Goal: Task Accomplishment & Management: Complete application form

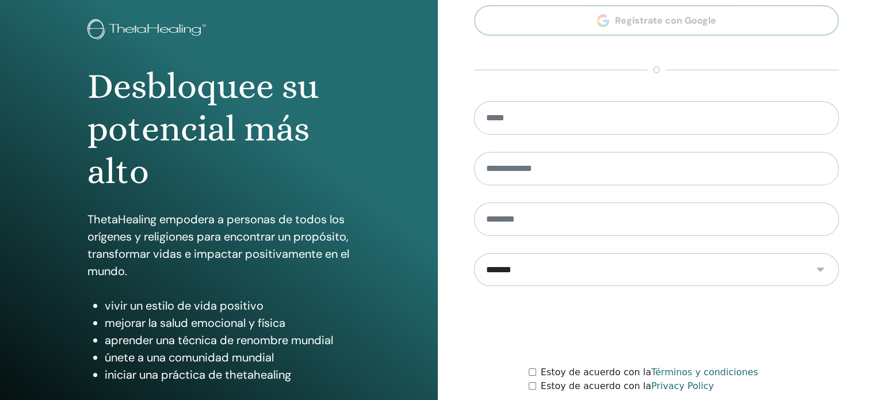
scroll to position [60, 0]
click at [531, 117] on input "email" at bounding box center [656, 118] width 365 height 33
click at [475, 314] on div at bounding box center [656, 326] width 365 height 45
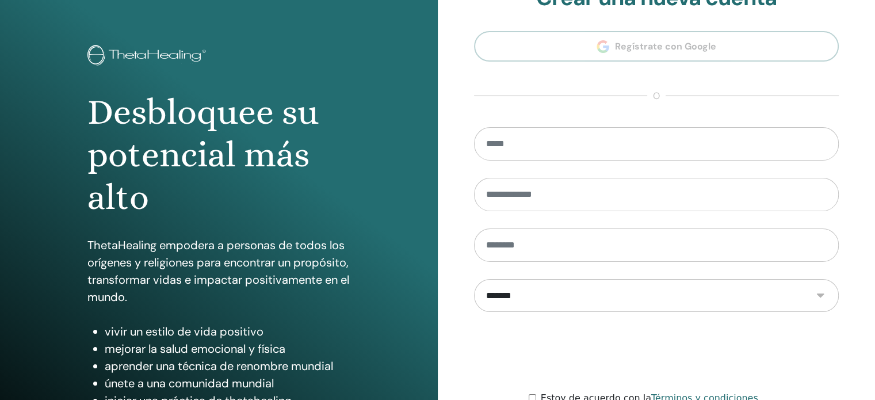
scroll to position [0, 0]
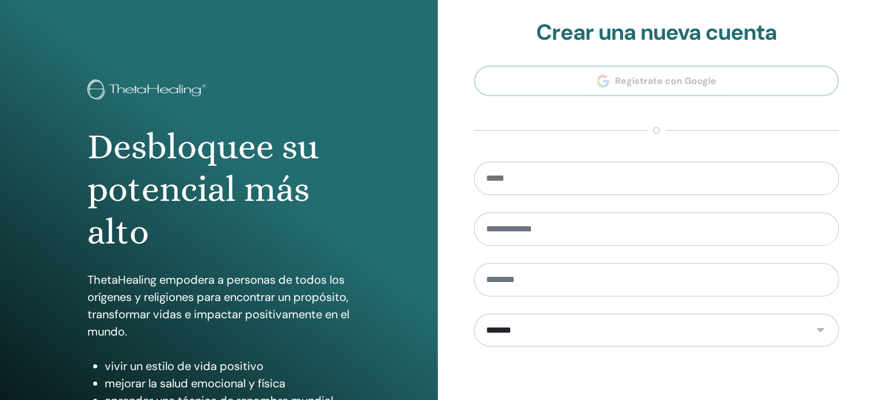
click at [639, 86] on section "**********" at bounding box center [656, 260] width 365 height 481
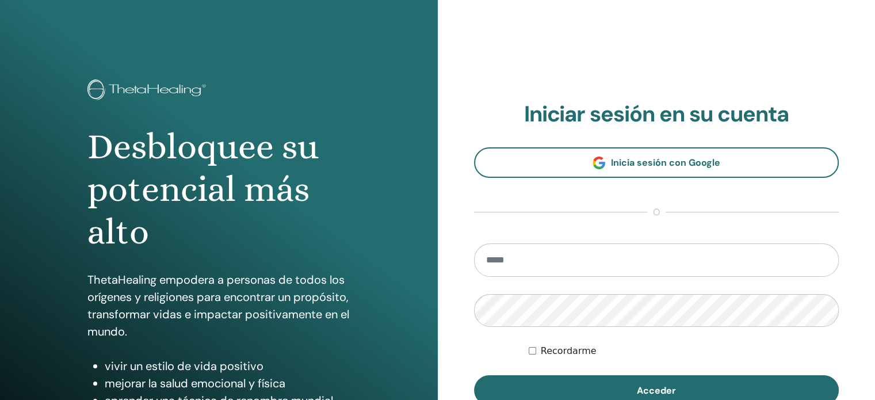
type input "**********"
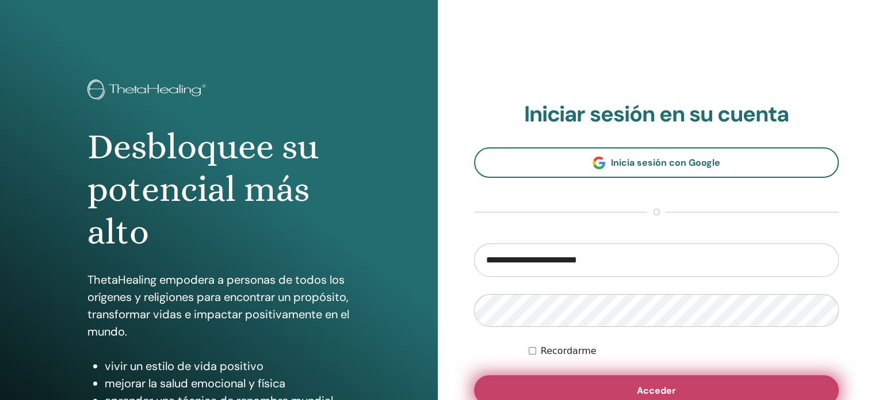
click at [534, 380] on button "Acceder" at bounding box center [656, 390] width 365 height 30
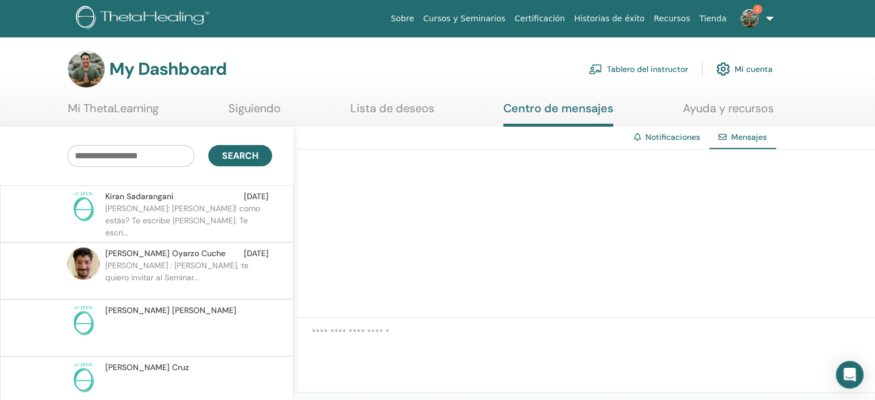
click at [198, 205] on p "Kiran: Hola Michael! como estás? Te escribe Kiran. Te escri..." at bounding box center [188, 220] width 167 height 35
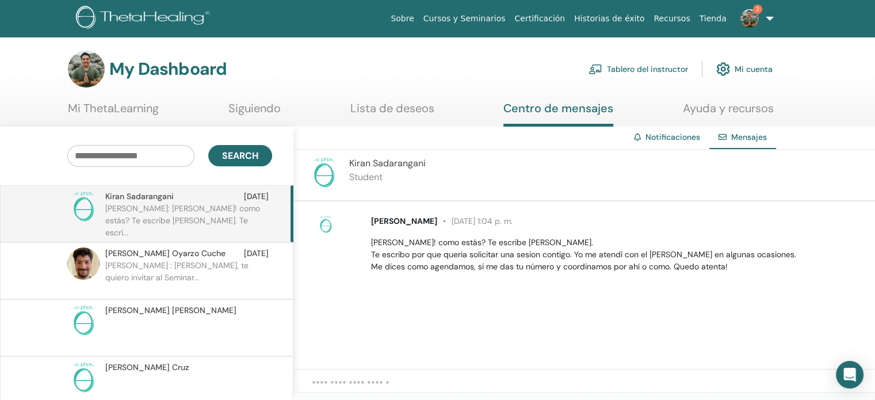
click at [771, 22] on link "2" at bounding box center [755, 18] width 47 height 37
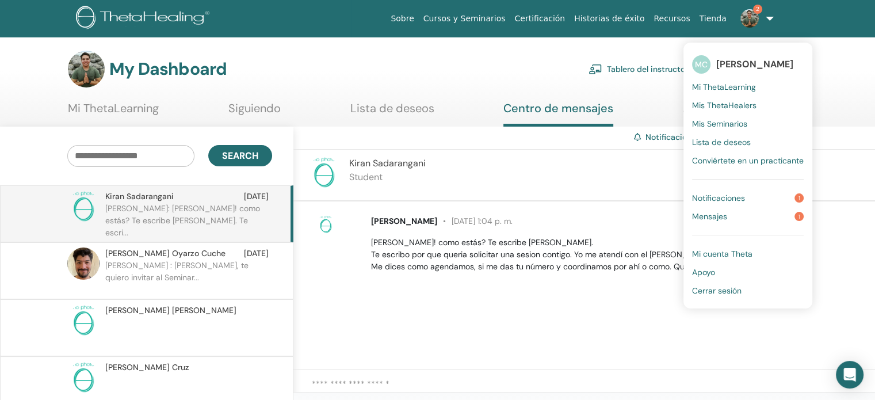
click at [710, 200] on span "Notificaciones" at bounding box center [718, 198] width 53 height 10
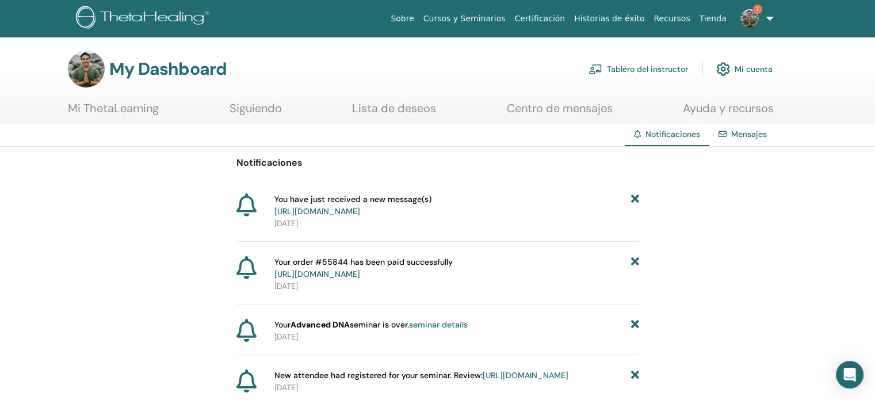
click at [649, 70] on link "Tablero del instructor" at bounding box center [639, 68] width 100 height 25
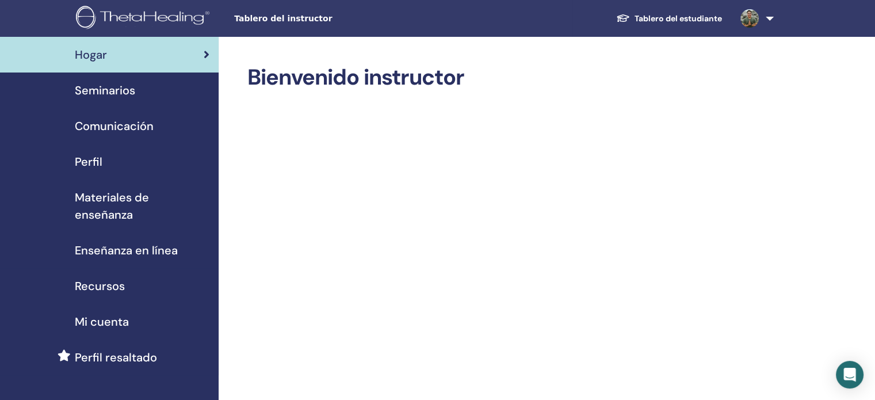
click at [113, 92] on span "Seminarios" at bounding box center [105, 90] width 60 height 17
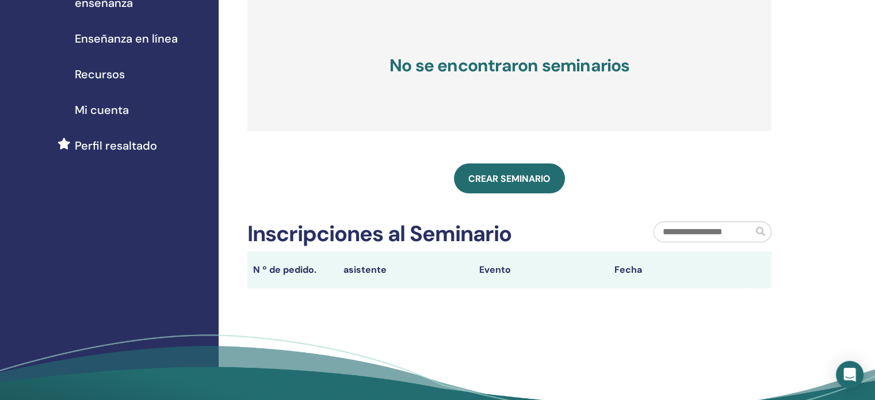
scroll to position [195, 0]
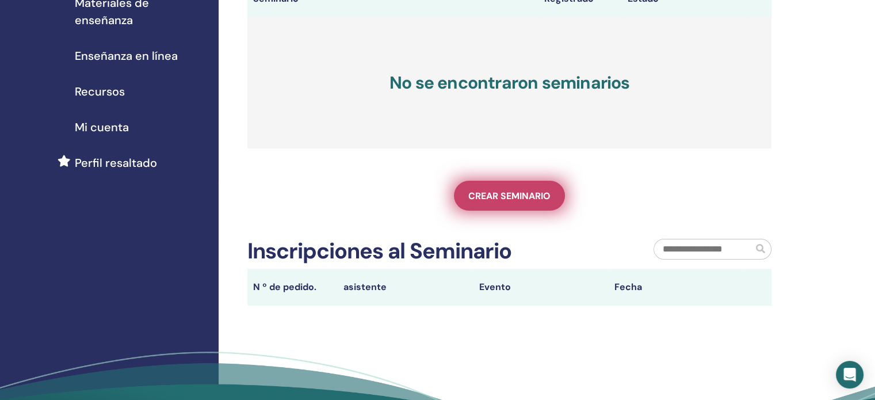
click at [517, 195] on span "Crear seminario" at bounding box center [509, 196] width 82 height 12
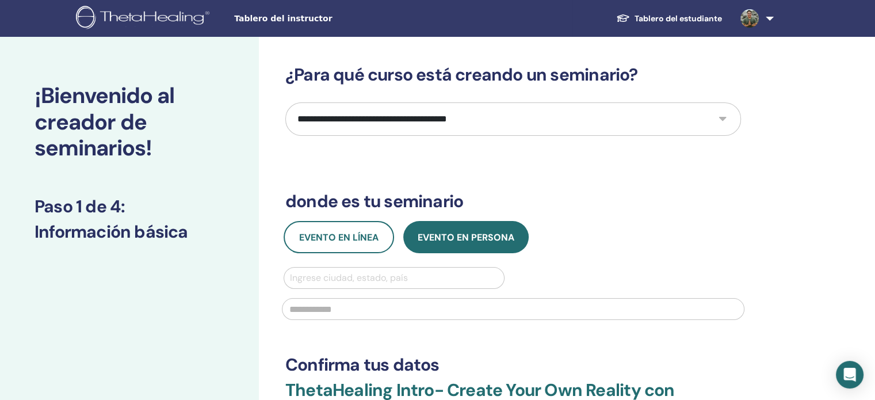
click at [511, 112] on select "**********" at bounding box center [513, 118] width 456 height 33
select select "*"
click at [285, 102] on select "**********" at bounding box center [513, 118] width 456 height 33
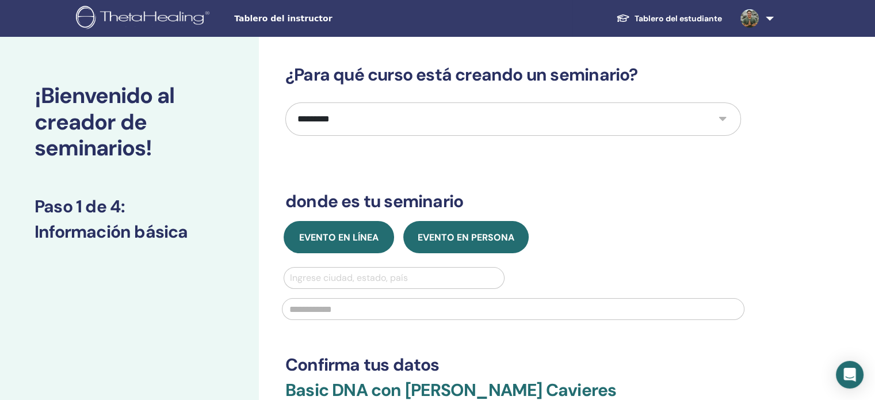
click at [311, 239] on span "Evento en línea" at bounding box center [338, 237] width 79 height 12
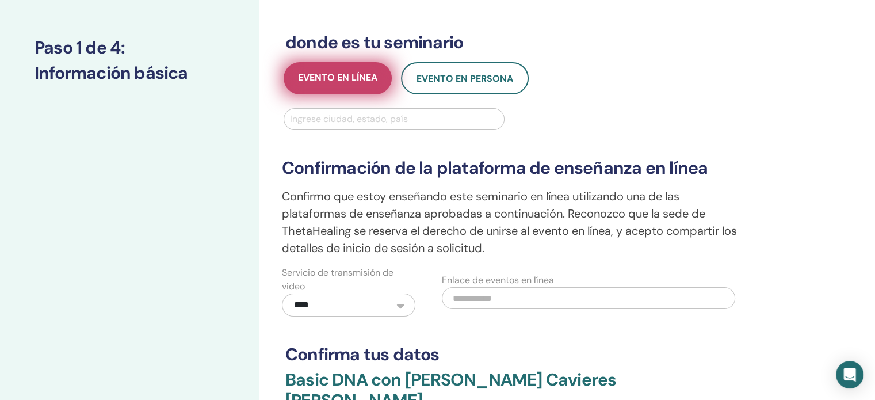
scroll to position [221, 0]
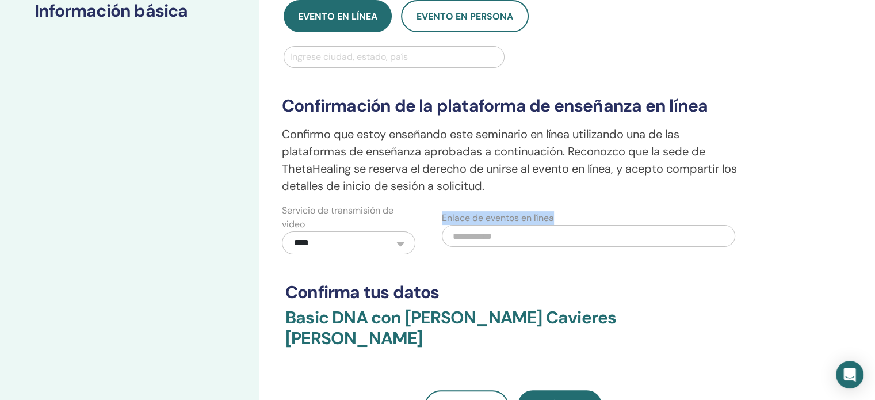
drag, startPoint x: 538, startPoint y: 249, endPoint x: 523, endPoint y: 238, distance: 19.3
click at [523, 238] on div "Enlace de eventos en línea" at bounding box center [593, 229] width 320 height 51
click at [523, 238] on input "text" at bounding box center [589, 236] width 294 height 22
paste input "**********"
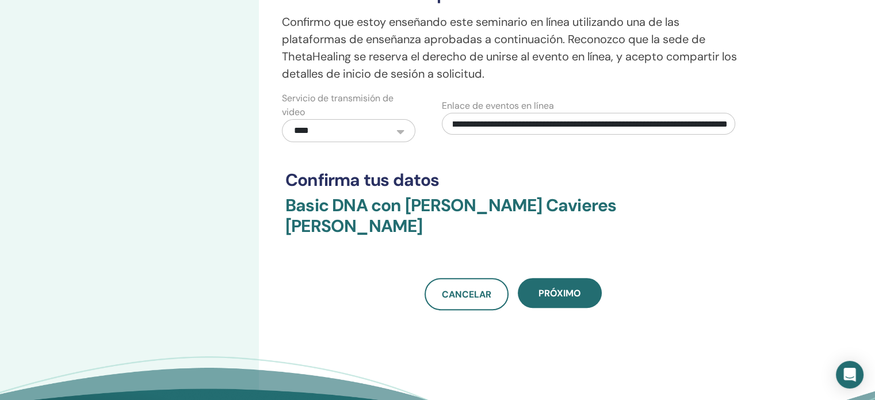
scroll to position [336, 0]
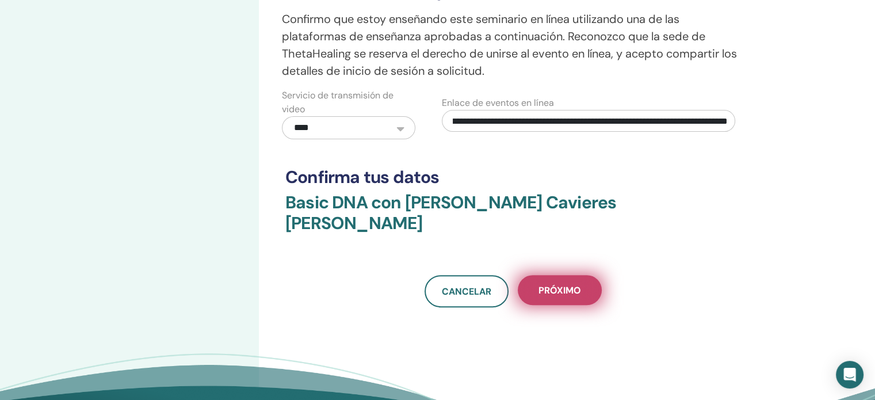
type input "**********"
click at [554, 284] on span "próximo" at bounding box center [560, 290] width 43 height 12
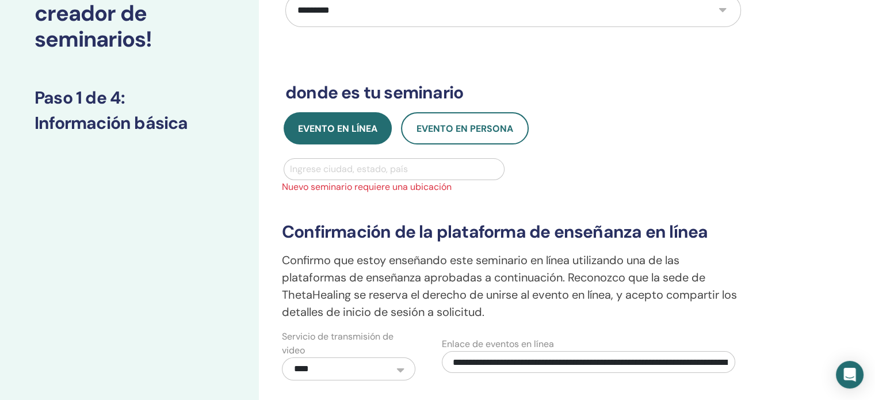
scroll to position [106, 0]
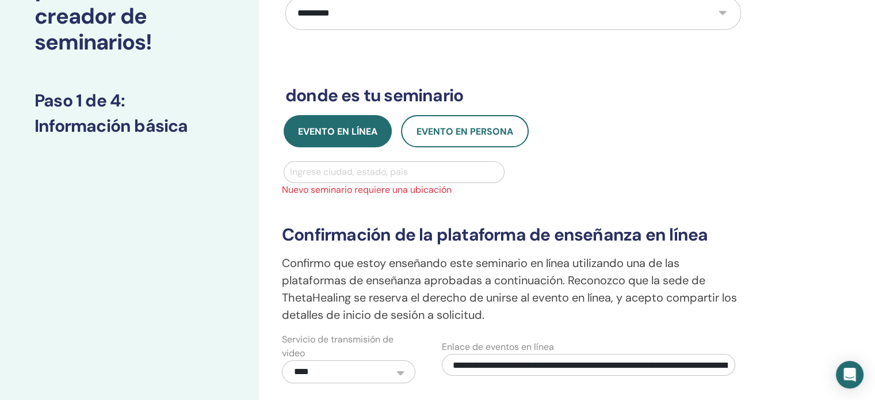
click at [349, 168] on div at bounding box center [394, 172] width 208 height 16
type input "****"
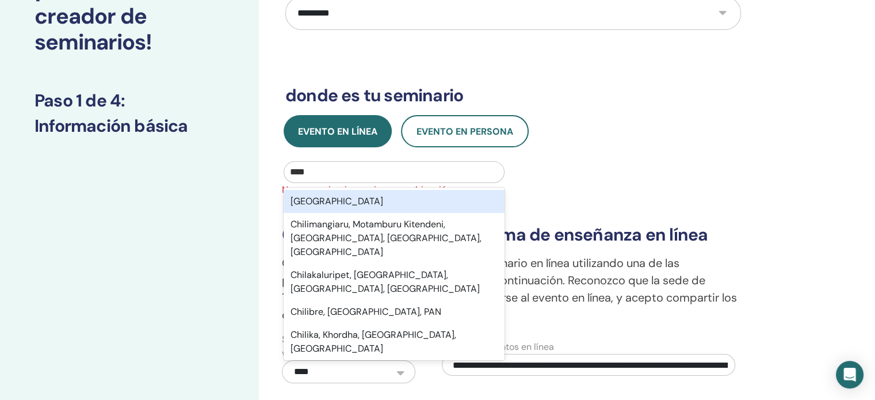
click at [333, 199] on div "Chile" at bounding box center [394, 201] width 221 height 23
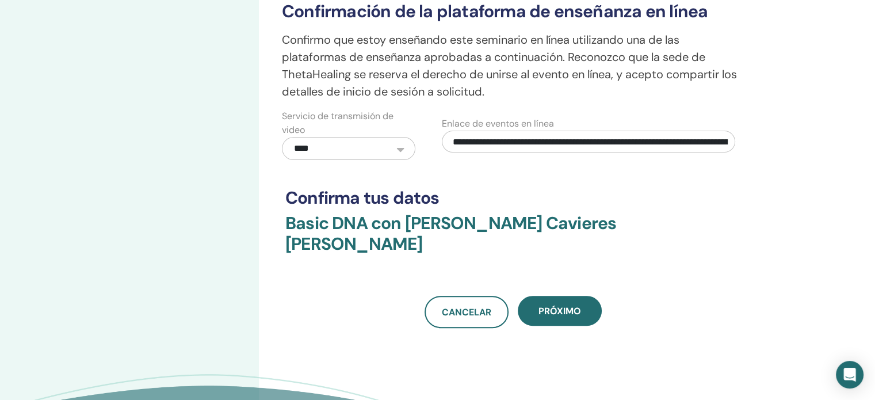
scroll to position [336, 0]
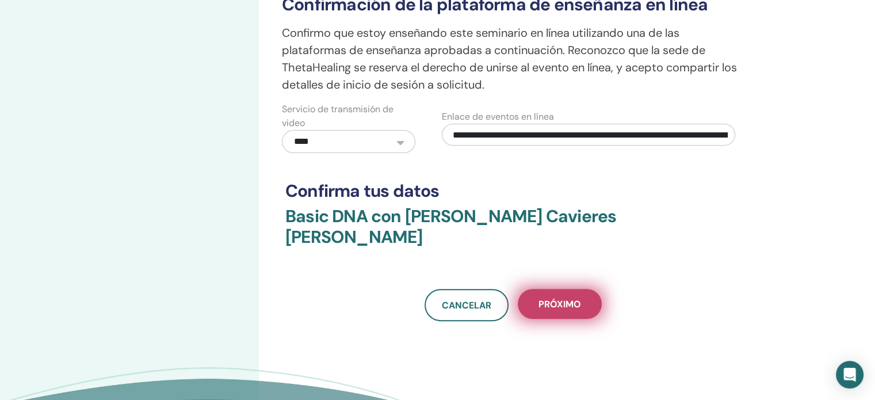
click at [541, 298] on span "próximo" at bounding box center [560, 304] width 43 height 12
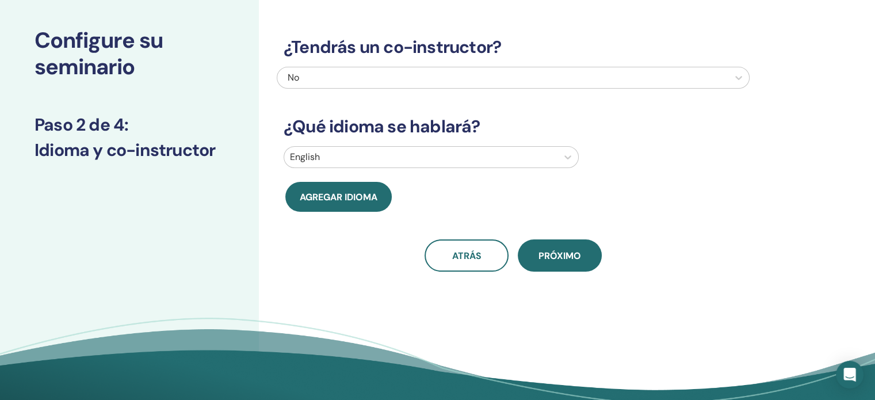
scroll to position [58, 0]
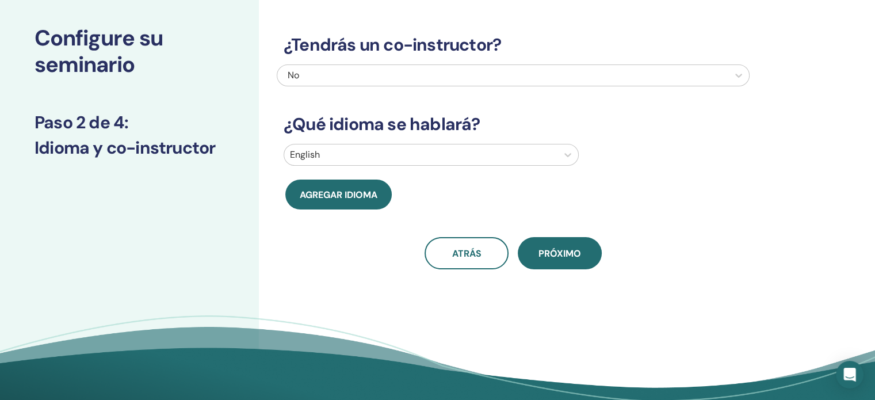
click at [452, 144] on div "English" at bounding box center [420, 154] width 273 height 21
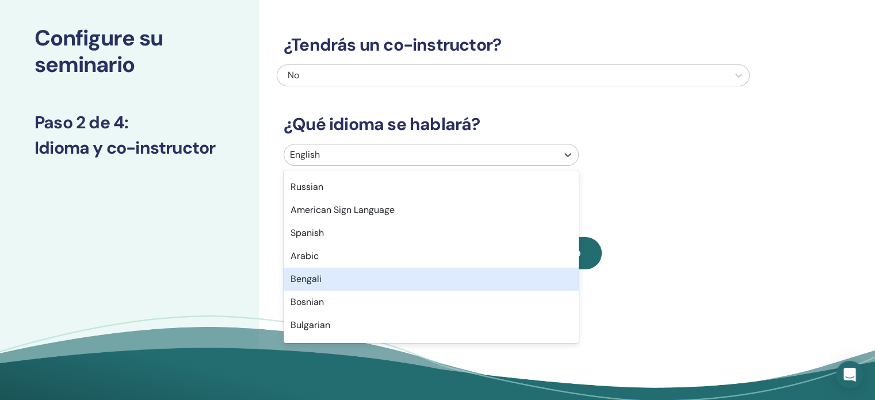
scroll to position [115, 0]
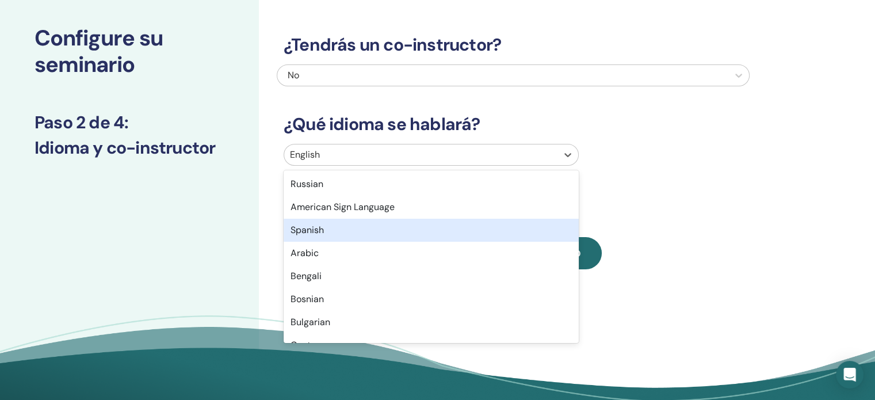
click at [321, 225] on div "Spanish" at bounding box center [431, 230] width 295 height 23
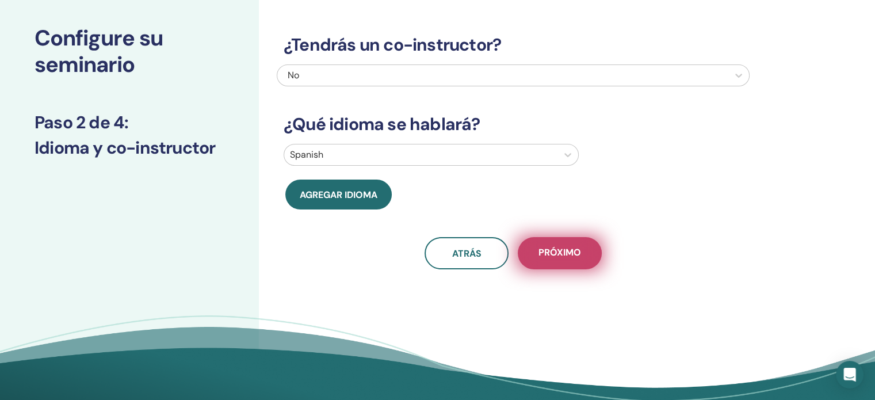
click at [553, 243] on button "próximo" at bounding box center [560, 253] width 84 height 32
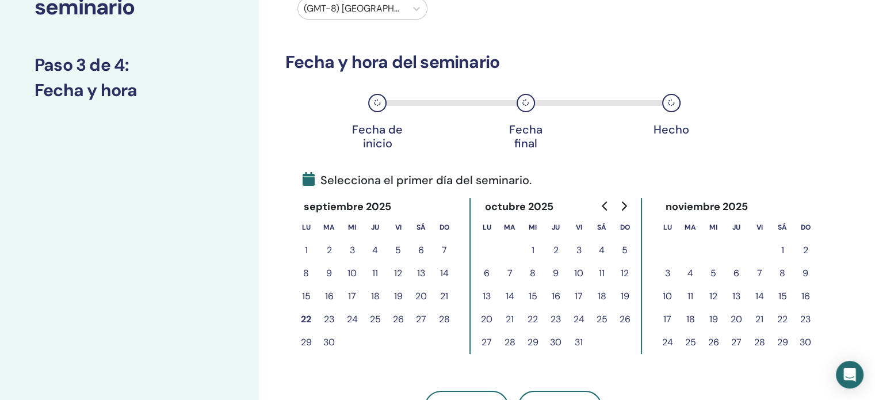
click at [330, 319] on button "23" at bounding box center [329, 319] width 23 height 23
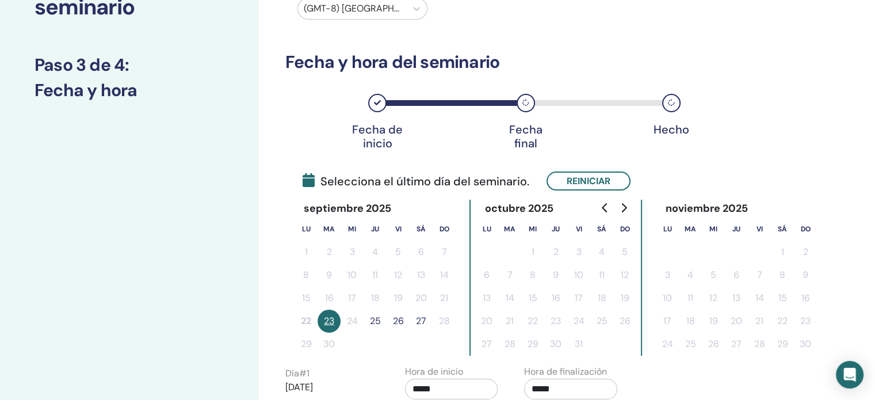
click at [374, 322] on button "25" at bounding box center [375, 321] width 23 height 23
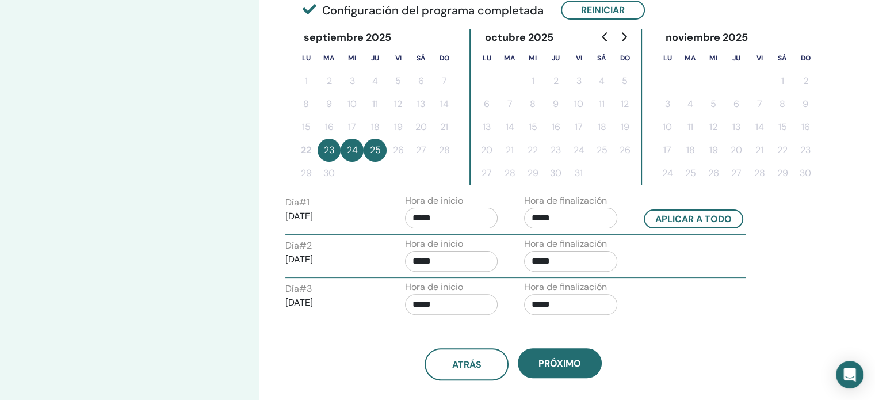
scroll to position [288, 0]
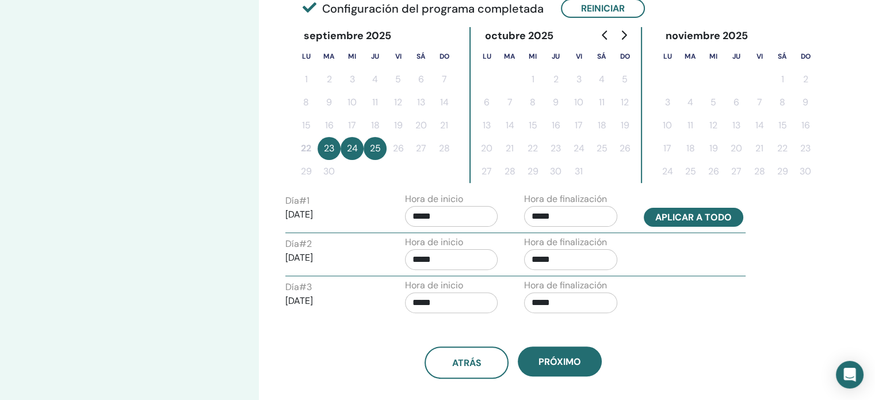
click at [730, 218] on button "Aplicar a todo" at bounding box center [694, 217] width 100 height 19
click at [696, 217] on button "Aplicar a todo" at bounding box center [694, 217] width 100 height 19
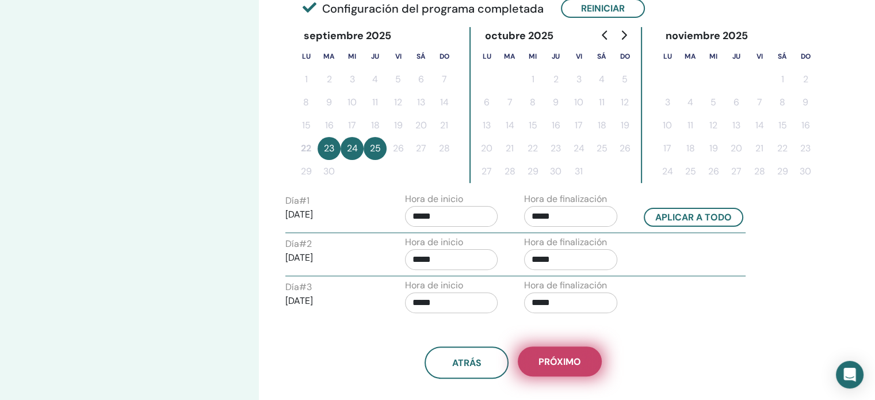
click at [553, 365] on span "próximo" at bounding box center [560, 362] width 43 height 12
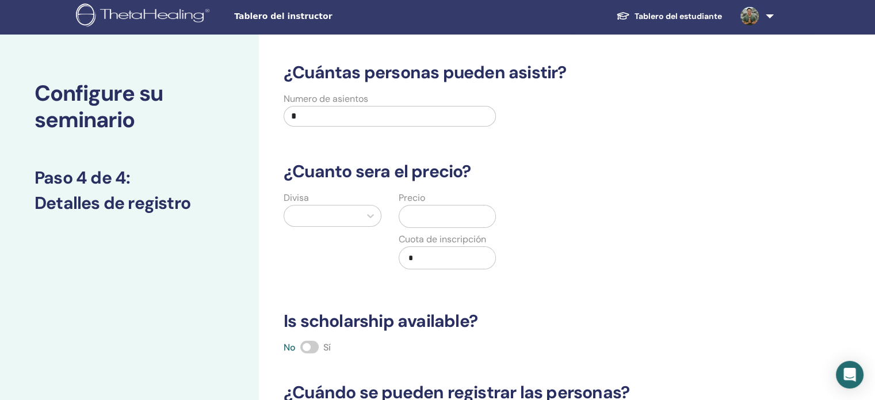
scroll to position [0, 0]
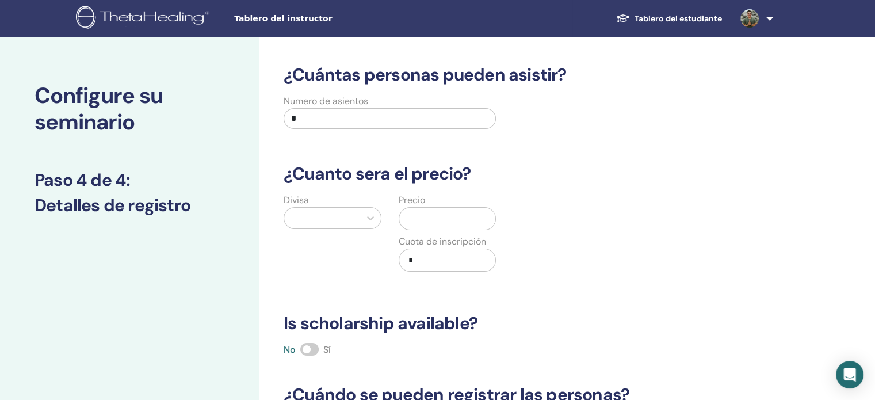
click at [344, 112] on input "*" at bounding box center [390, 118] width 212 height 21
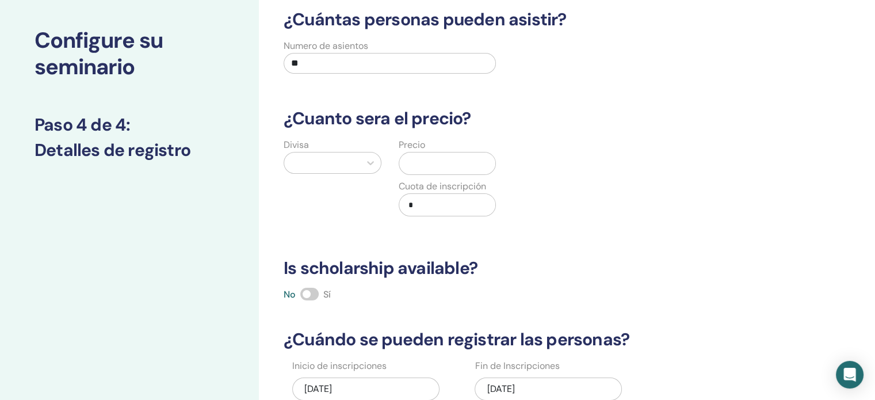
scroll to position [58, 0]
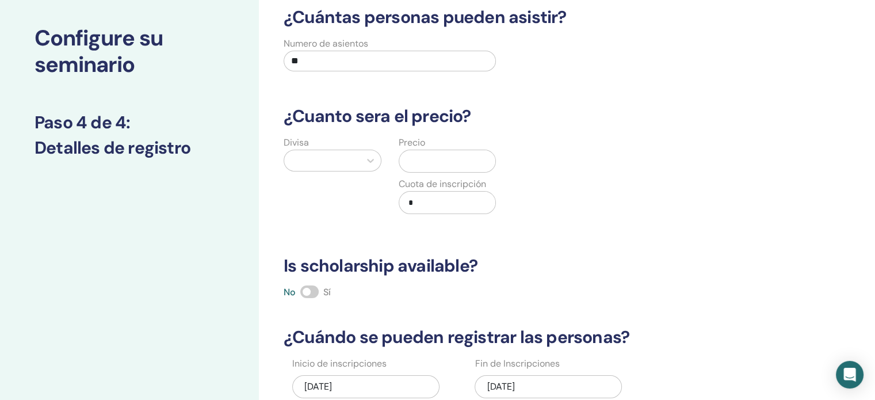
type input "**"
click at [327, 157] on div at bounding box center [322, 161] width 64 height 16
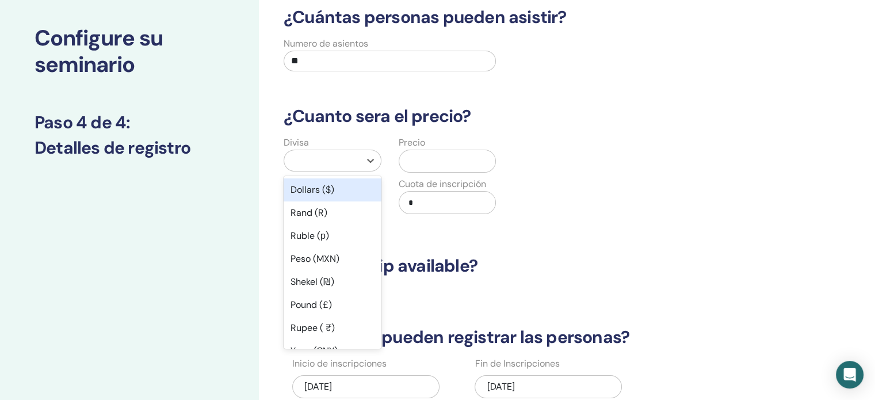
click at [332, 194] on div "Dollars ($)" at bounding box center [333, 189] width 98 height 23
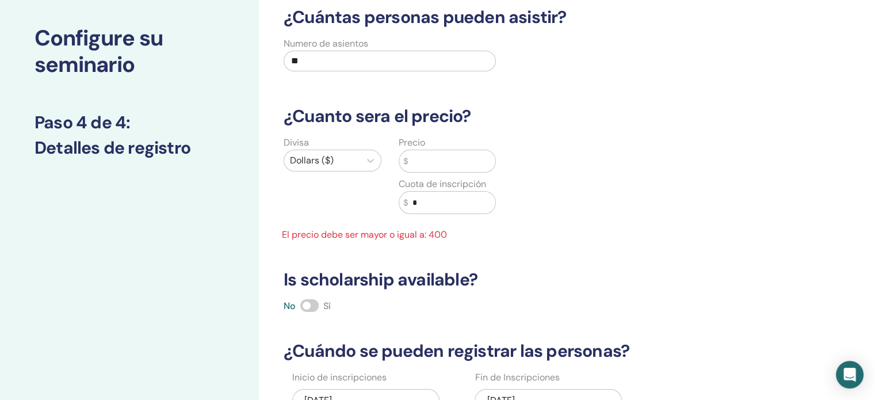
click at [417, 166] on input "text" at bounding box center [451, 161] width 87 height 22
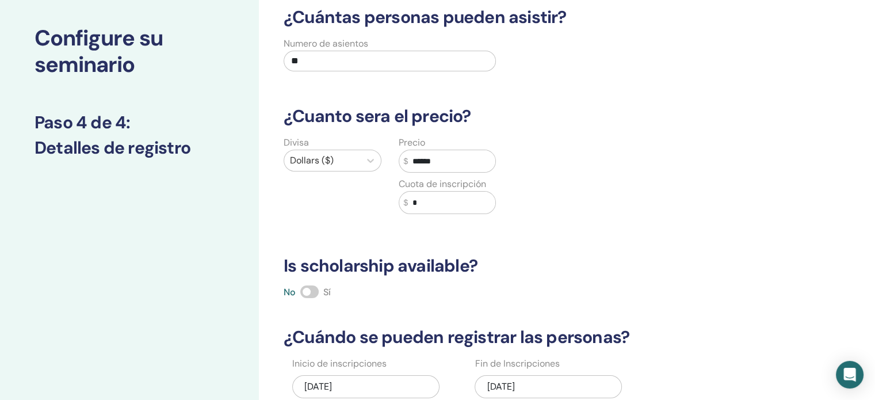
type input "******"
click at [418, 200] on input "*" at bounding box center [451, 203] width 87 height 22
type input "*****"
click at [274, 188] on div "Divisa Dollars ($) Precio $ ****** Cuota de inscripción $ *****" at bounding box center [504, 182] width 473 height 92
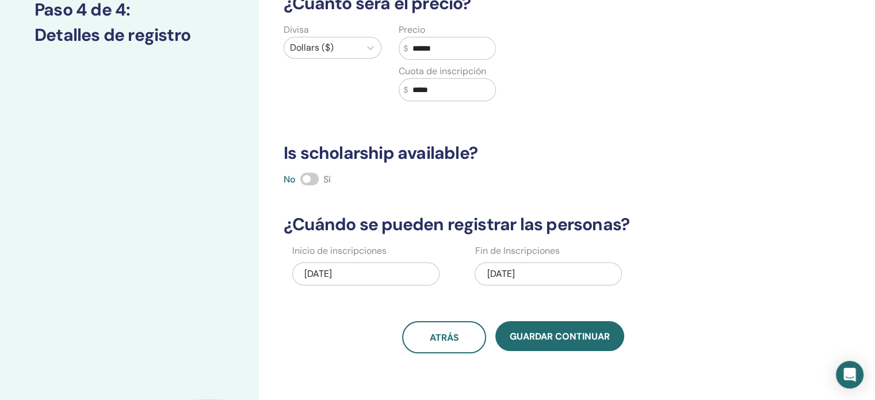
scroll to position [173, 0]
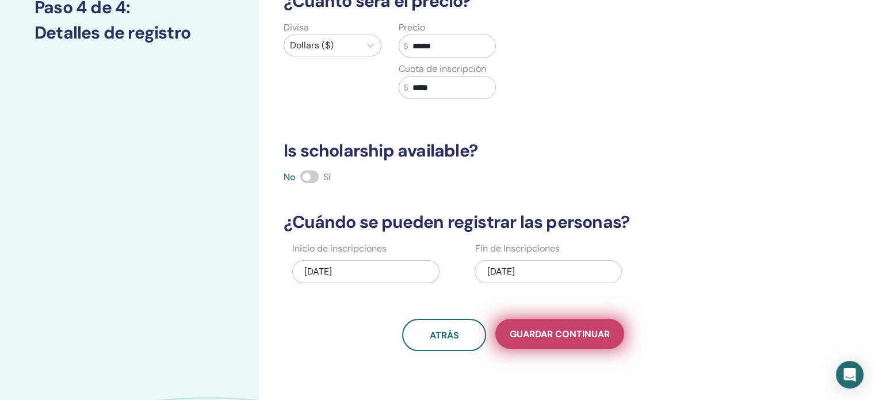
click at [578, 326] on button "Guardar Continuar" at bounding box center [560, 334] width 129 height 30
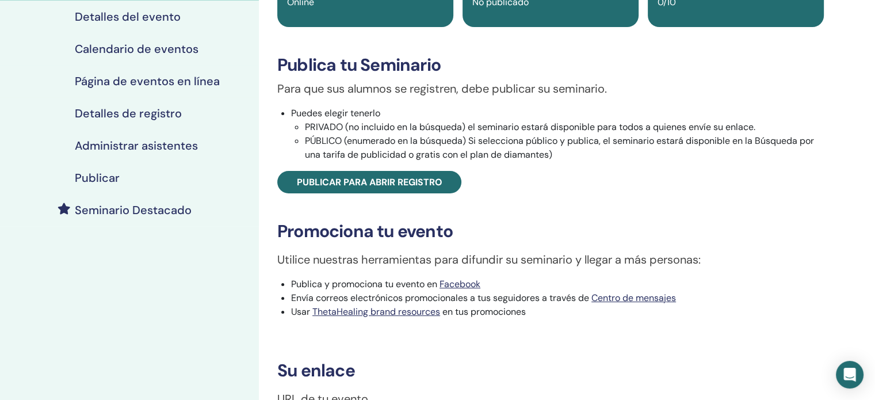
scroll to position [173, 0]
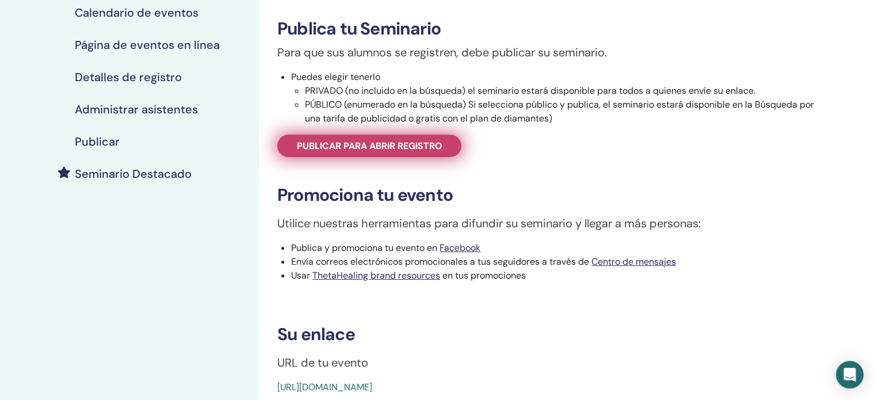
click at [420, 151] on span "Publicar para abrir registro" at bounding box center [370, 146] width 146 height 12
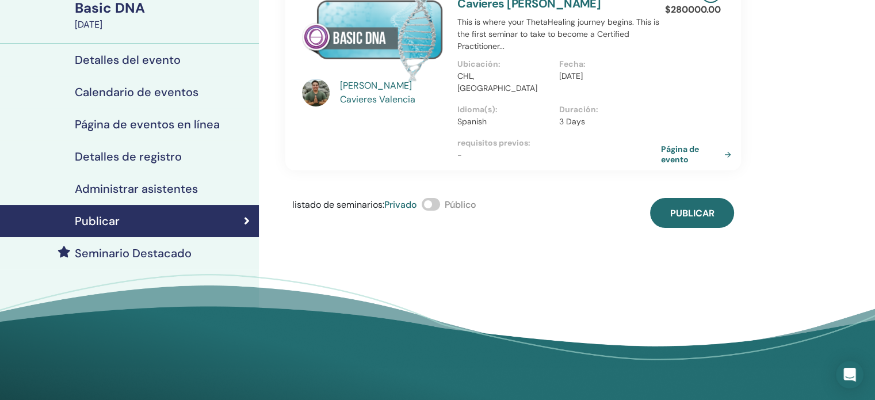
scroll to position [58, 0]
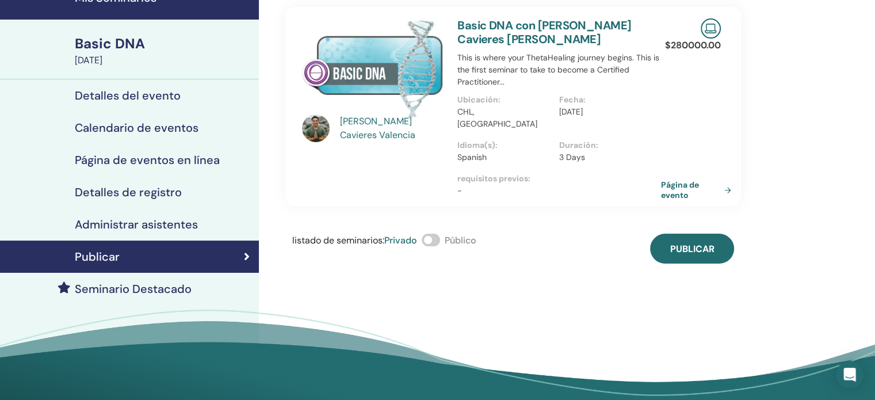
click at [438, 234] on span at bounding box center [431, 240] width 18 height 13
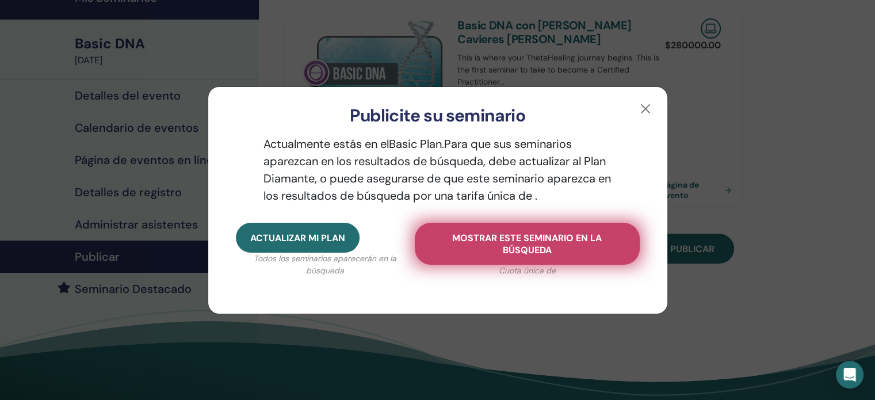
click at [563, 257] on button "Mostrar este seminario en la búsqueda" at bounding box center [527, 244] width 225 height 42
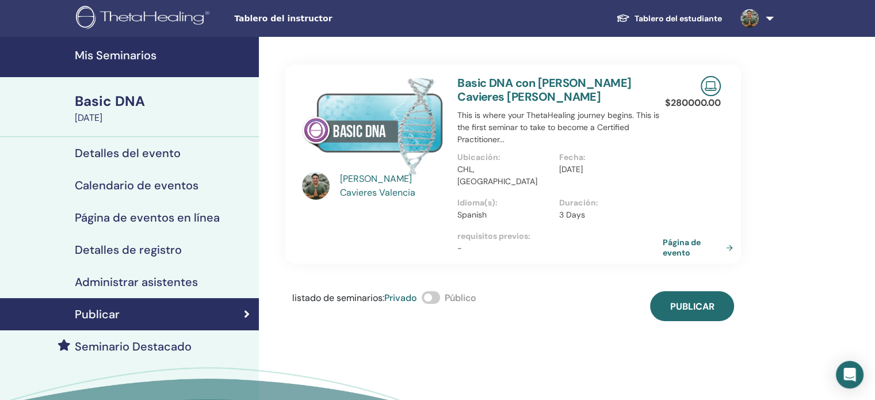
click at [689, 237] on link "Página de evento" at bounding box center [700, 247] width 75 height 21
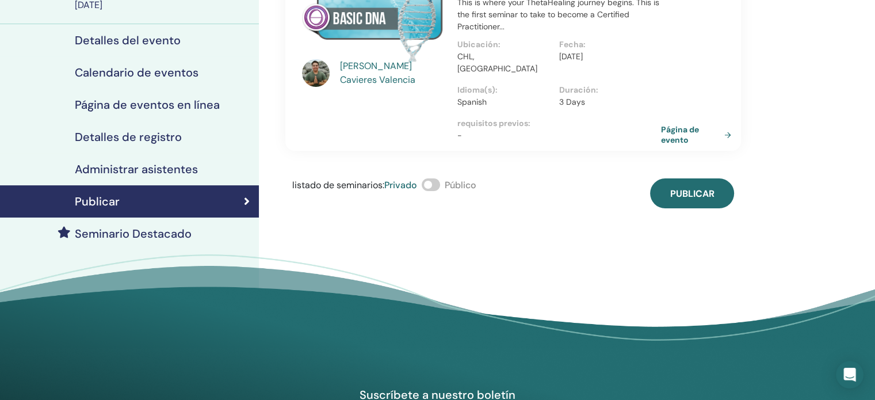
scroll to position [115, 0]
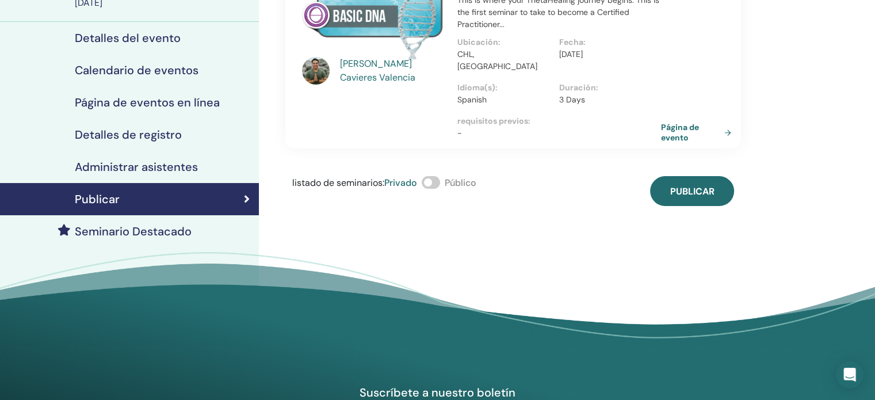
click at [433, 176] on span at bounding box center [431, 182] width 18 height 13
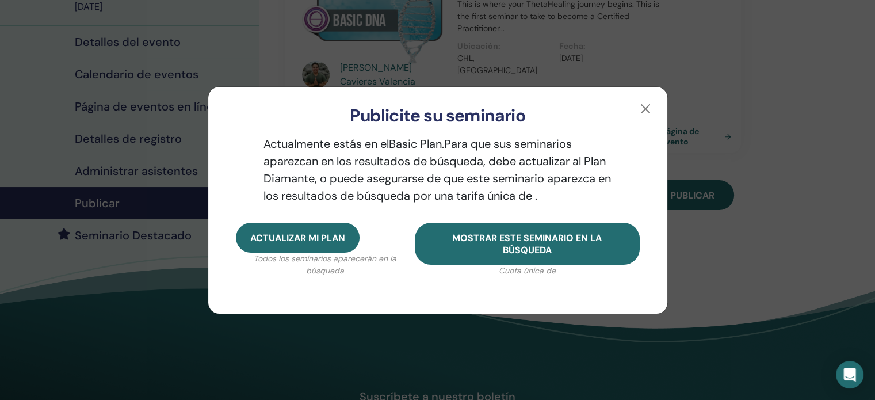
scroll to position [58, 0]
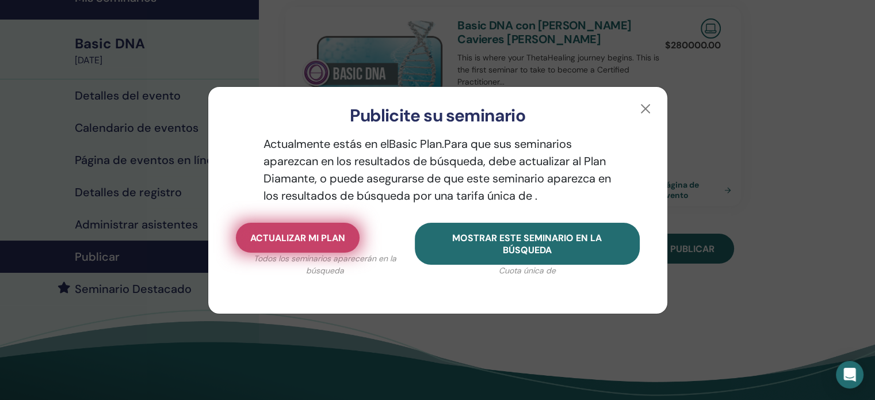
click at [321, 245] on button "Actualizar mi plan" at bounding box center [298, 238] width 124 height 30
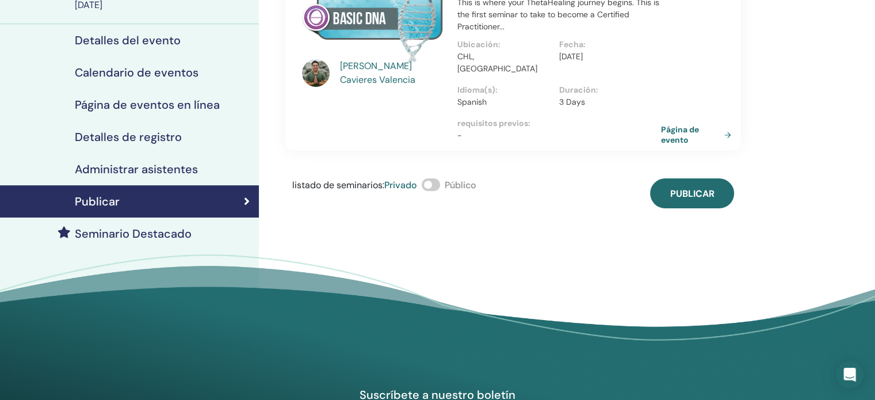
scroll to position [115, 0]
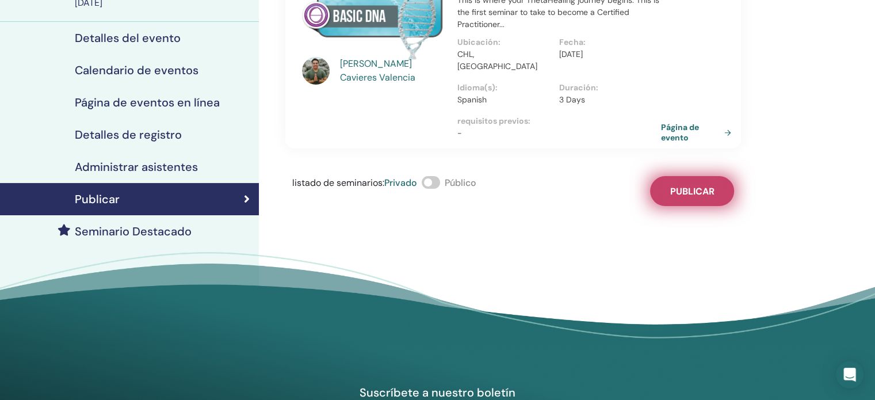
click at [714, 176] on button "Publicar" at bounding box center [692, 191] width 84 height 30
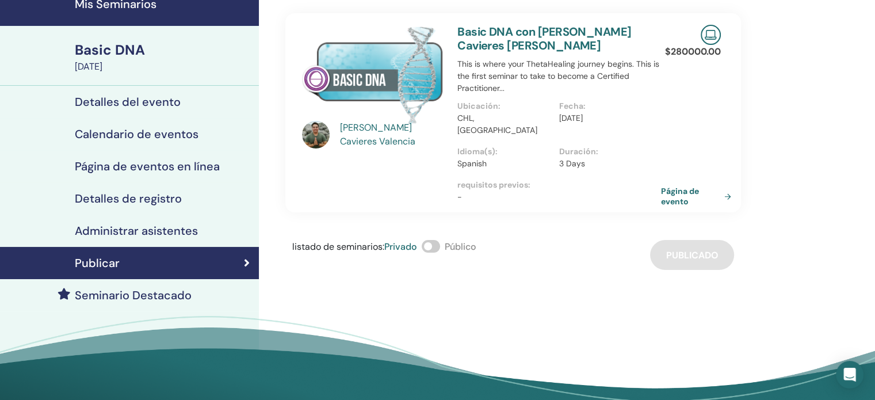
scroll to position [58, 0]
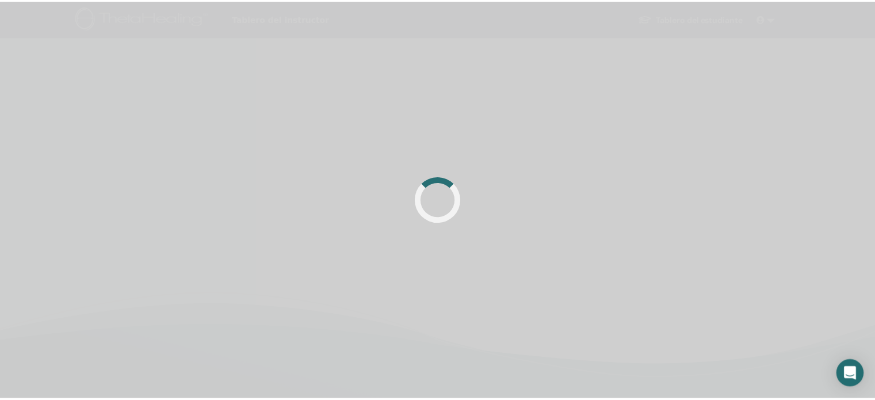
scroll to position [58, 0]
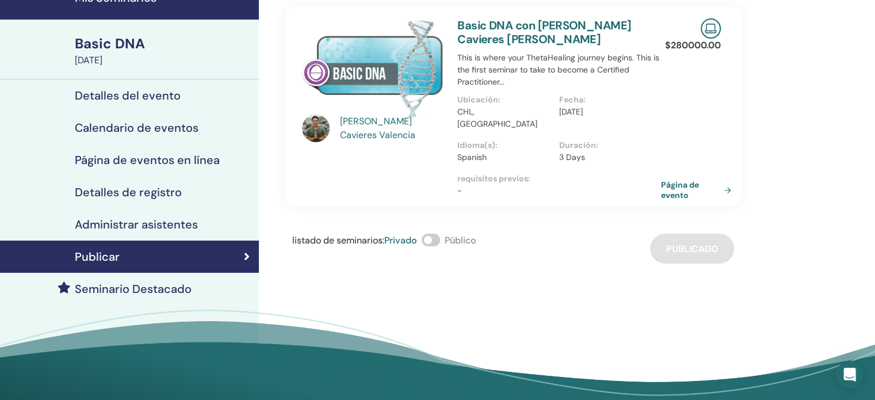
click at [134, 188] on h4 "Detalles de registro" at bounding box center [128, 192] width 107 height 14
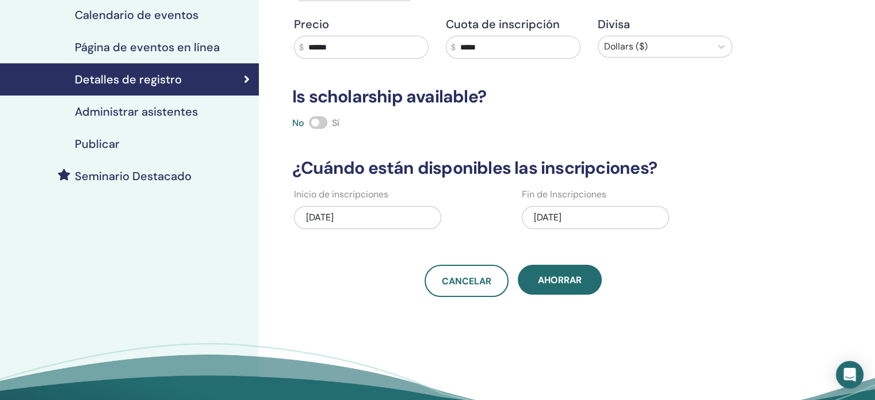
scroll to position [173, 0]
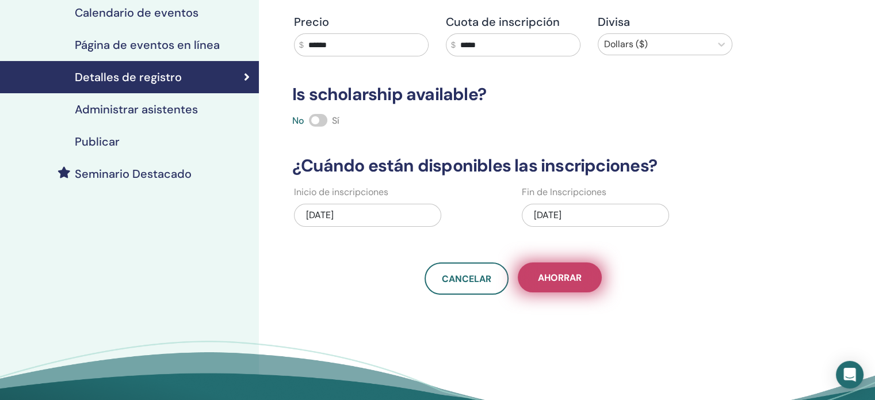
click at [554, 278] on span "Ahorrar" at bounding box center [560, 278] width 44 height 12
click at [554, 277] on span "Ahorrar" at bounding box center [560, 278] width 44 height 12
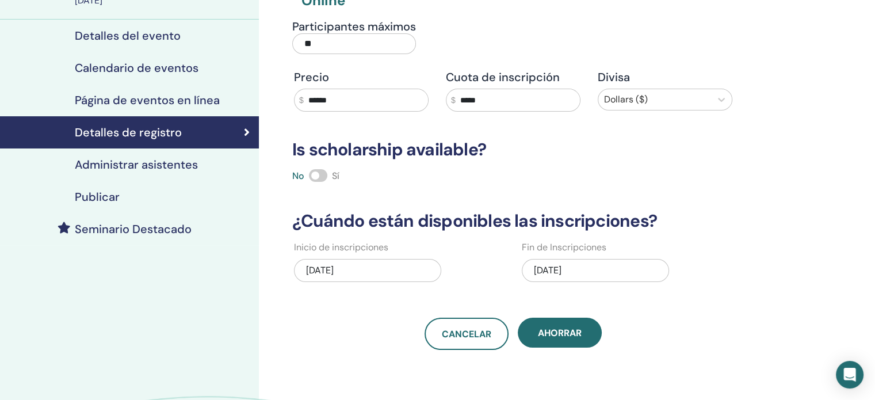
scroll to position [115, 0]
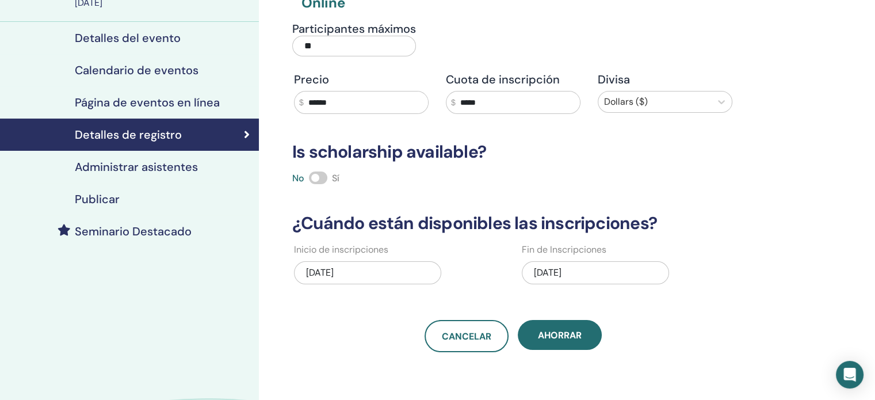
click at [163, 174] on h4 "Administrar asistentes" at bounding box center [136, 167] width 123 height 14
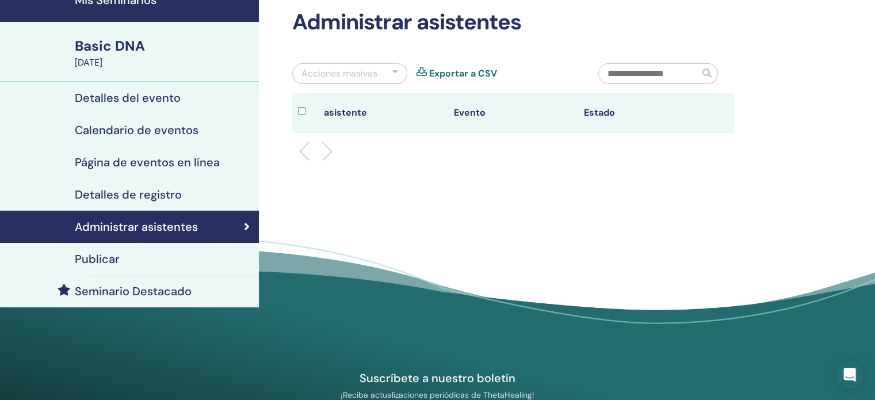
scroll to position [58, 0]
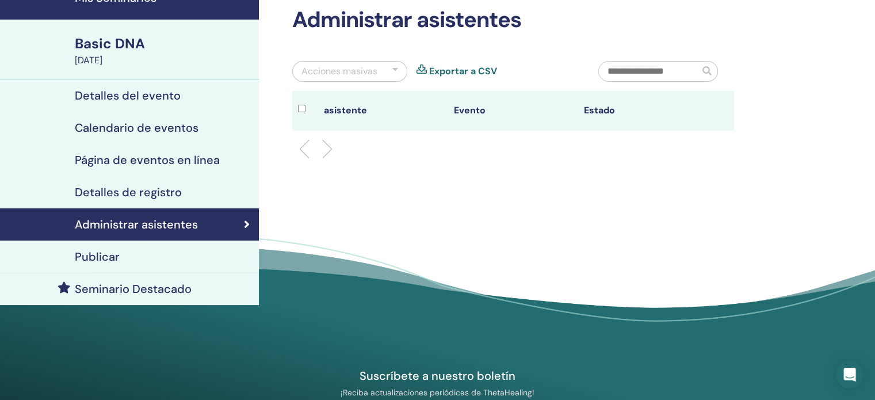
click at [87, 252] on h4 "Publicar" at bounding box center [97, 257] width 45 height 14
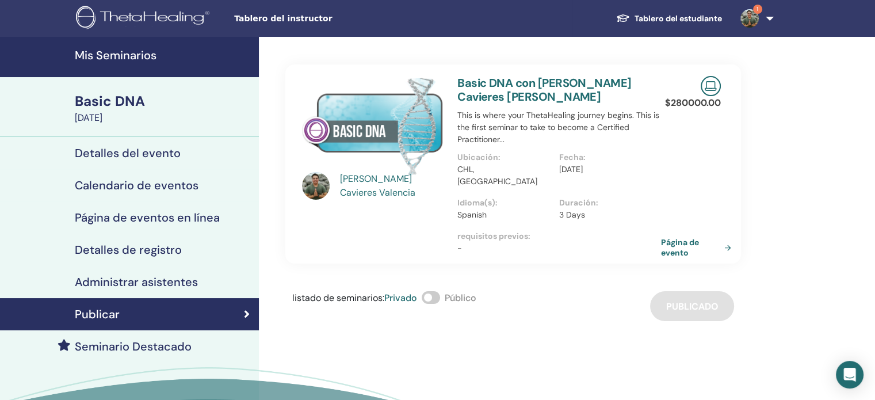
click at [120, 151] on h4 "Detalles del evento" at bounding box center [128, 153] width 106 height 14
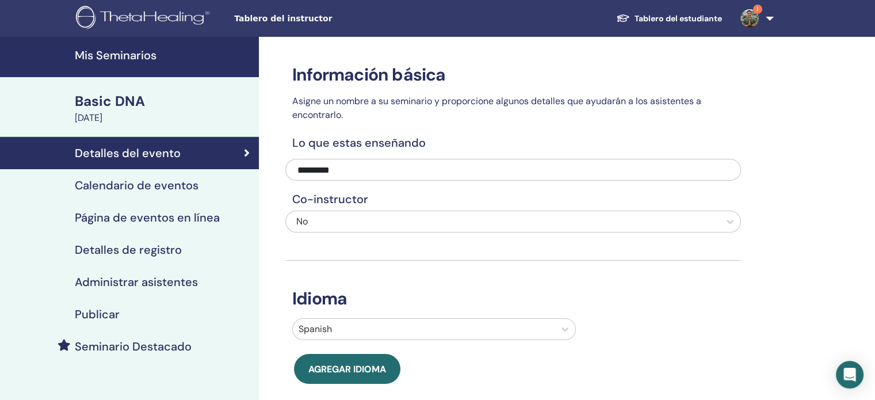
click at [119, 59] on h4 "Mis Seminarios" at bounding box center [163, 55] width 177 height 14
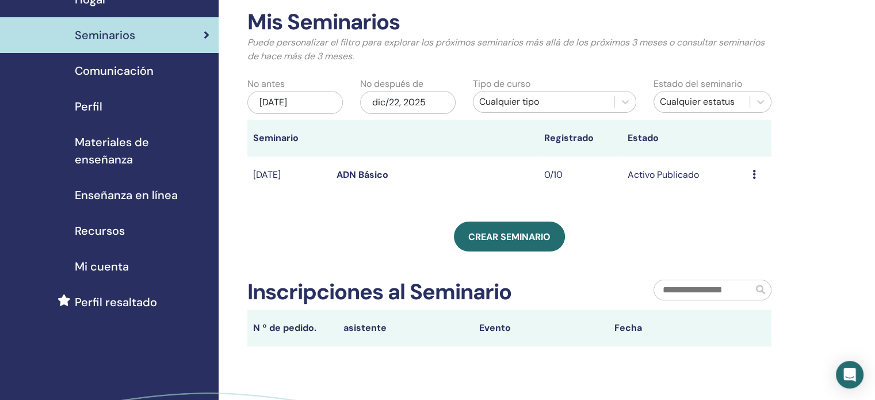
scroll to position [58, 0]
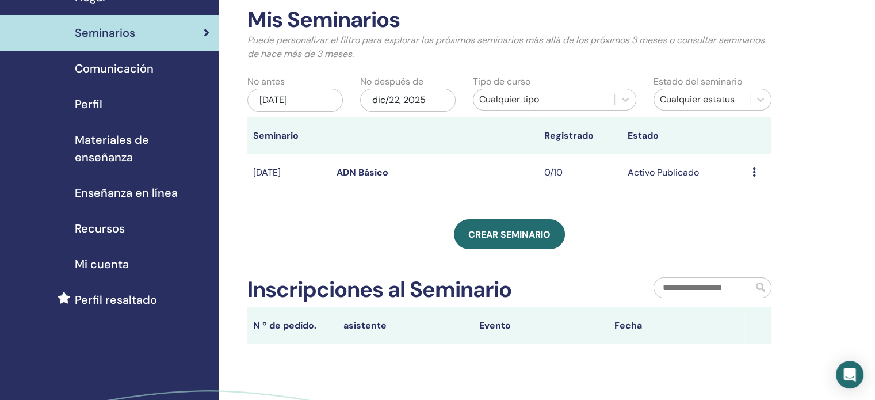
click at [755, 172] on icon at bounding box center [754, 171] width 3 height 9
click at [387, 174] on link "ADN Básico" at bounding box center [363, 172] width 52 height 12
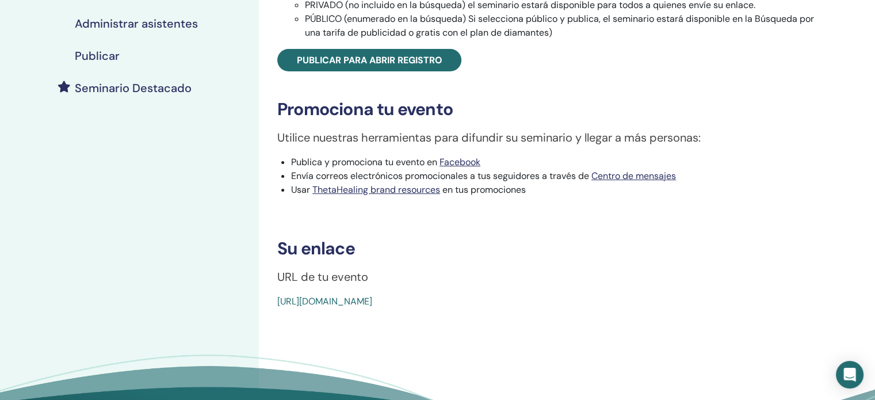
scroll to position [288, 0]
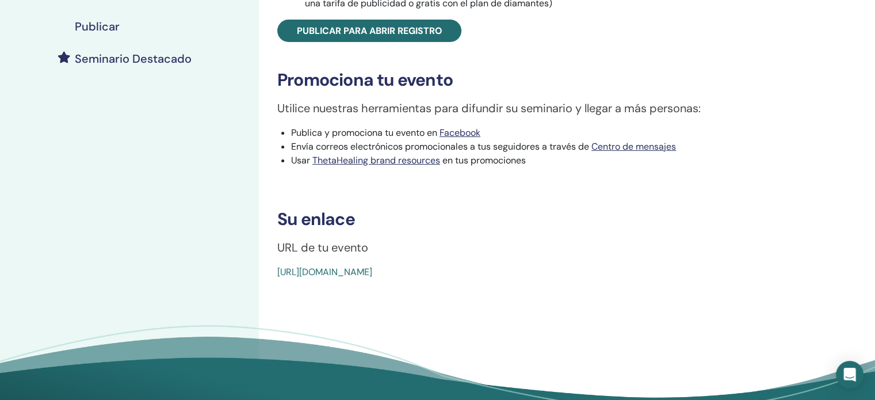
click at [372, 268] on link "[URL][DOMAIN_NAME]" at bounding box center [324, 272] width 95 height 12
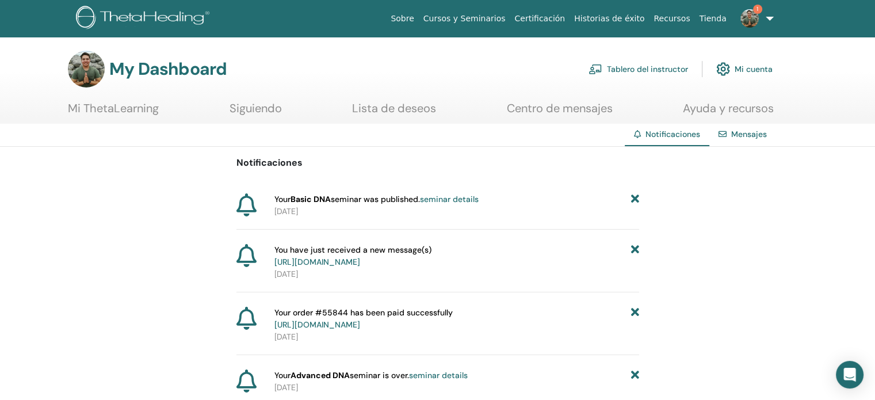
click at [458, 200] on link "seminar details" at bounding box center [449, 199] width 59 height 10
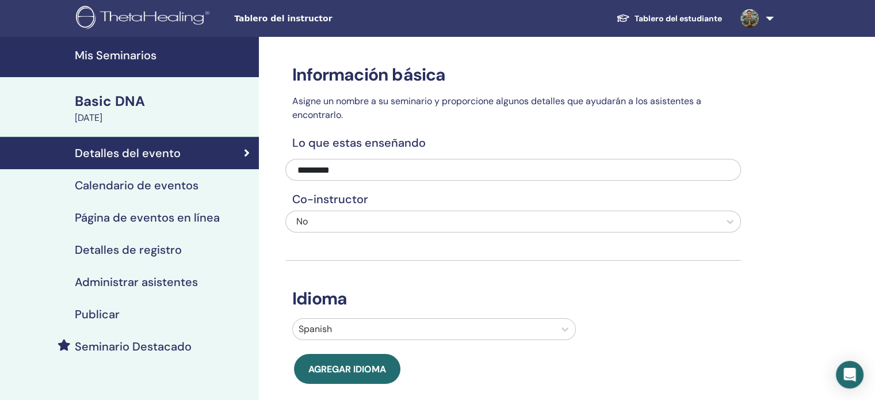
click at [138, 250] on h4 "Detalles de registro" at bounding box center [128, 250] width 107 height 14
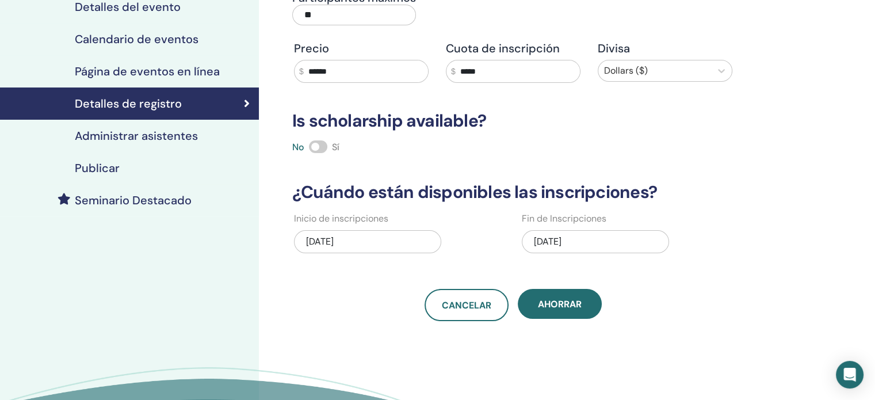
scroll to position [173, 0]
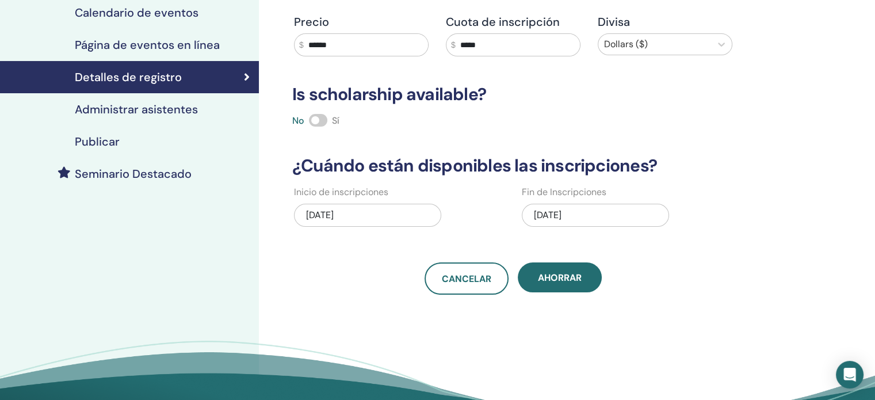
click at [111, 144] on h4 "Publicar" at bounding box center [97, 142] width 45 height 14
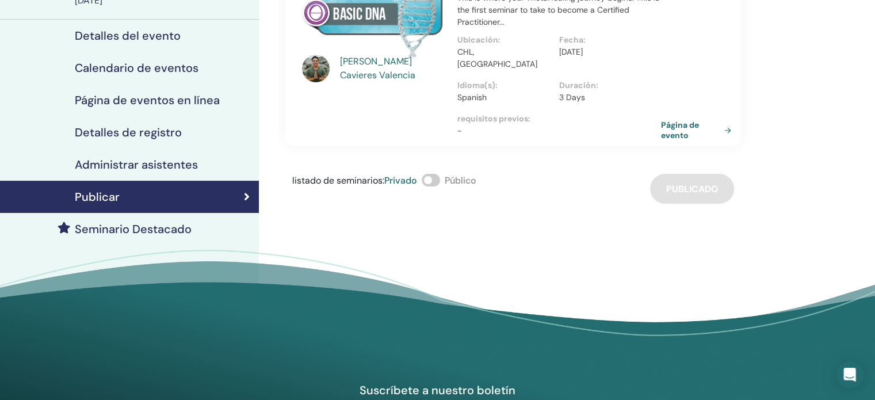
scroll to position [115, 0]
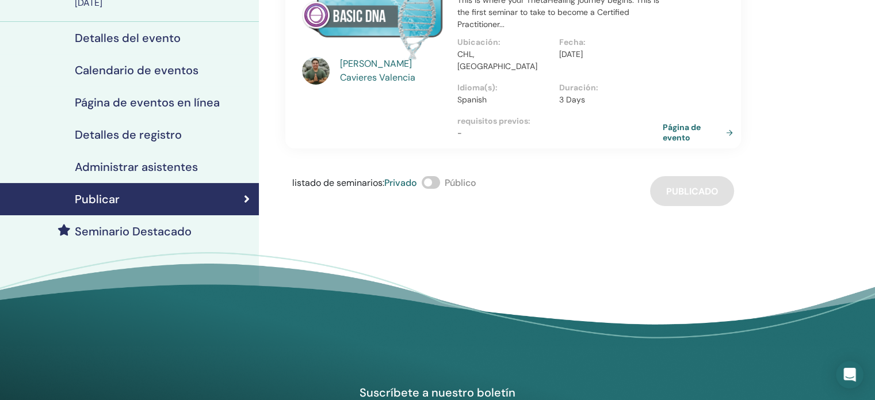
click at [690, 127] on link "Página de evento" at bounding box center [700, 132] width 75 height 21
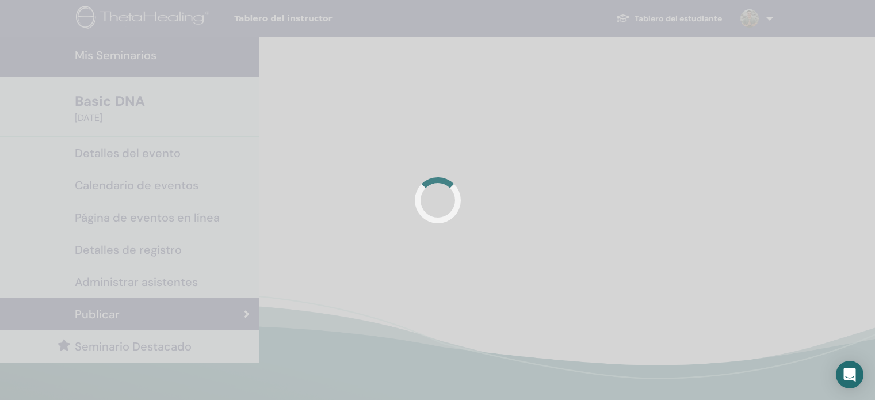
scroll to position [115, 0]
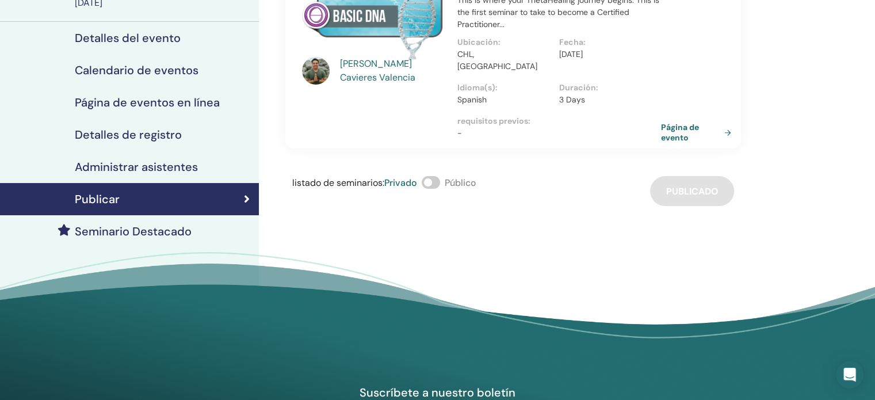
click at [428, 176] on span at bounding box center [431, 182] width 18 height 13
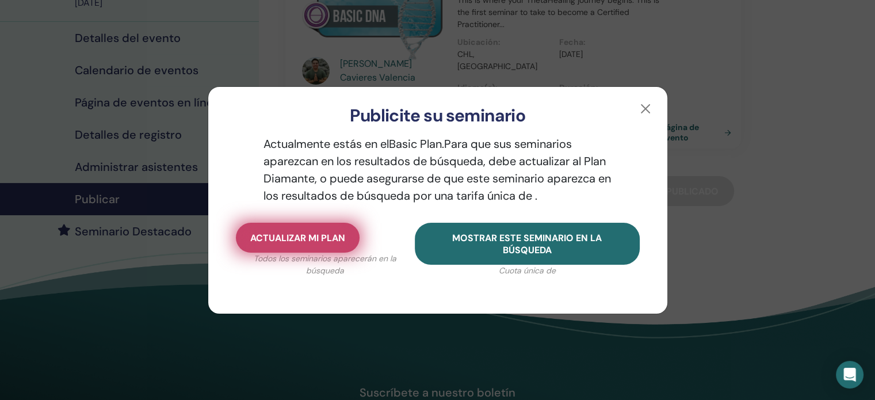
click at [283, 234] on span "Actualizar mi plan" at bounding box center [297, 238] width 95 height 12
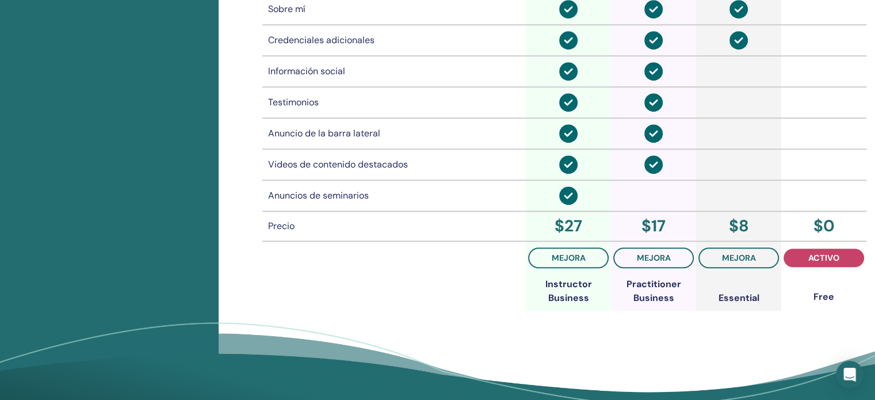
scroll to position [889, 0]
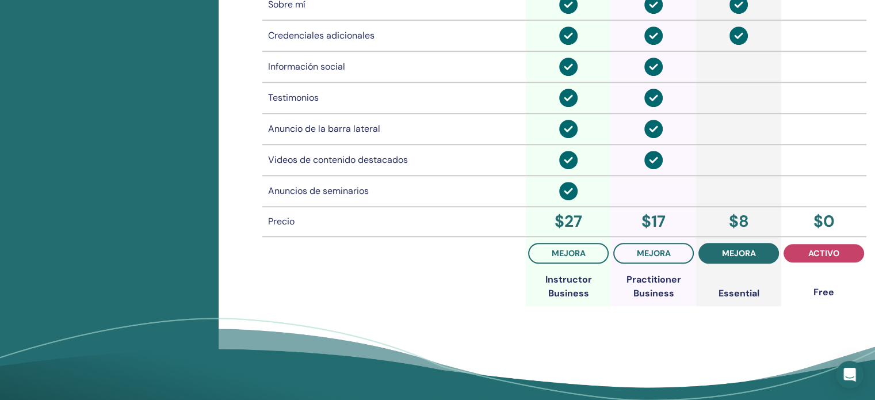
click at [736, 250] on span "mejora" at bounding box center [739, 253] width 34 height 9
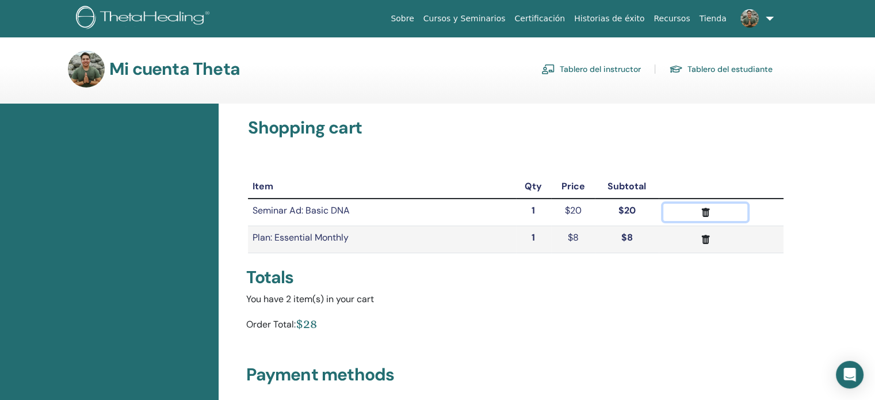
click at [709, 210] on icon "submit" at bounding box center [706, 213] width 12 height 12
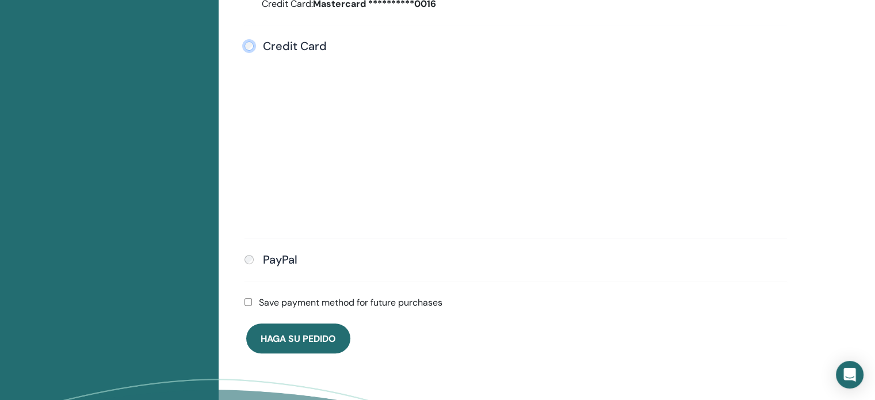
scroll to position [428, 0]
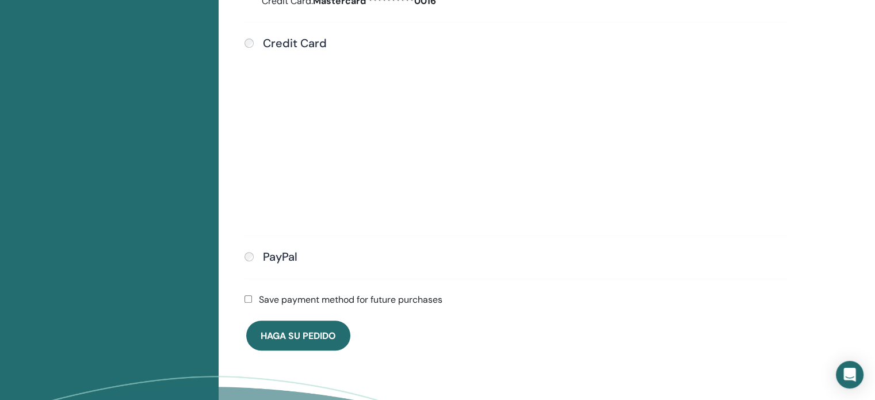
click at [808, 227] on div "Shopping cart Item Qty Price Subtotal Plan: Essential Monthly 1 $8 $8" at bounding box center [547, 96] width 657 height 790
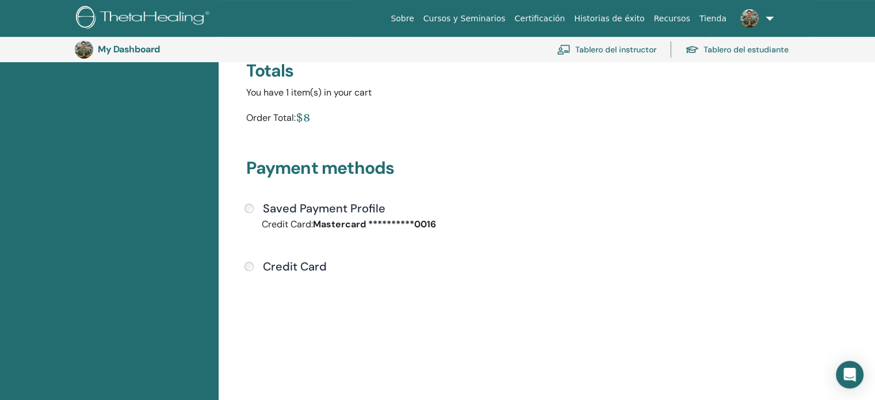
scroll to position [140, 0]
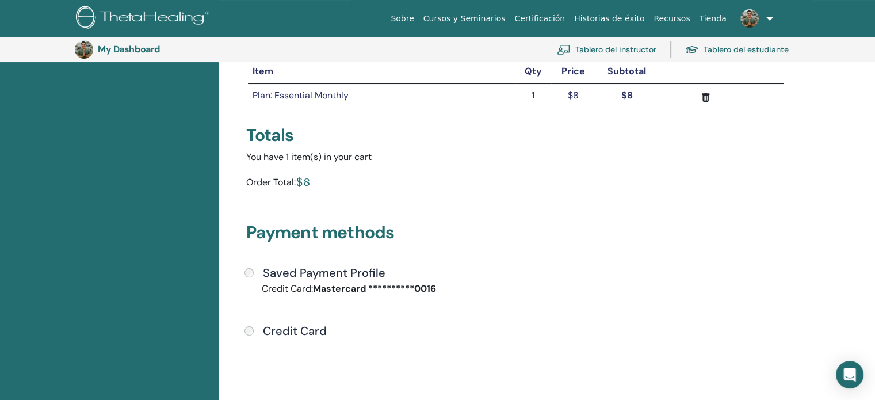
click at [741, 49] on link "Tablero del estudiante" at bounding box center [737, 49] width 104 height 25
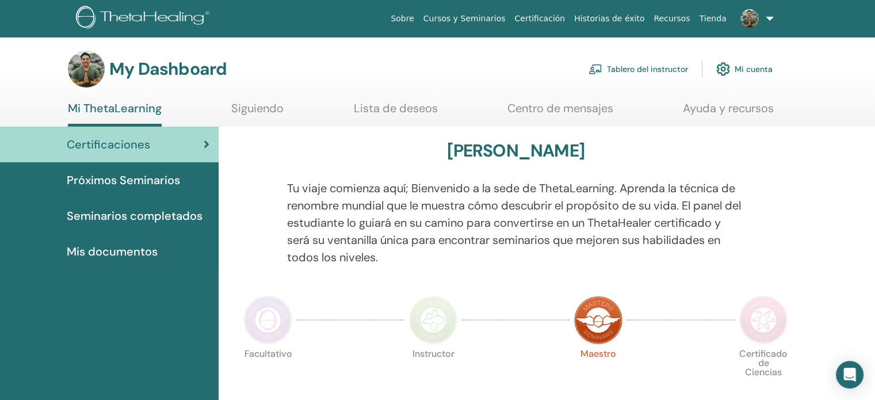
click at [658, 66] on link "Tablero del instructor" at bounding box center [639, 68] width 100 height 25
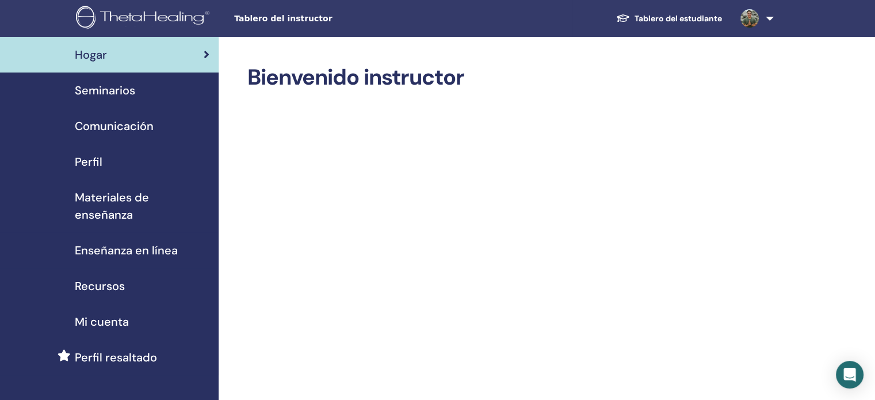
click at [124, 84] on span "Seminarios" at bounding box center [105, 90] width 60 height 17
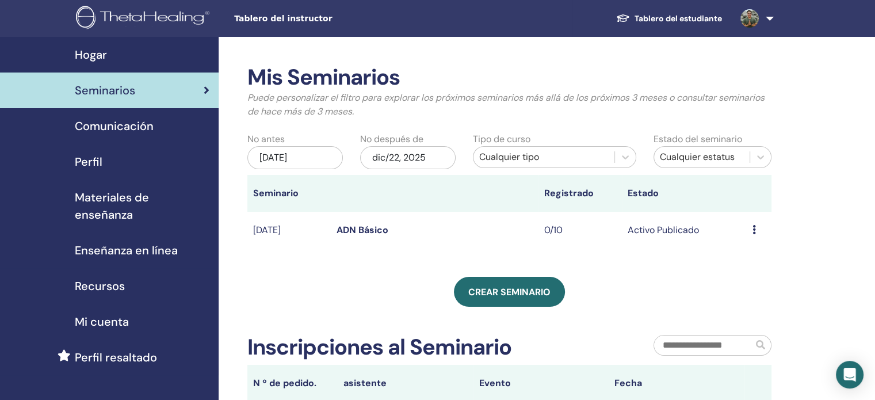
click at [364, 224] on link "ADN Básico" at bounding box center [363, 230] width 52 height 12
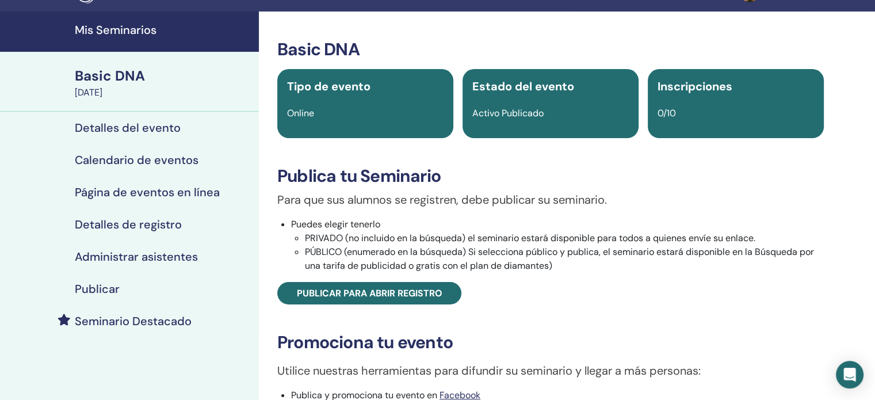
scroll to position [58, 0]
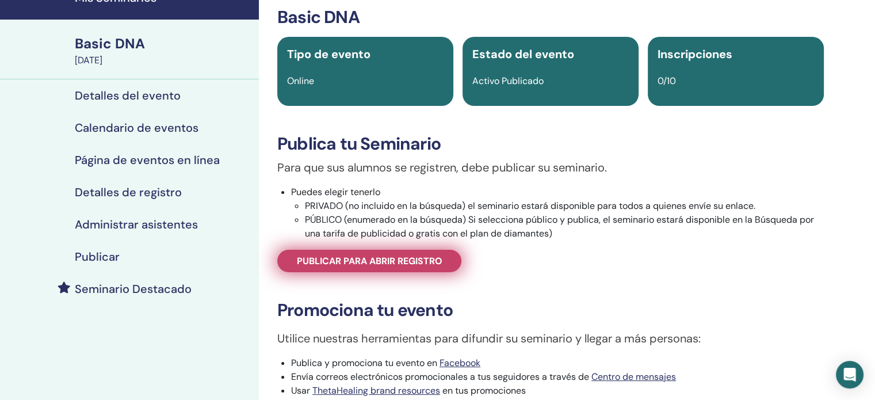
click at [336, 252] on link "Publicar para abrir registro" at bounding box center [369, 261] width 184 height 22
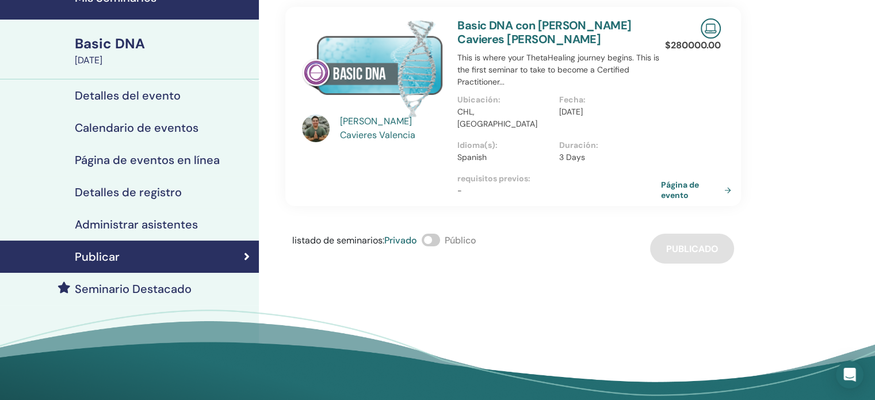
click at [440, 234] on span at bounding box center [431, 240] width 18 height 13
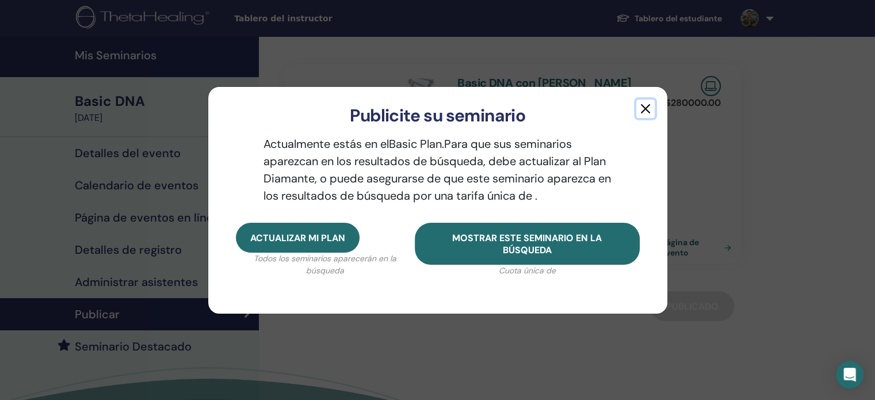
click at [650, 110] on button "button" at bounding box center [646, 109] width 18 height 18
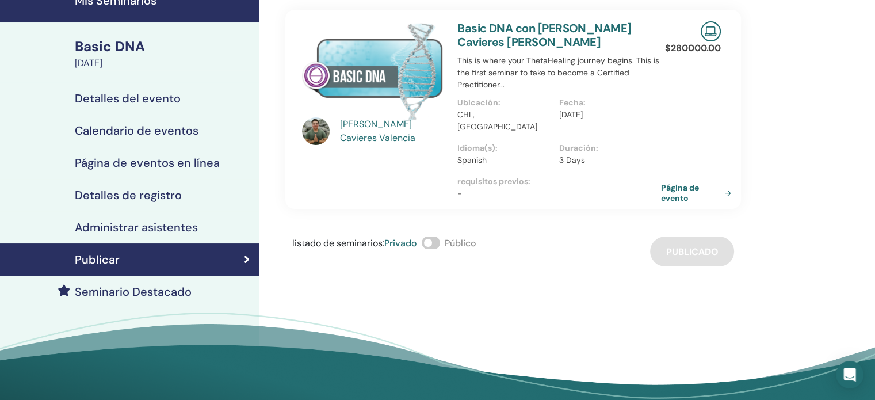
scroll to position [58, 0]
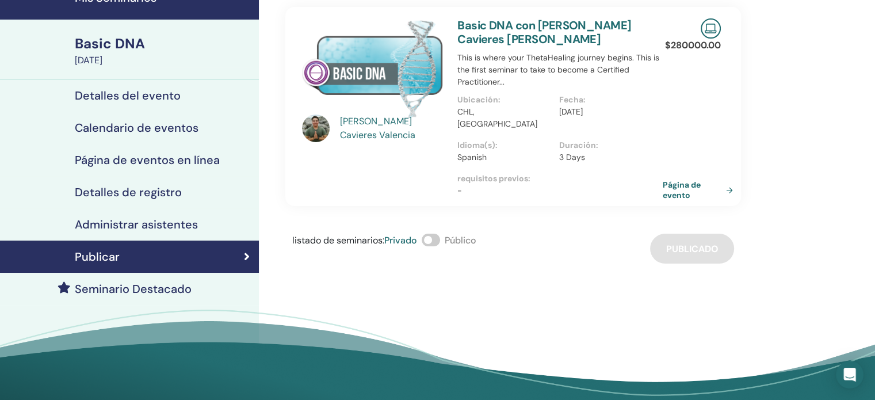
click at [672, 183] on link "Página de evento" at bounding box center [700, 190] width 75 height 21
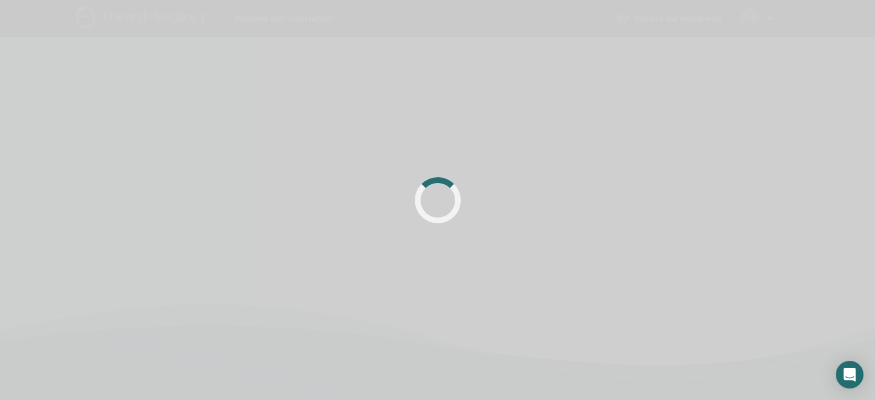
scroll to position [58, 0]
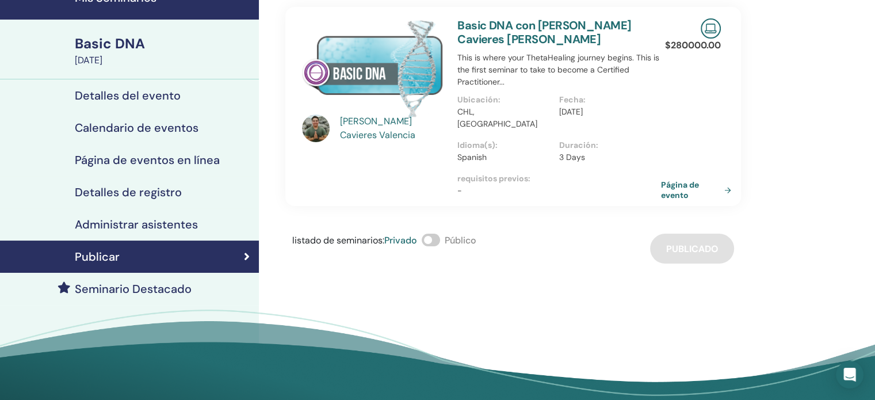
click at [440, 234] on span at bounding box center [431, 240] width 18 height 13
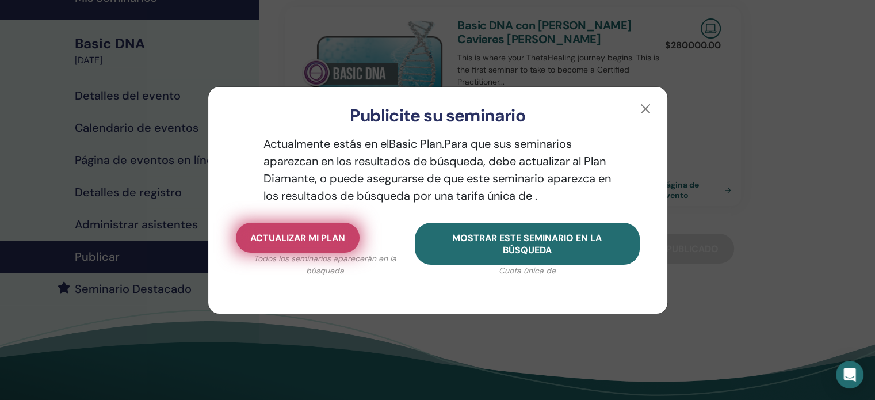
click at [302, 231] on button "Actualizar mi plan" at bounding box center [298, 238] width 124 height 30
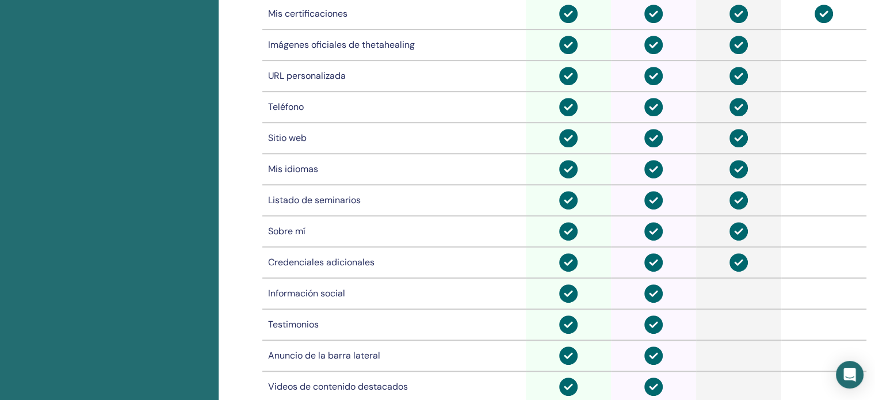
scroll to position [486, 0]
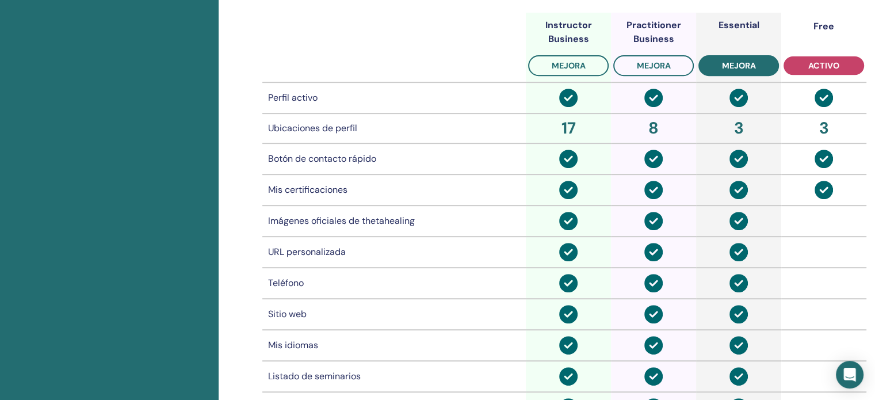
click at [745, 59] on button "mejora" at bounding box center [739, 65] width 81 height 21
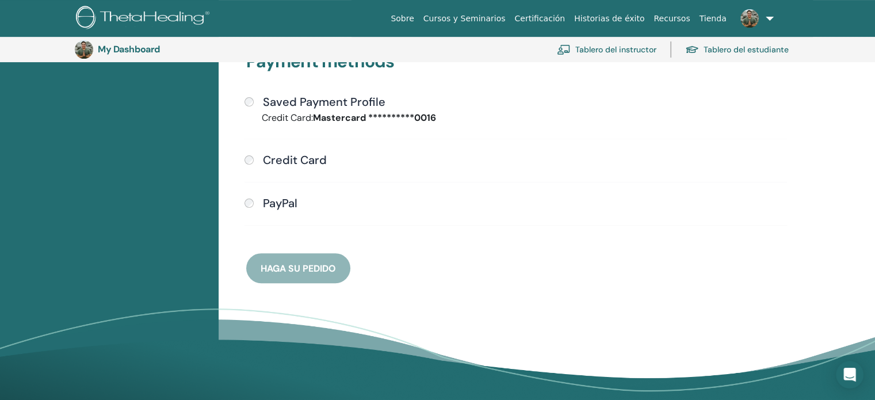
scroll to position [313, 0]
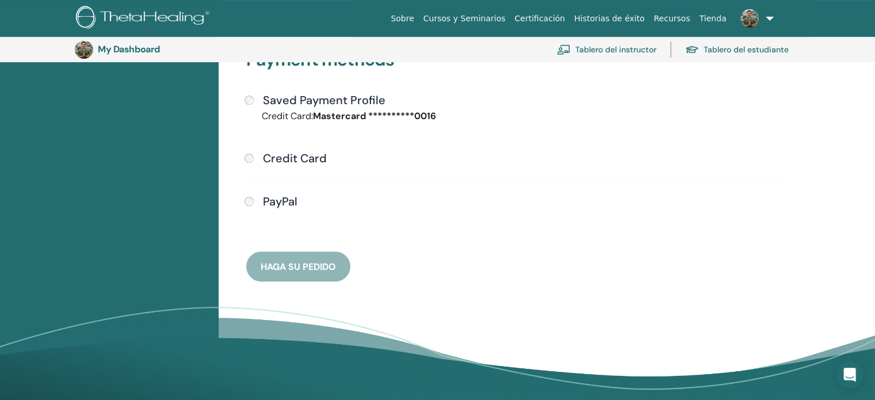
click at [302, 160] on h4 "Credit Card" at bounding box center [295, 158] width 64 height 14
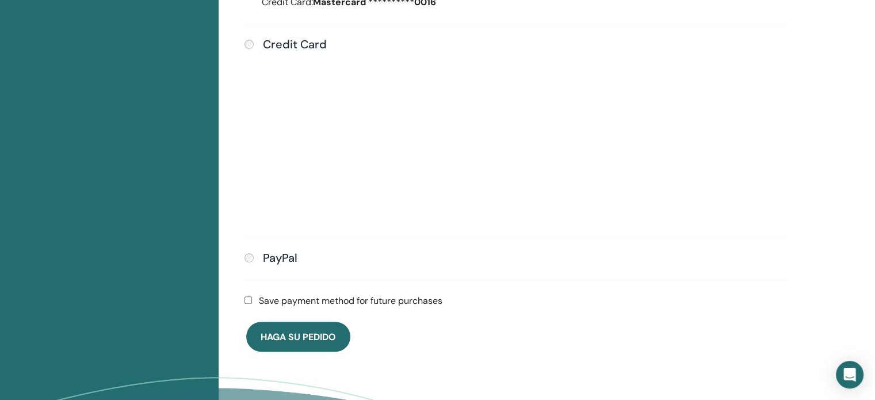
scroll to position [428, 0]
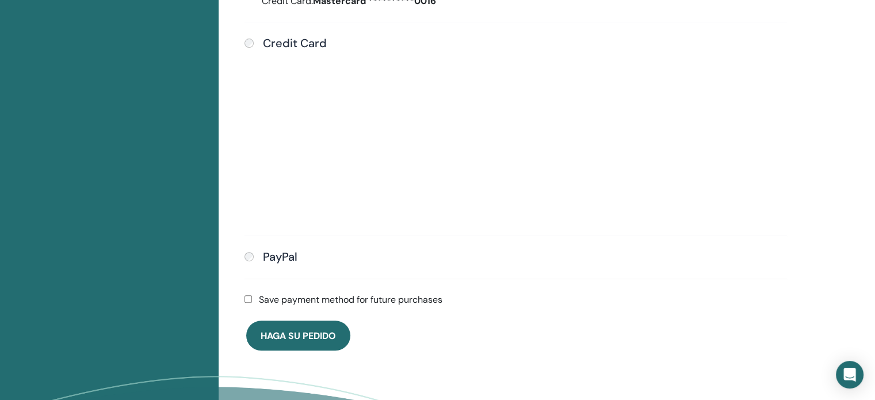
click at [334, 301] on label "Save payment method for future purchases" at bounding box center [351, 300] width 184 height 14
click at [328, 334] on span "Haga su pedido" at bounding box center [298, 336] width 75 height 12
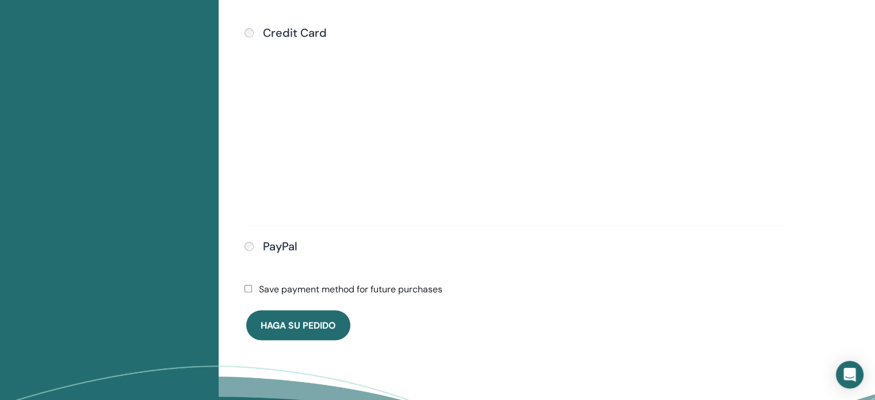
scroll to position [486, 0]
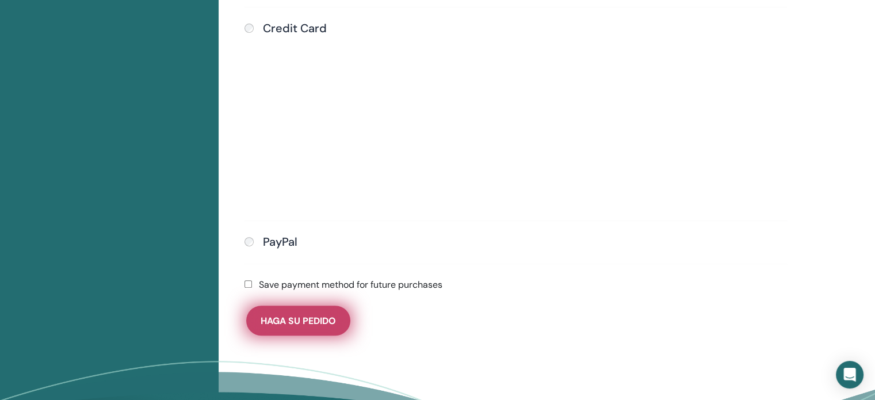
click at [310, 329] on button "Haga su pedido" at bounding box center [298, 321] width 104 height 30
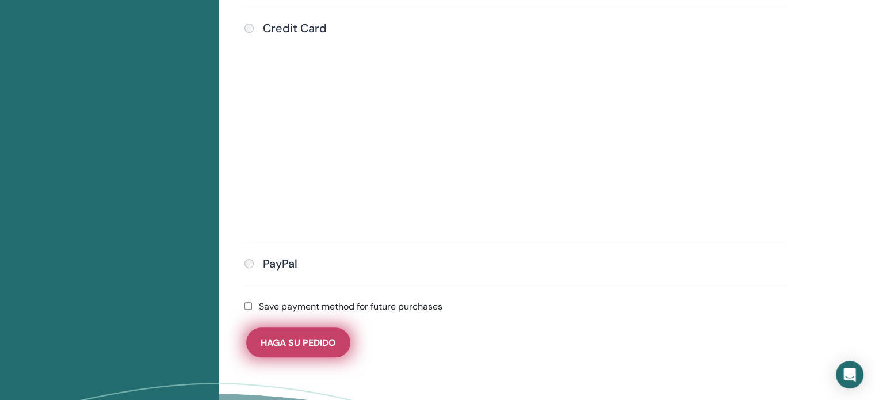
click at [304, 333] on button "Haga su pedido" at bounding box center [298, 342] width 104 height 30
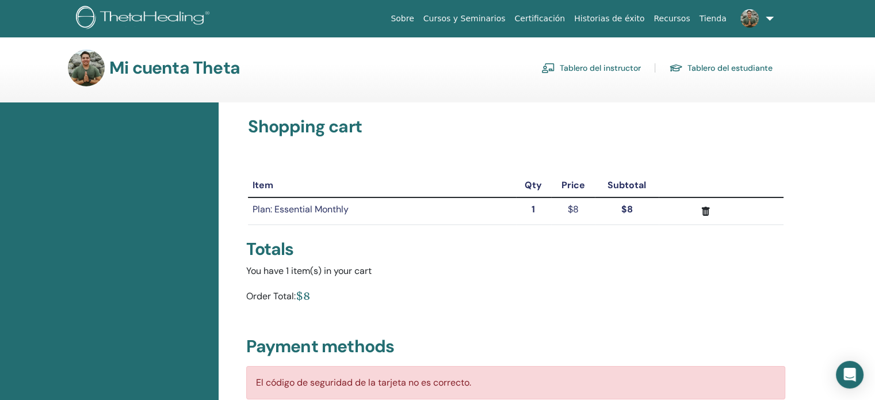
scroll to position [0, 0]
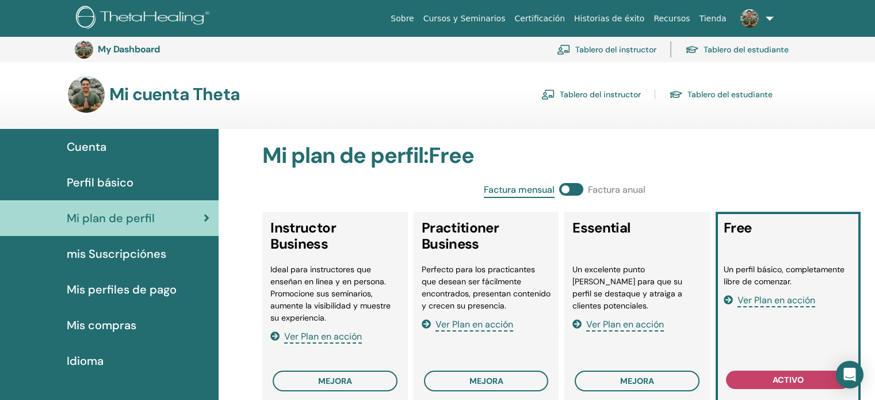
scroll to position [366, 0]
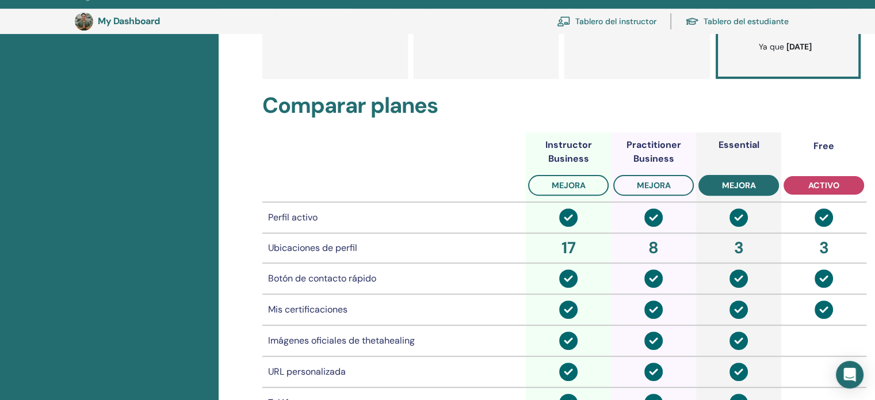
click at [726, 191] on button "mejora" at bounding box center [739, 185] width 81 height 21
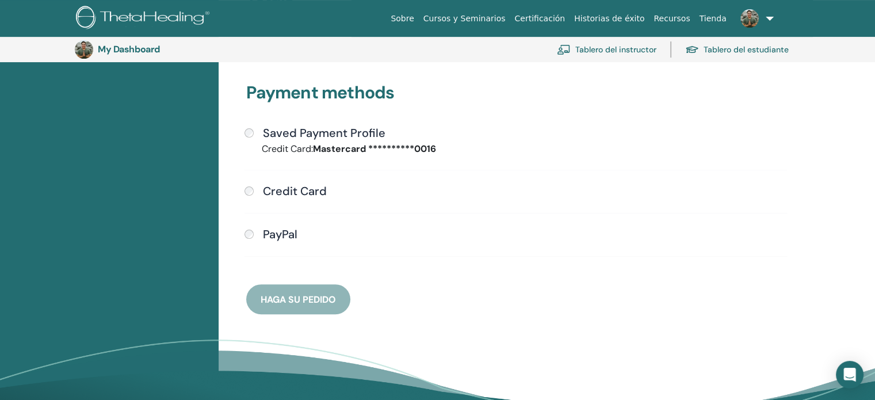
scroll to position [313, 0]
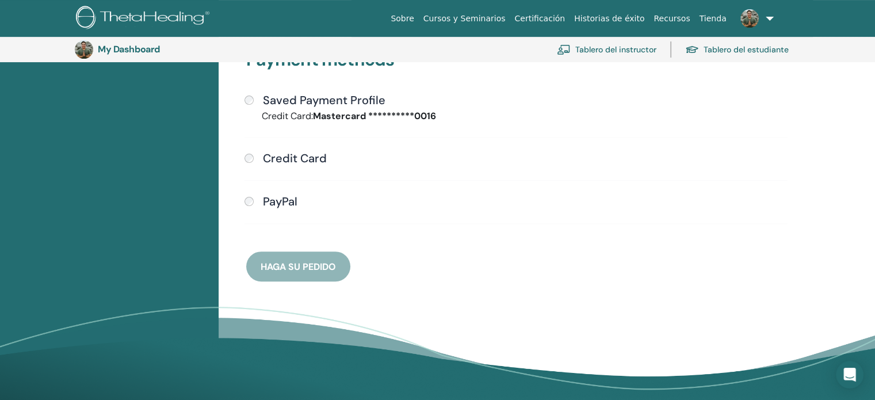
click at [295, 155] on h4 "Credit Card" at bounding box center [295, 158] width 64 height 14
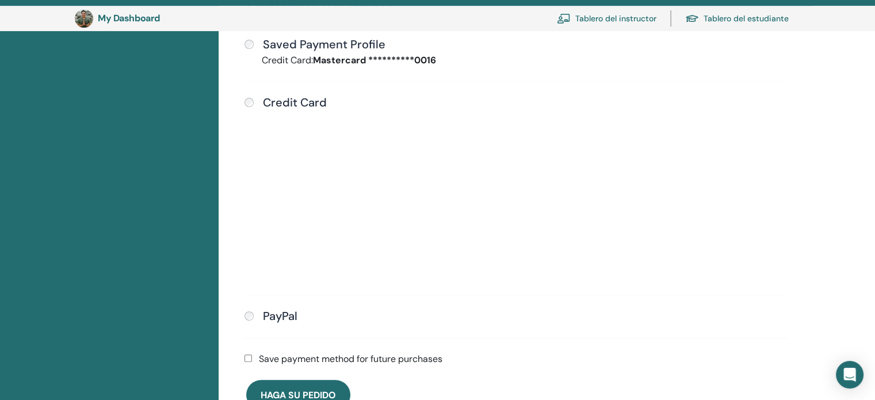
scroll to position [371, 0]
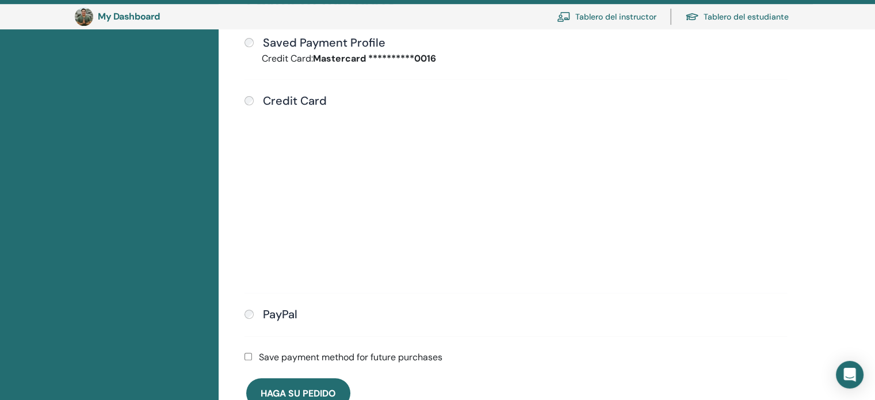
click at [289, 356] on label "Save payment method for future purchases" at bounding box center [351, 358] width 184 height 14
click at [289, 387] on span "Haga su pedido" at bounding box center [298, 393] width 75 height 12
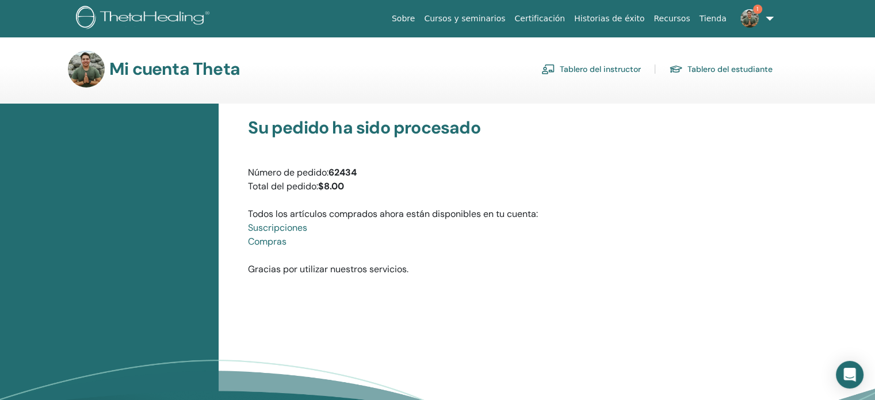
click at [606, 64] on font "Tablero del instructor" at bounding box center [600, 69] width 81 height 10
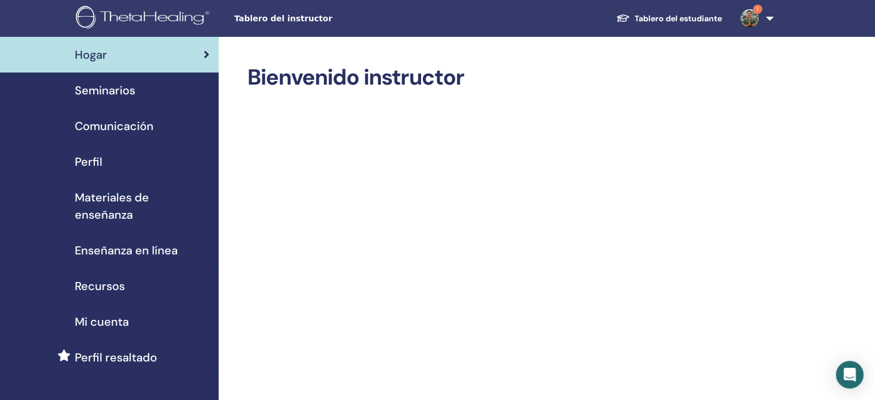
click at [117, 98] on span "Seminarios" at bounding box center [105, 90] width 60 height 17
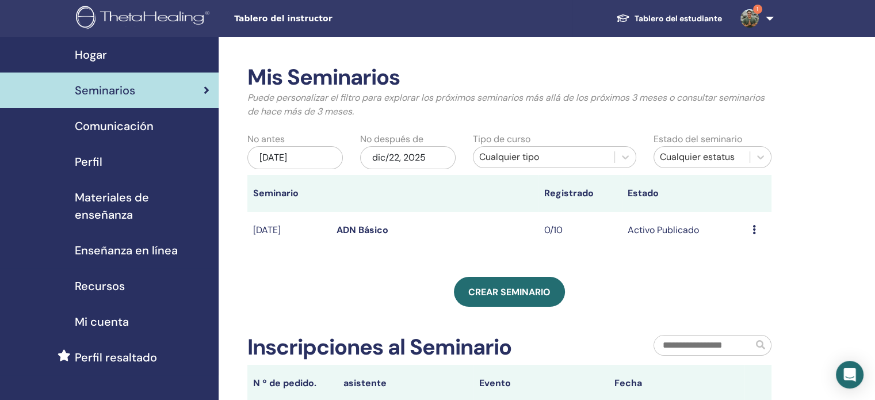
click at [360, 220] on td "ADN Básico" at bounding box center [435, 230] width 208 height 37
click at [361, 232] on link "ADN Básico" at bounding box center [363, 230] width 52 height 12
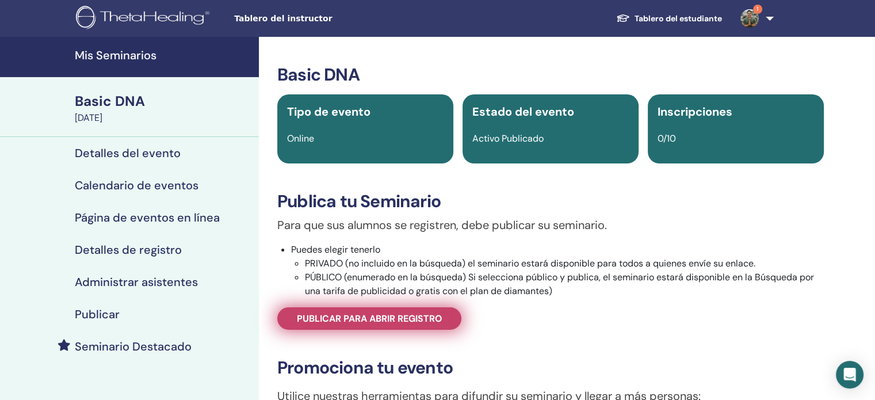
click at [370, 313] on span "Publicar para abrir registro" at bounding box center [370, 319] width 146 height 12
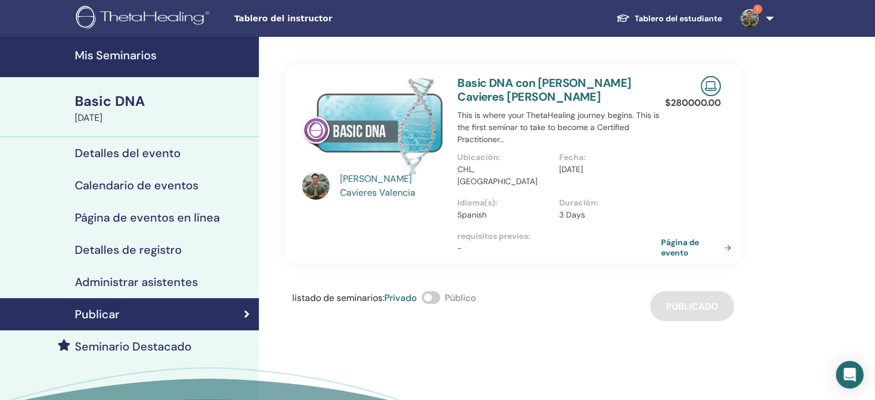
click at [440, 291] on span at bounding box center [431, 297] width 18 height 13
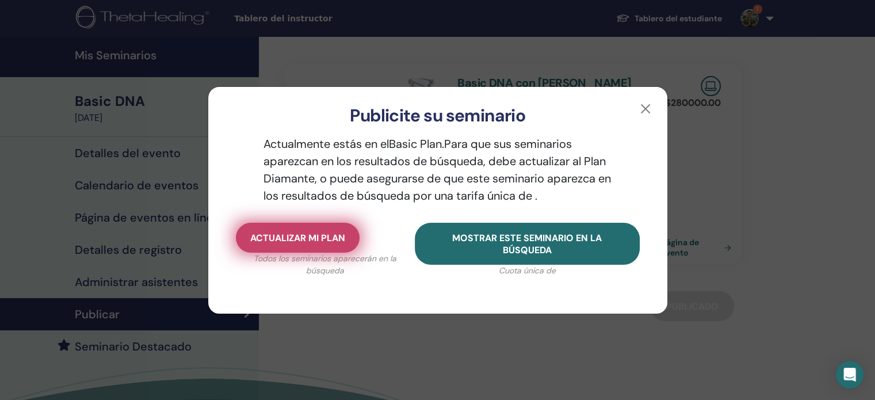
click at [339, 246] on button "Actualizar mi plan" at bounding box center [298, 238] width 124 height 30
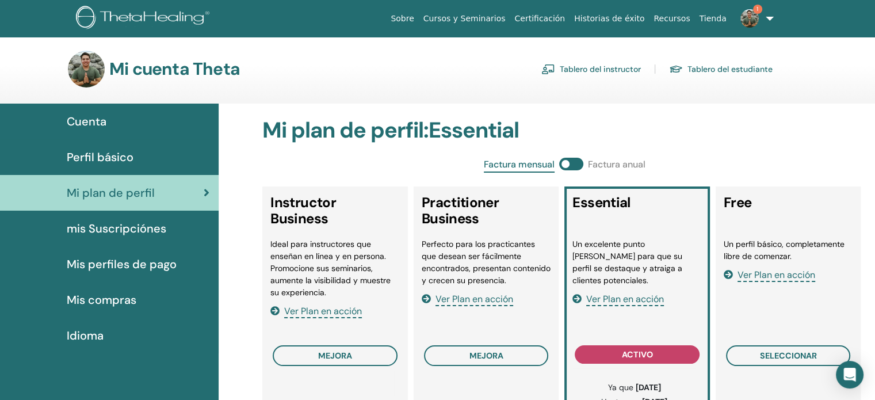
click at [603, 293] on span "Ver Plan en acción" at bounding box center [625, 299] width 78 height 13
click at [102, 196] on span "Mi plan de perfil" at bounding box center [111, 192] width 88 height 17
click at [101, 158] on span "Perfil básico" at bounding box center [100, 156] width 67 height 17
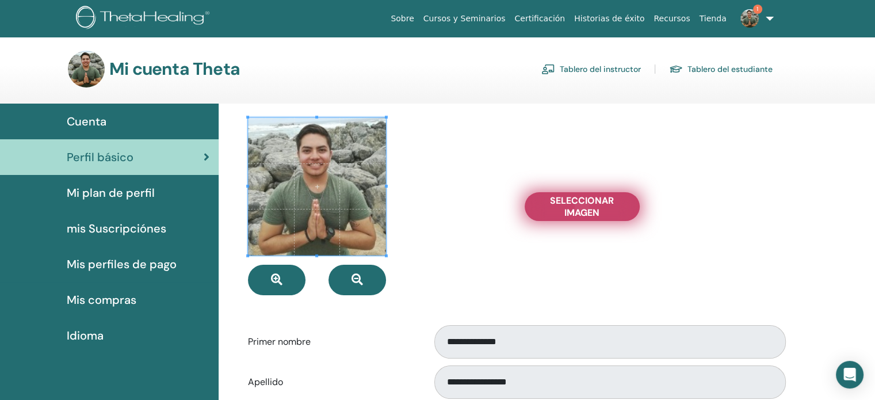
click at [621, 212] on span "Seleccionar imagen" at bounding box center [582, 207] width 86 height 24
click at [590, 211] on input "Seleccionar imagen" at bounding box center [582, 207] width 15 height 8
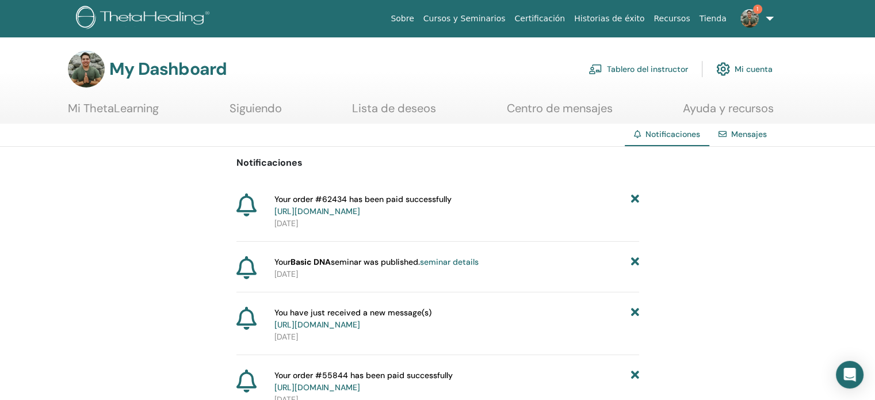
click at [676, 68] on link "Tablero del instructor" at bounding box center [639, 68] width 100 height 25
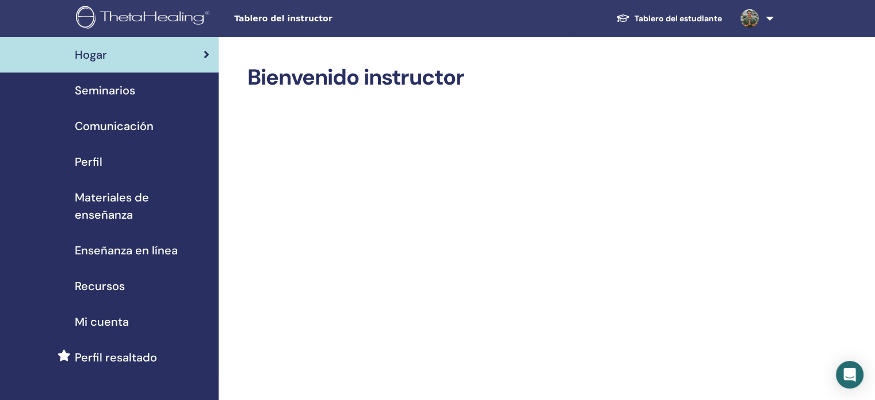
click at [170, 100] on link "Seminarios" at bounding box center [109, 91] width 219 height 36
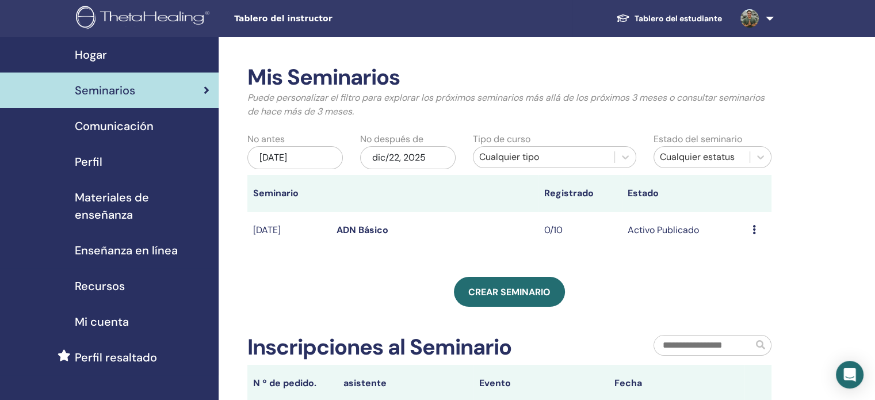
click at [352, 227] on link "ADN Básico" at bounding box center [363, 230] width 52 height 12
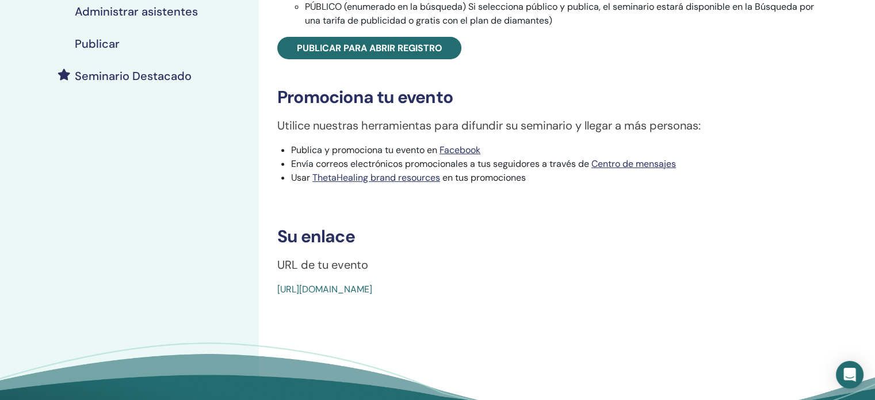
scroll to position [288, 0]
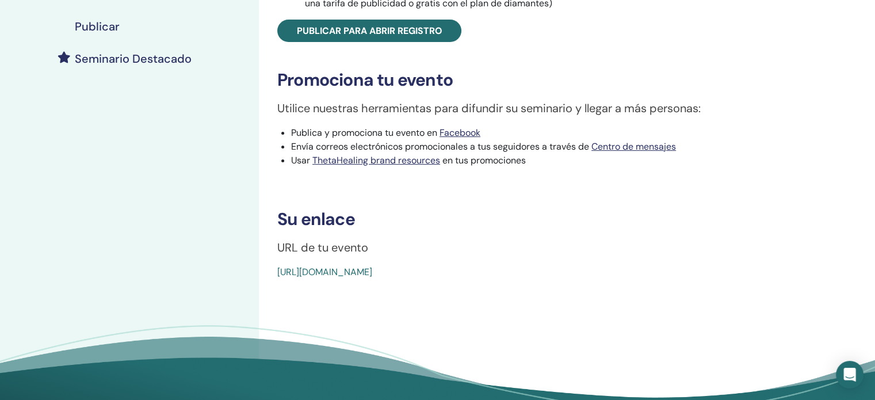
click at [364, 277] on link "[URL][DOMAIN_NAME]" at bounding box center [324, 272] width 95 height 12
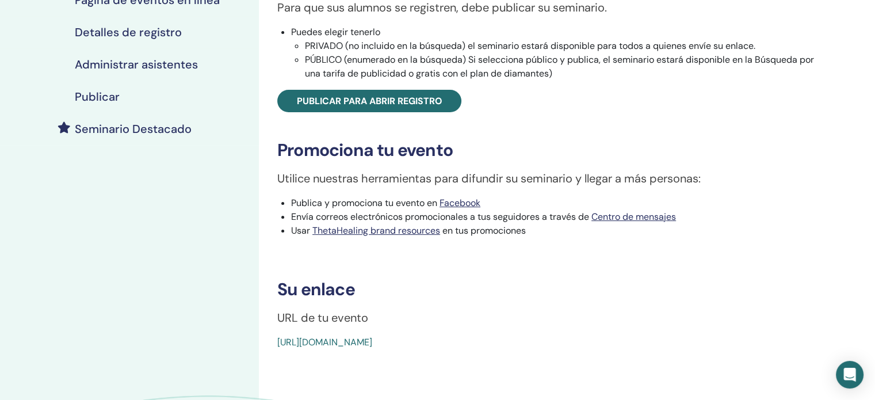
scroll to position [216, 0]
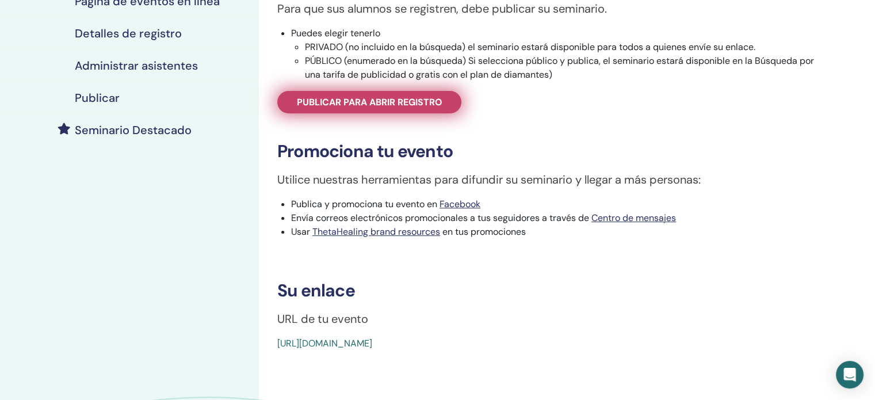
click at [345, 97] on span "Publicar para abrir registro" at bounding box center [370, 102] width 146 height 12
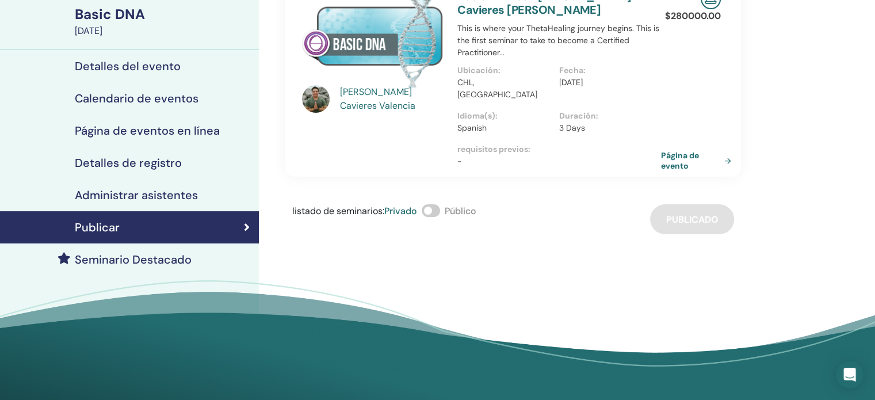
scroll to position [44, 0]
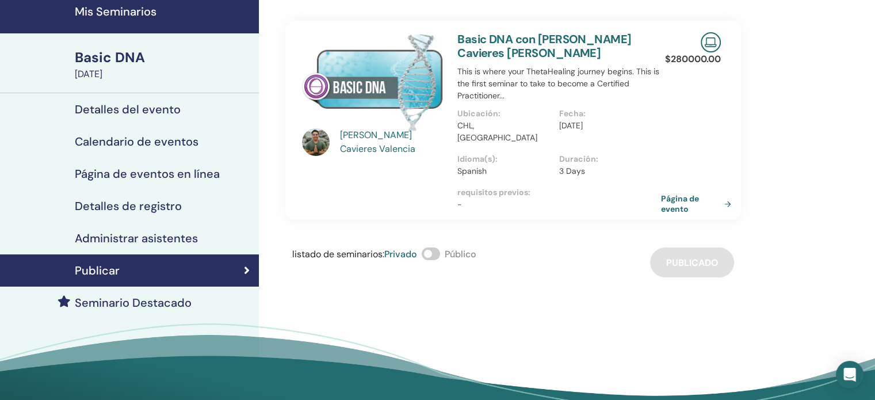
click at [692, 250] on div "listado de seminarios : Privado Público Publicado" at bounding box center [513, 262] width 456 height 30
click at [671, 193] on link "Página de evento" at bounding box center [700, 203] width 75 height 21
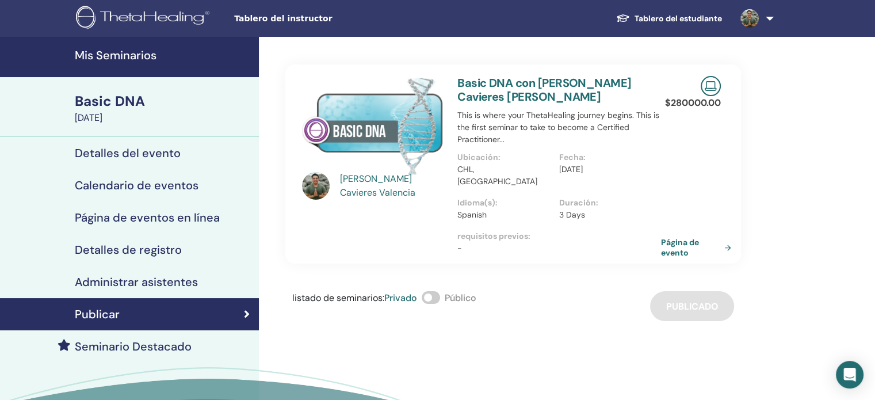
click at [127, 55] on h4 "Mis Seminarios" at bounding box center [163, 55] width 177 height 14
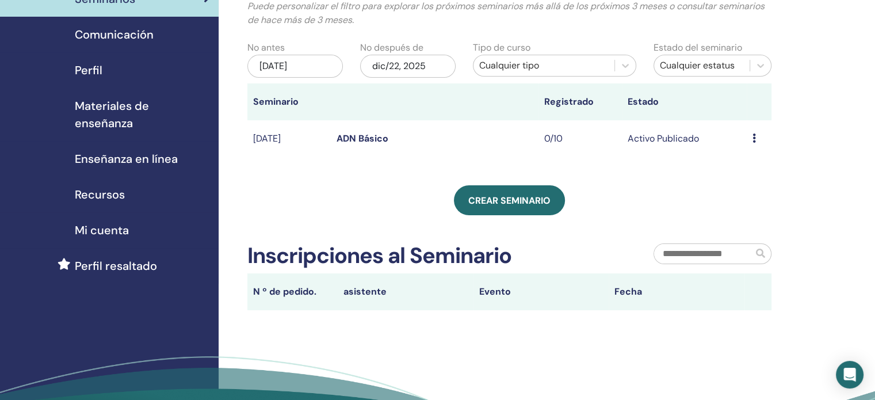
scroll to position [115, 0]
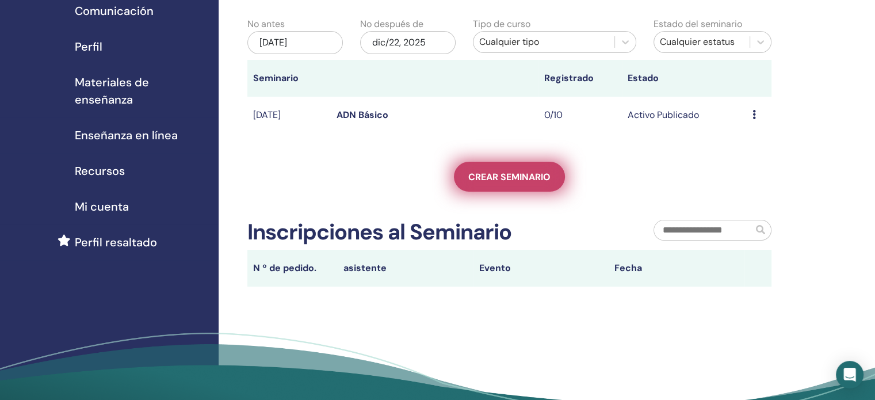
click at [506, 180] on span "Crear seminario" at bounding box center [509, 177] width 82 height 12
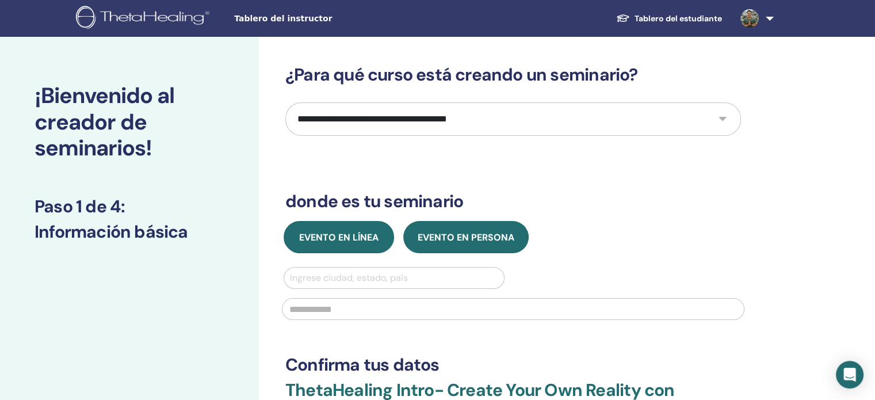
click at [327, 244] on button "Evento en línea" at bounding box center [339, 237] width 111 height 32
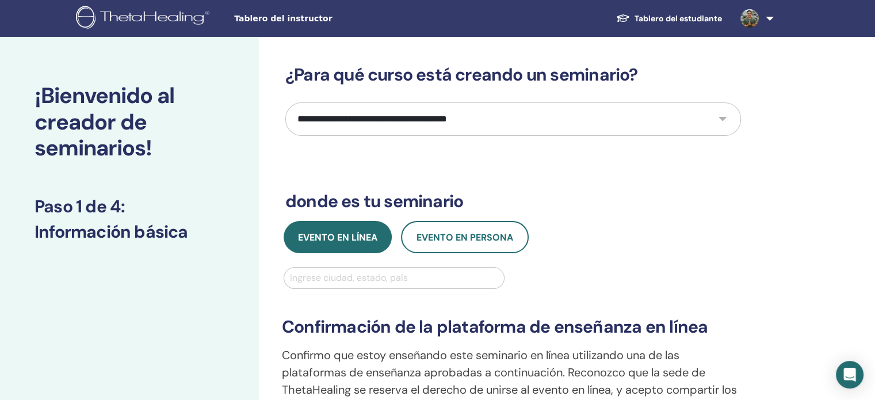
click at [382, 120] on select "**********" at bounding box center [513, 118] width 456 height 33
select select "*"
click at [285, 102] on select "**********" at bounding box center [513, 118] width 456 height 33
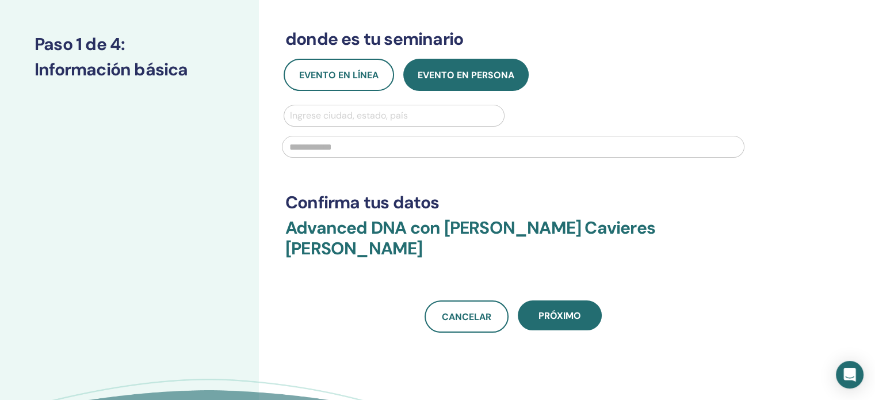
scroll to position [173, 0]
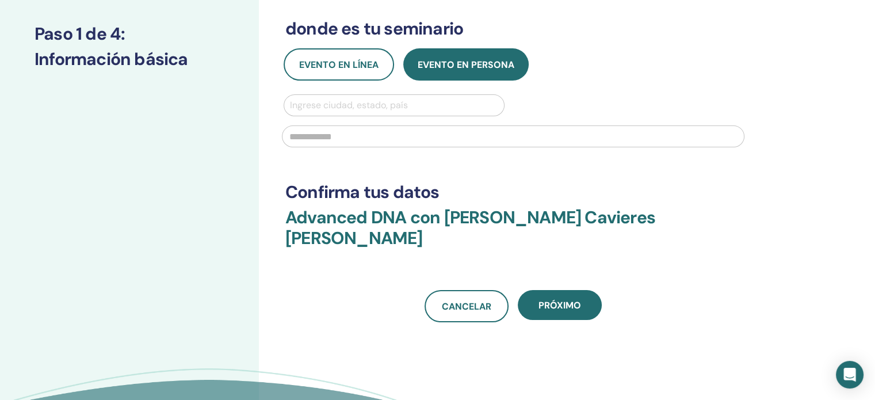
click at [350, 139] on input "text" at bounding box center [513, 136] width 463 height 22
click at [345, 55] on button "Evento en línea" at bounding box center [339, 64] width 111 height 32
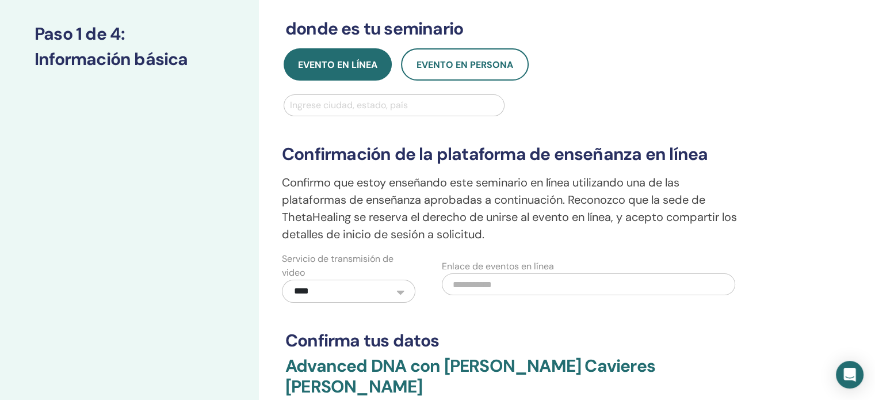
click at [351, 108] on div at bounding box center [394, 105] width 208 height 16
type input "****"
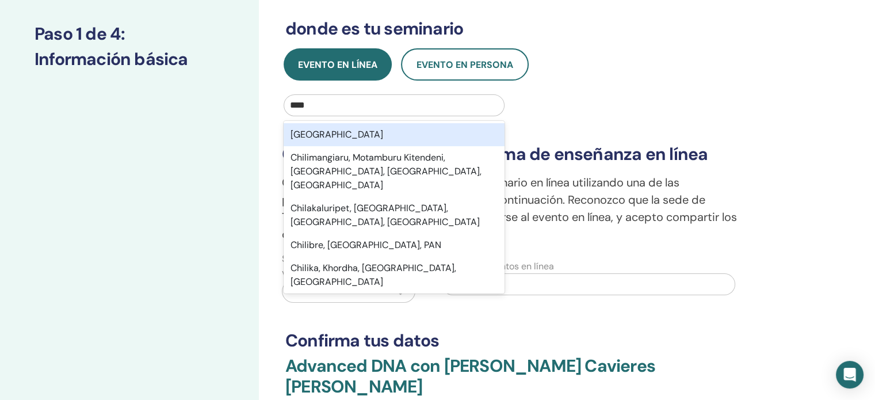
click at [340, 132] on div "Chile" at bounding box center [394, 134] width 221 height 23
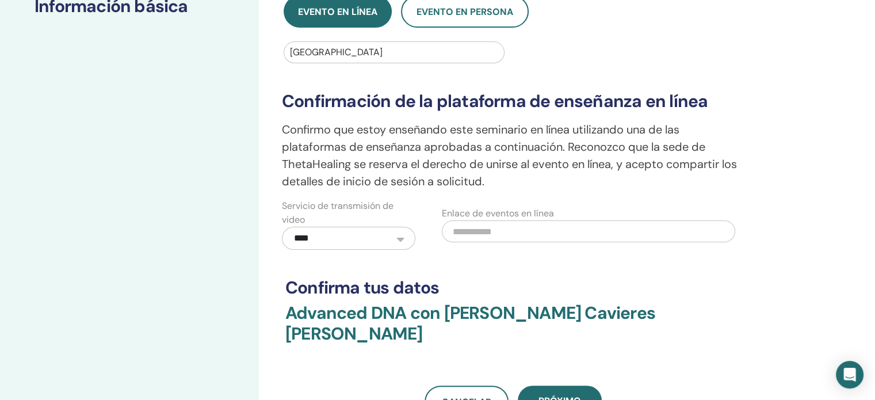
scroll to position [230, 0]
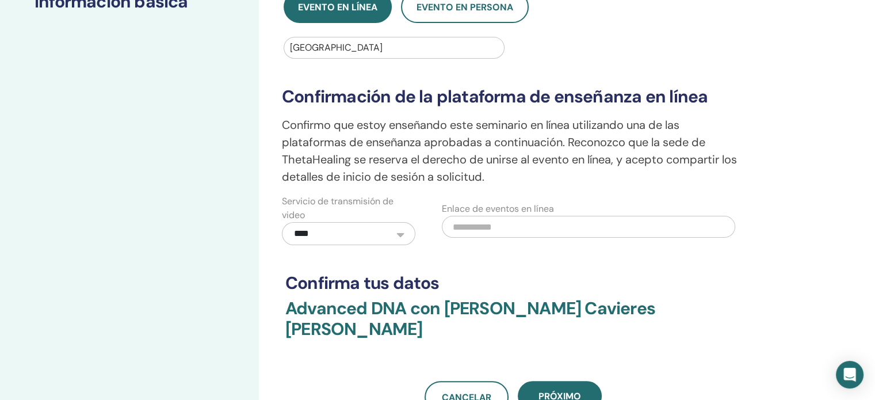
click at [500, 223] on input "text" at bounding box center [589, 227] width 294 height 22
paste input "**********"
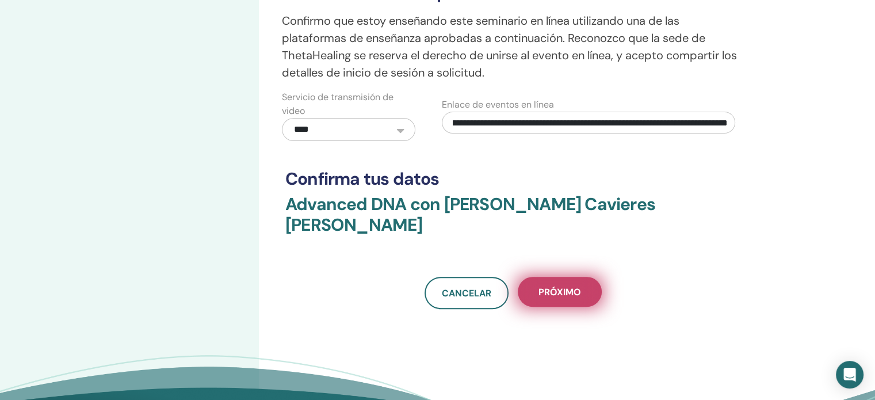
scroll to position [345, 0]
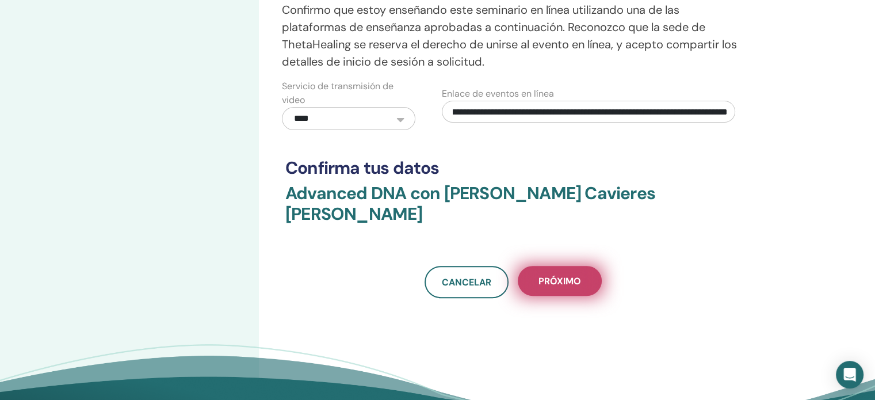
type input "**********"
click at [555, 275] on span "próximo" at bounding box center [560, 281] width 43 height 12
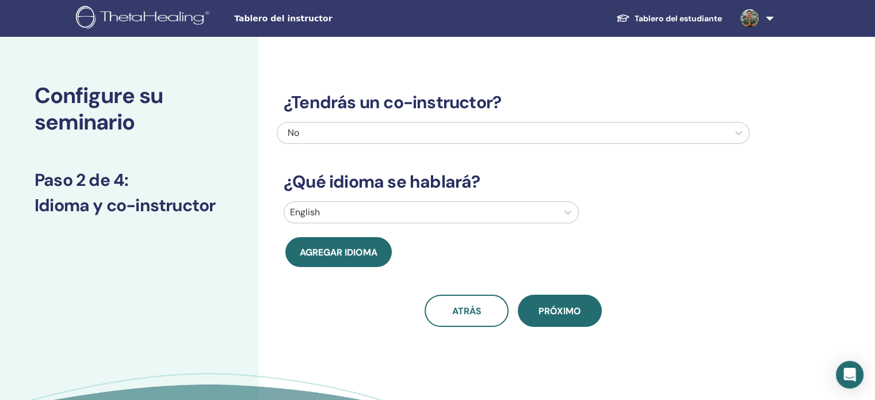
click at [516, 210] on div at bounding box center [421, 212] width 262 height 16
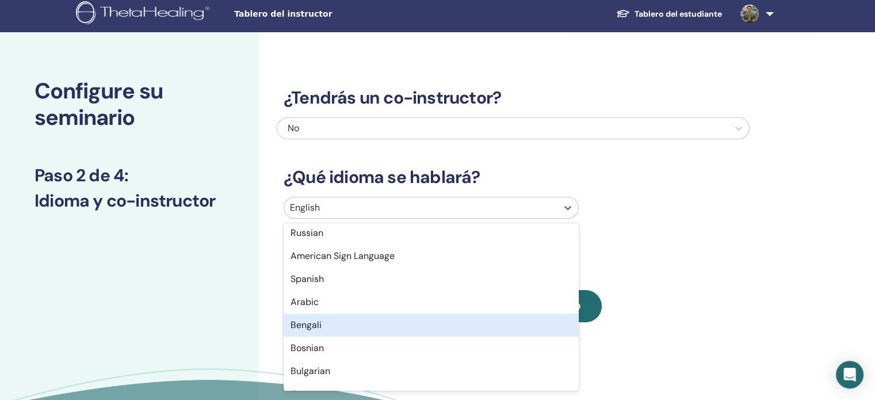
scroll to position [115, 0]
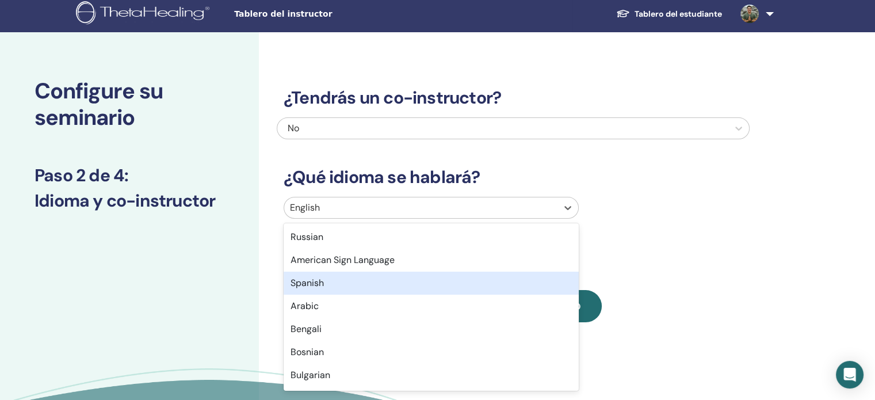
click at [321, 287] on div "Spanish" at bounding box center [431, 283] width 295 height 23
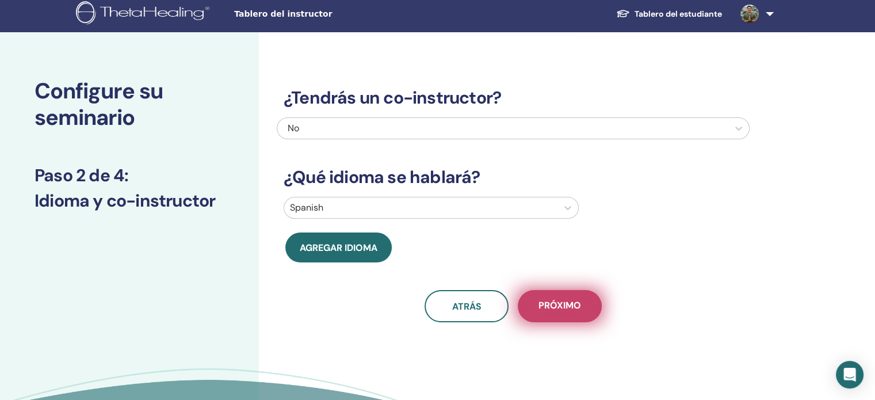
click at [569, 308] on span "próximo" at bounding box center [560, 306] width 43 height 14
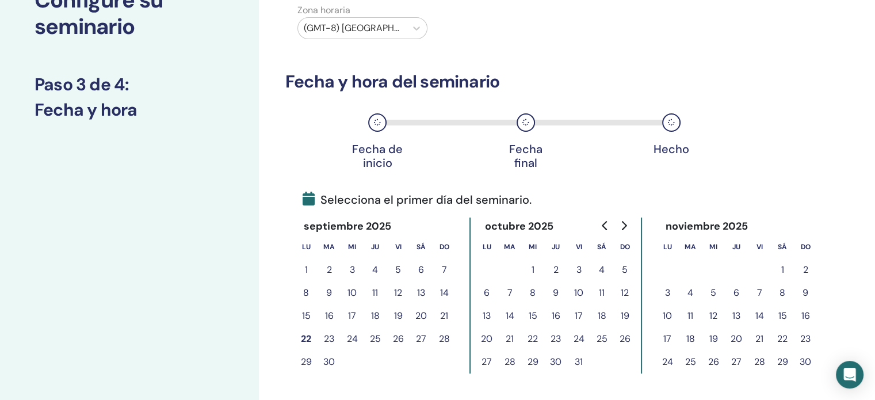
scroll to position [120, 0]
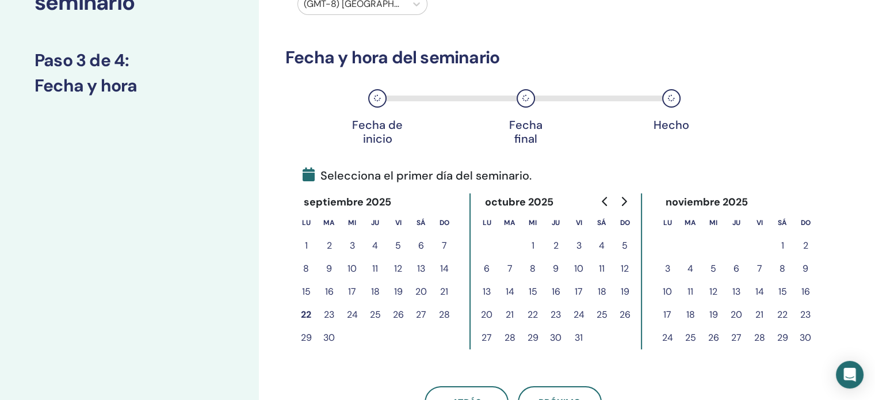
click at [397, 315] on button "26" at bounding box center [398, 314] width 23 height 23
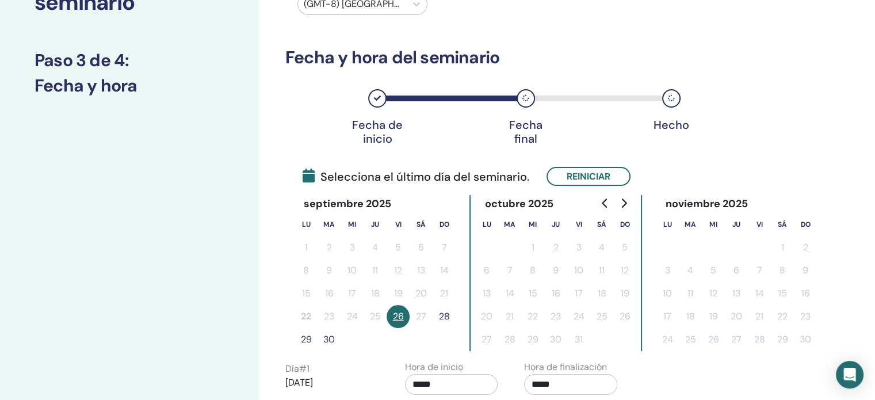
click at [443, 315] on button "28" at bounding box center [444, 316] width 23 height 23
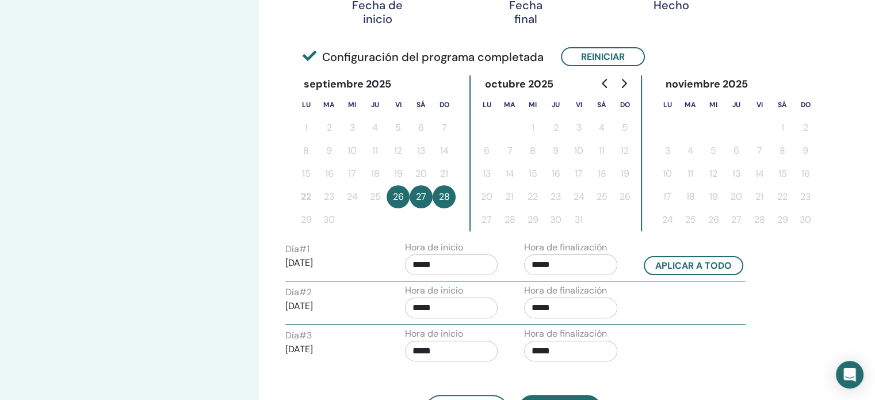
scroll to position [292, 0]
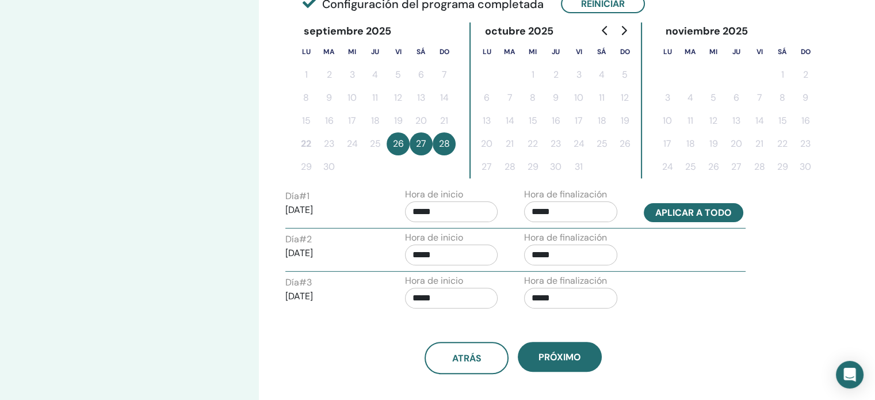
click at [674, 212] on button "Aplicar a todo" at bounding box center [694, 212] width 100 height 19
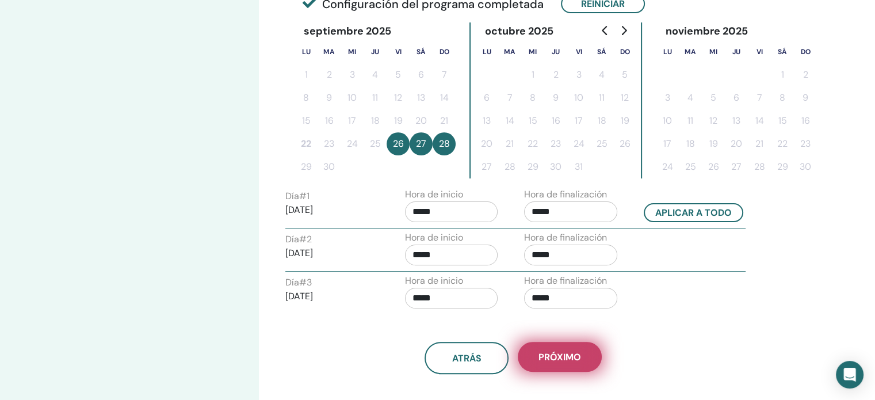
click at [570, 353] on span "próximo" at bounding box center [560, 357] width 43 height 12
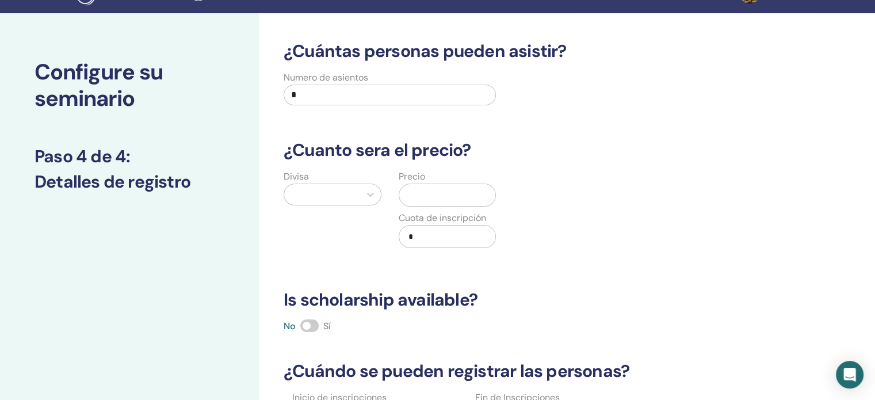
scroll to position [0, 0]
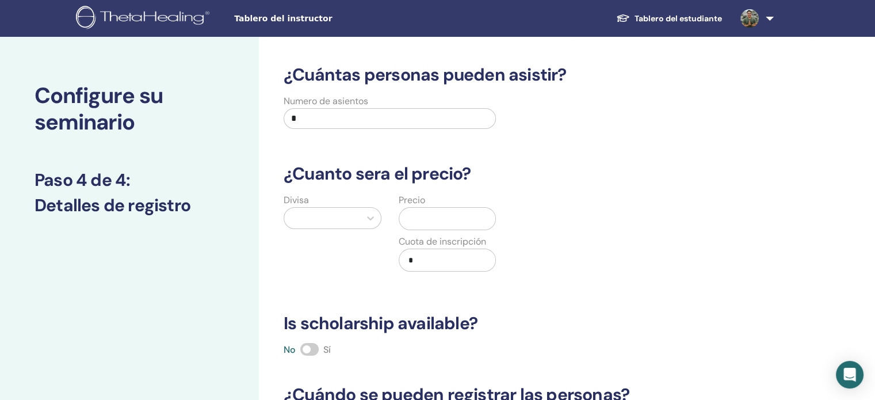
click at [356, 123] on input "*" at bounding box center [390, 118] width 212 height 21
type input "**"
click at [323, 222] on div at bounding box center [322, 218] width 64 height 16
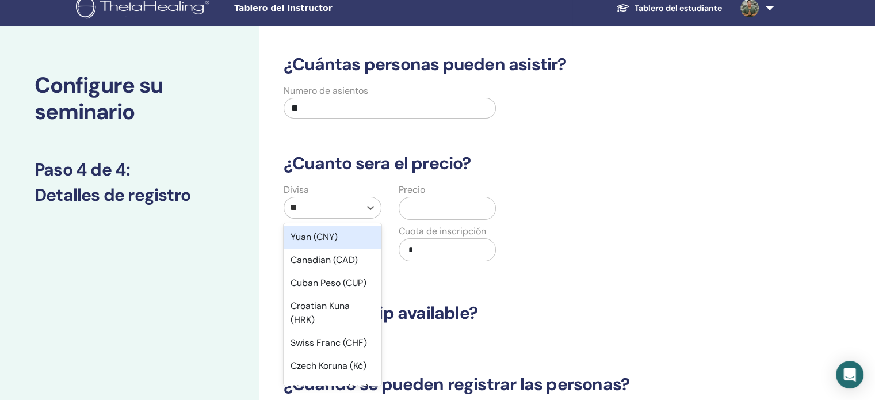
type input "***"
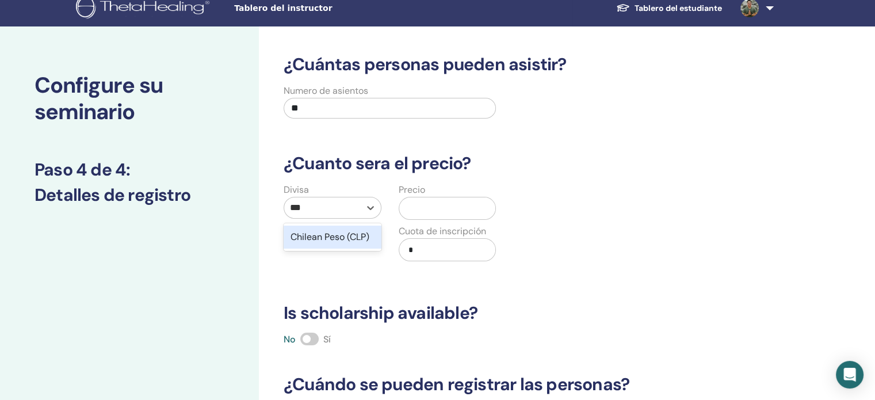
click at [320, 237] on div "Chilean Peso (CLP)" at bounding box center [333, 237] width 98 height 23
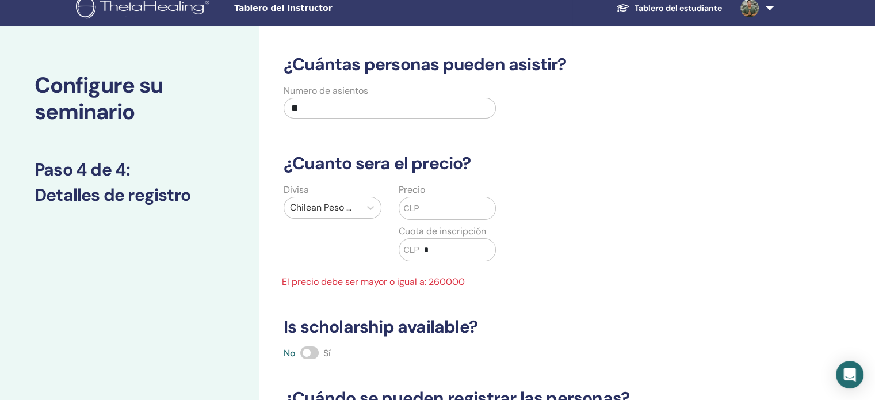
click at [435, 208] on input "text" at bounding box center [458, 208] width 76 height 22
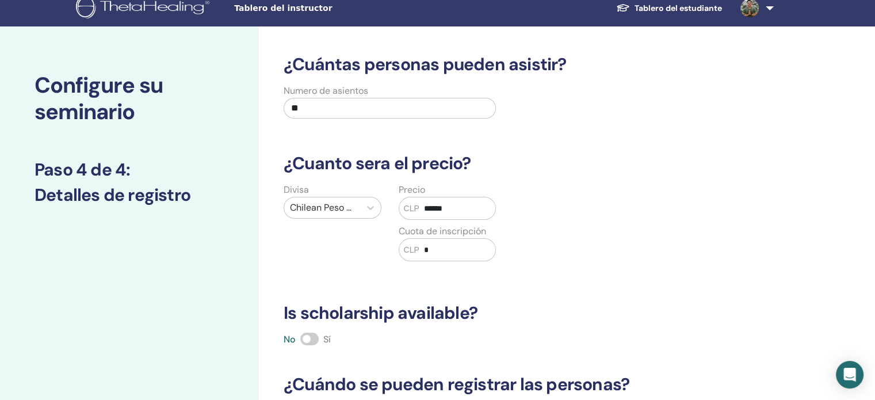
type input "******"
drag, startPoint x: 438, startPoint y: 249, endPoint x: 406, endPoint y: 245, distance: 32.0
click at [406, 245] on div "CLP *" at bounding box center [448, 249] width 98 height 23
type input "*****"
click at [331, 244] on div "Divisa Chilean Peso (CLP)" at bounding box center [332, 229] width 115 height 92
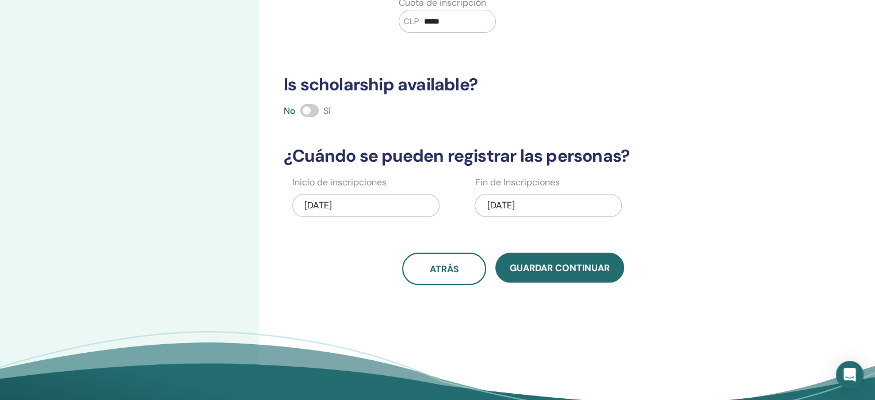
scroll to position [241, 0]
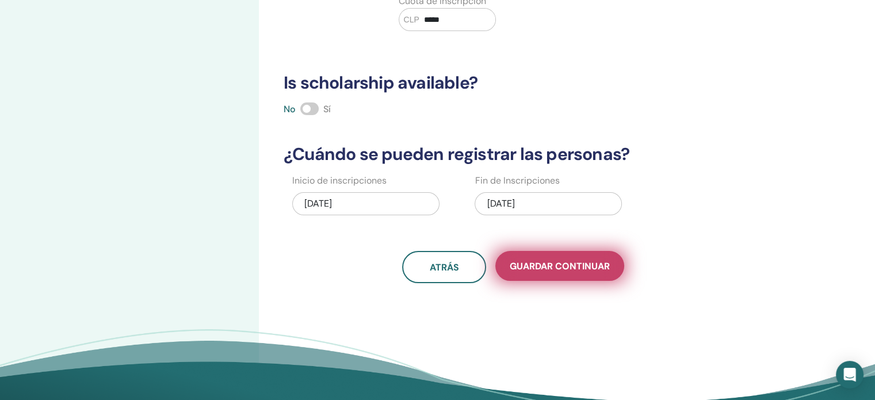
click at [603, 276] on button "Guardar Continuar" at bounding box center [560, 266] width 129 height 30
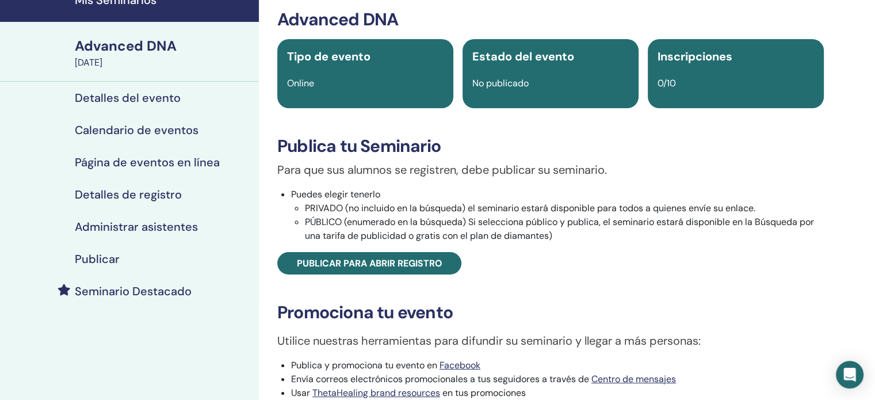
scroll to position [58, 0]
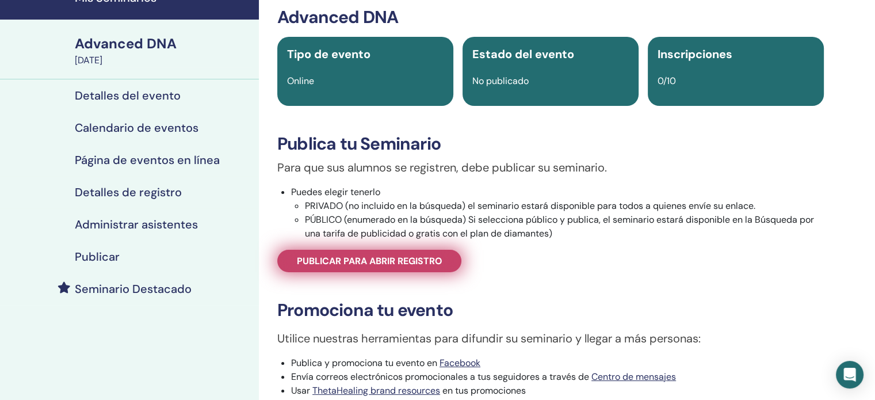
click at [364, 264] on span "Publicar para abrir registro" at bounding box center [370, 261] width 146 height 12
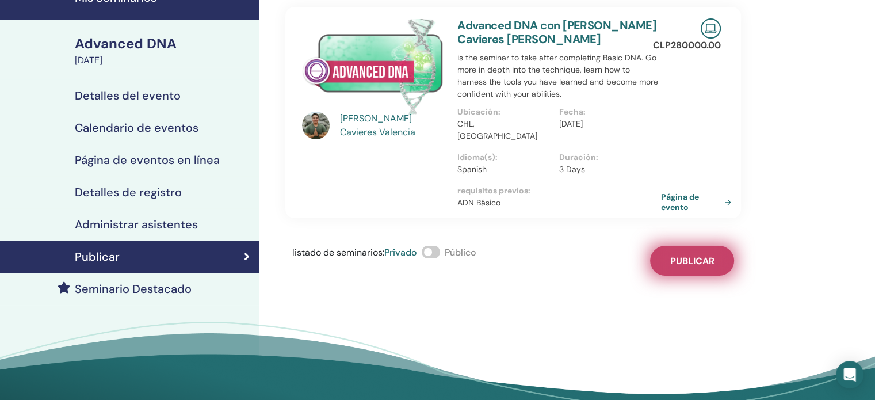
click at [708, 255] on span "Publicar" at bounding box center [693, 261] width 44 height 12
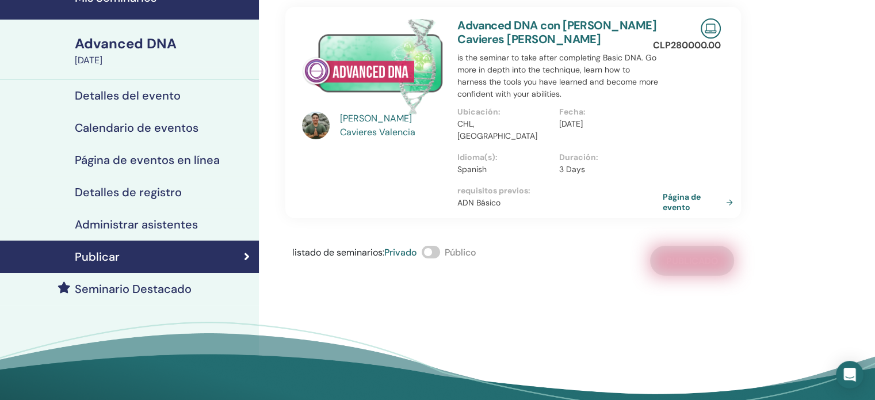
click at [688, 192] on link "Página de evento" at bounding box center [700, 202] width 75 height 21
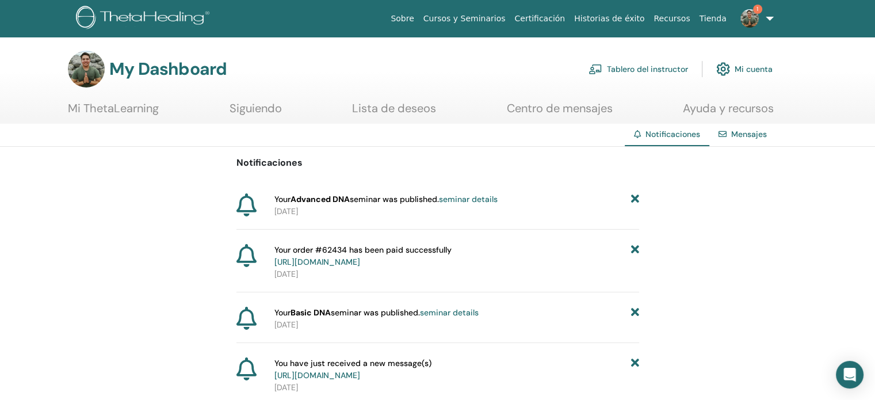
click at [467, 308] on link "seminar details" at bounding box center [449, 312] width 59 height 10
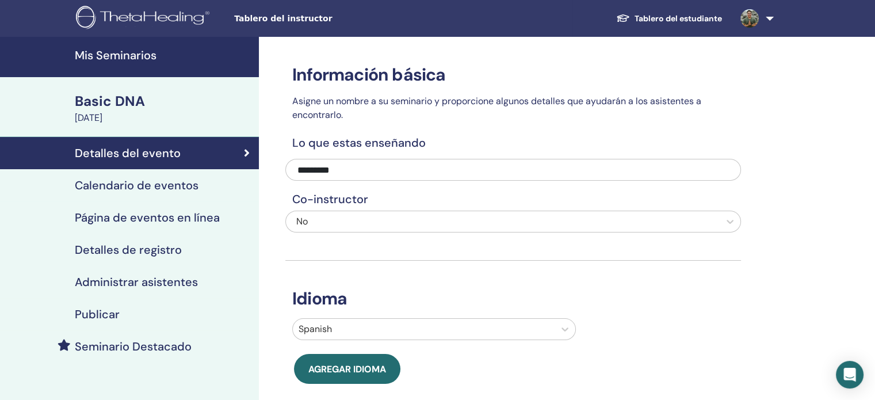
click at [108, 51] on h4 "Mis Seminarios" at bounding box center [163, 55] width 177 height 14
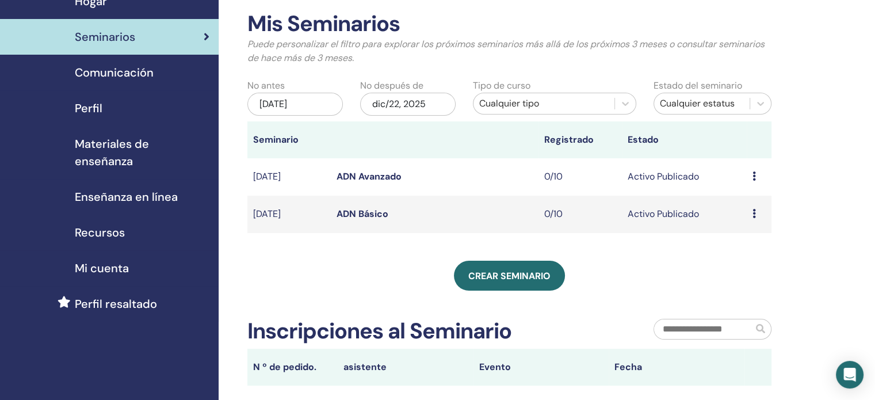
scroll to position [58, 0]
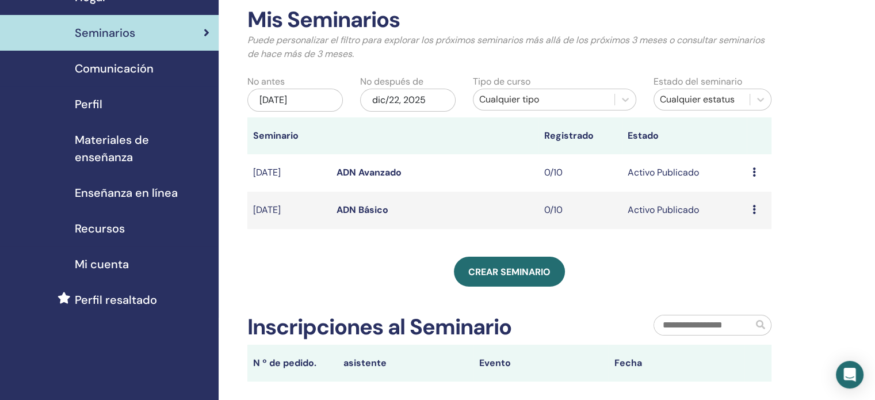
click at [754, 212] on icon at bounding box center [754, 209] width 3 height 9
click at [742, 277] on p "Cancelar" at bounding box center [746, 273] width 44 height 14
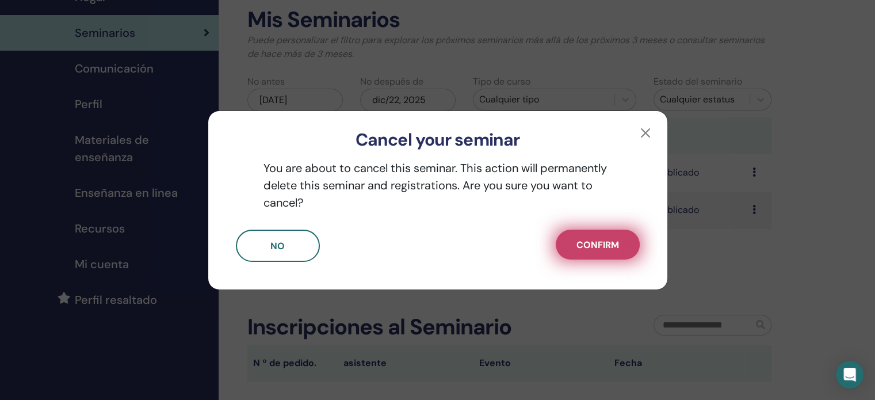
click at [586, 255] on button "Confirm" at bounding box center [598, 245] width 84 height 30
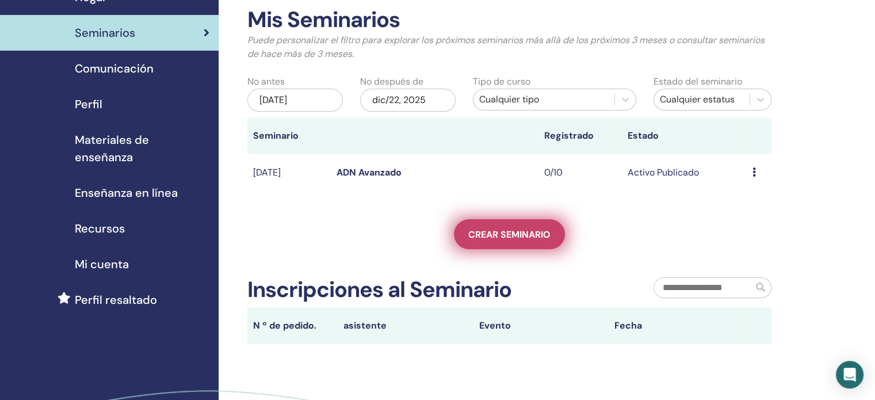
click at [534, 240] on span "Crear seminario" at bounding box center [509, 234] width 82 height 12
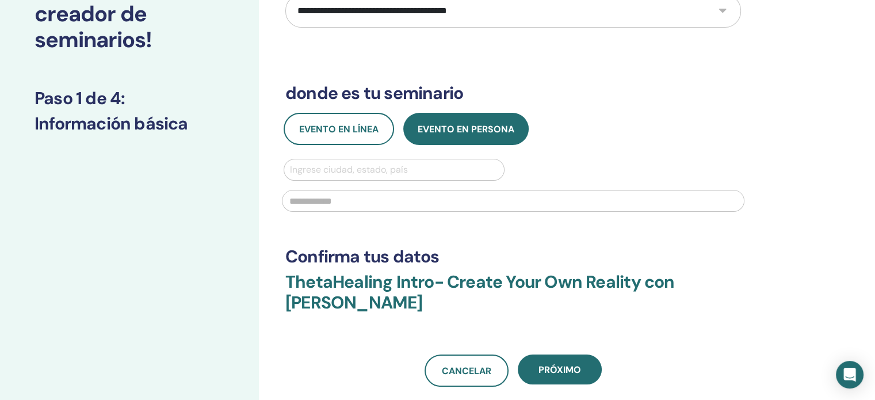
scroll to position [115, 0]
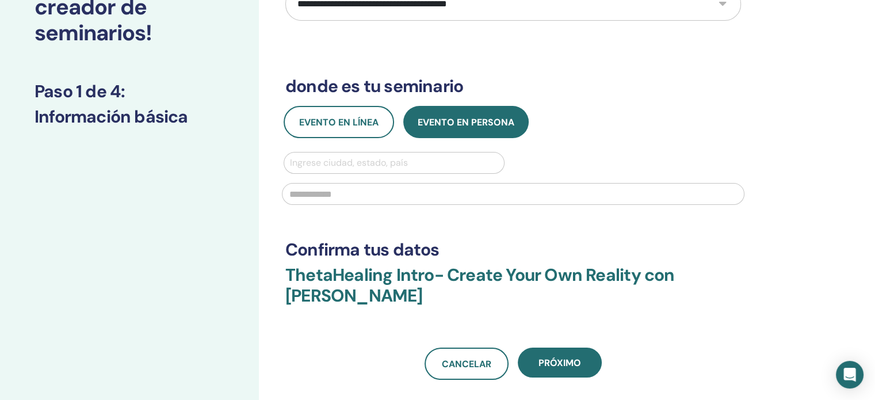
click at [352, 138] on div "Evento en línea Evento en persona Ingrese ciudad, estado, país" at bounding box center [513, 159] width 473 height 106
click at [352, 137] on button "Evento en línea" at bounding box center [339, 122] width 111 height 32
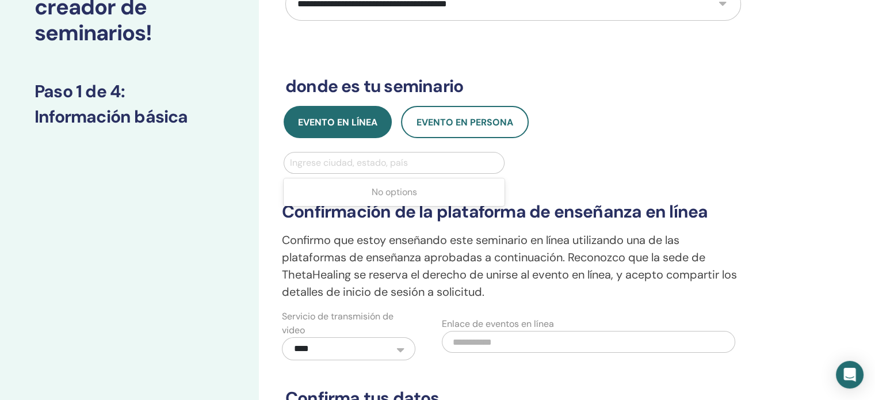
click at [372, 165] on div at bounding box center [394, 163] width 208 height 16
type input "****"
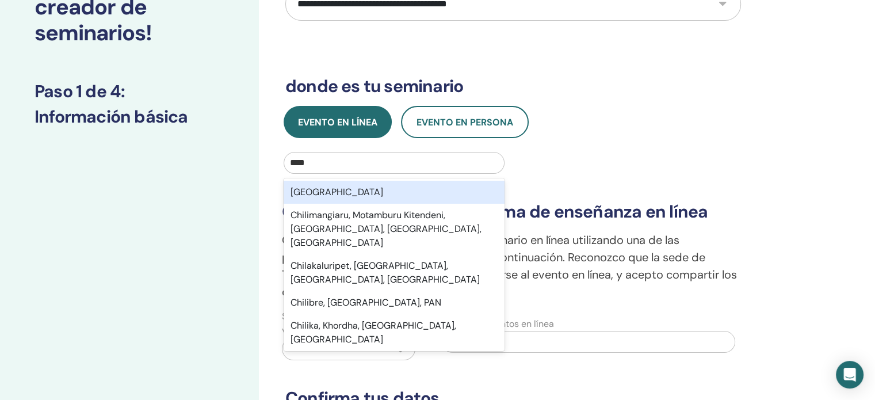
click at [334, 184] on div "Chile" at bounding box center [394, 192] width 221 height 23
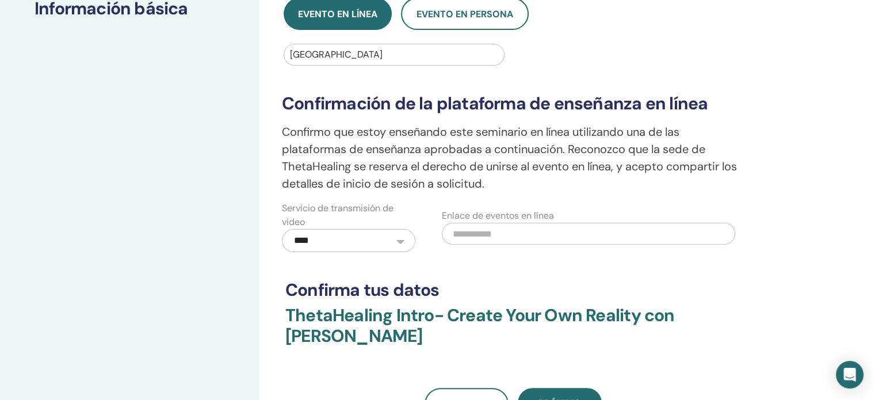
scroll to position [230, 0]
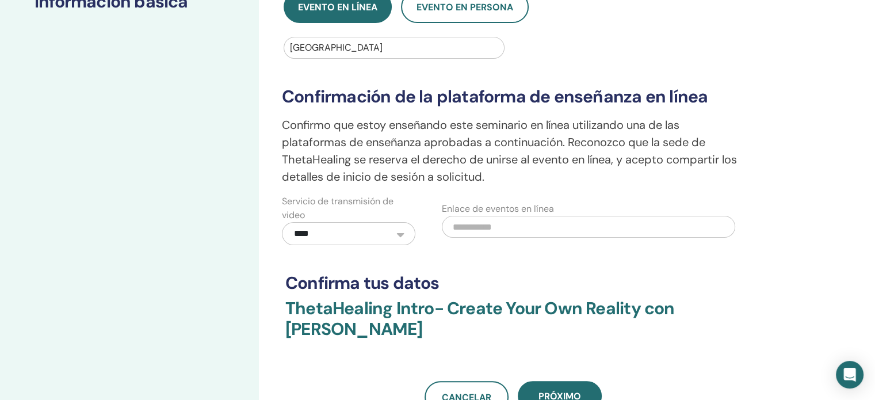
click at [473, 224] on input "text" at bounding box center [589, 227] width 294 height 22
paste input "**********"
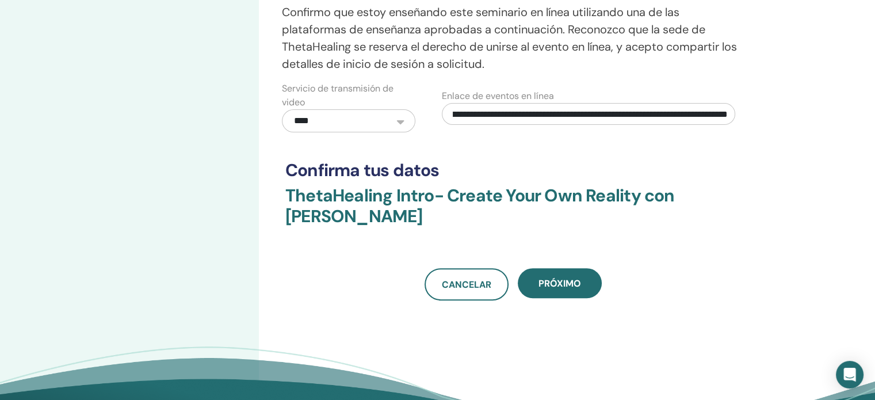
scroll to position [345, 0]
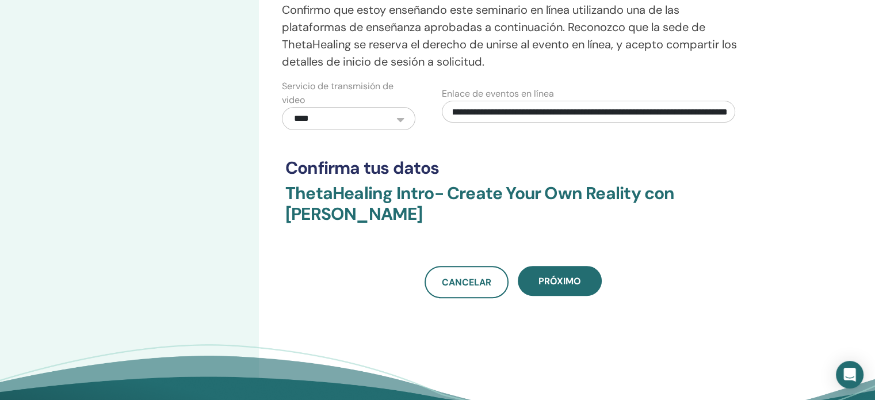
type input "**********"
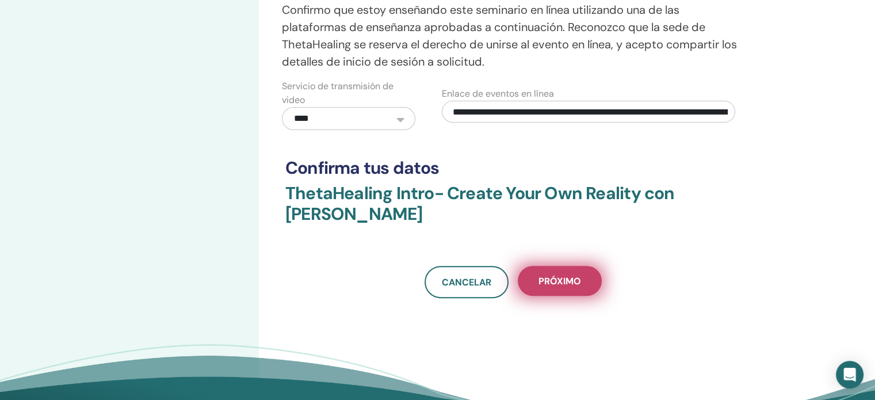
click at [554, 278] on span "próximo" at bounding box center [560, 281] width 43 height 12
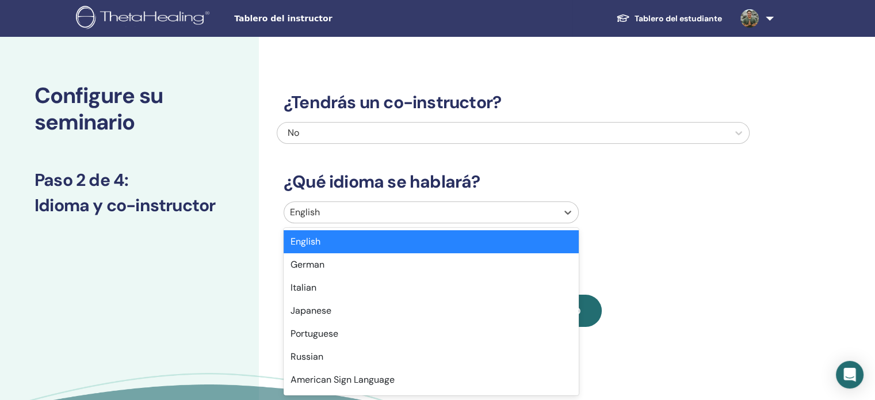
scroll to position [5, 0]
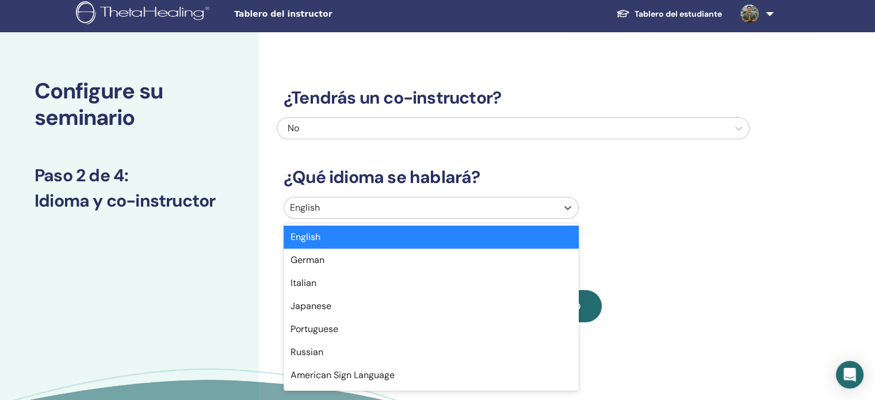
click at [386, 203] on div "English" at bounding box center [420, 207] width 273 height 21
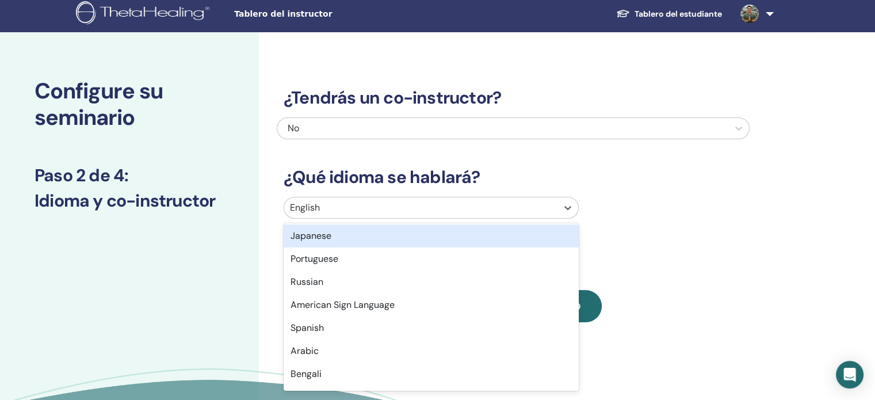
scroll to position [115, 0]
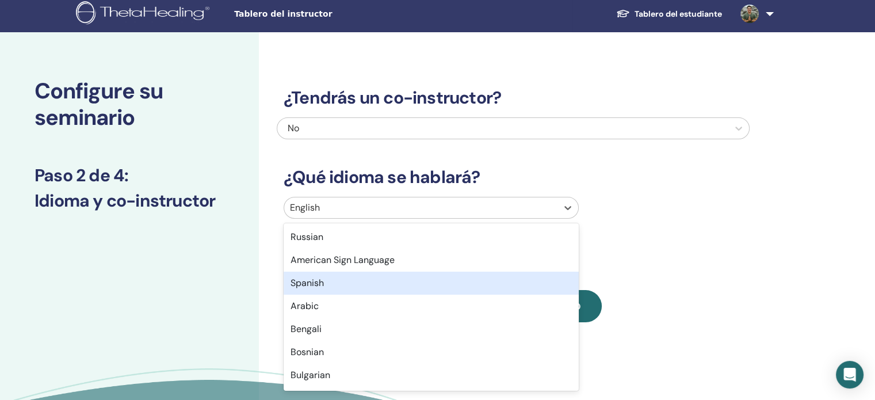
click at [323, 281] on div "Spanish" at bounding box center [431, 283] width 295 height 23
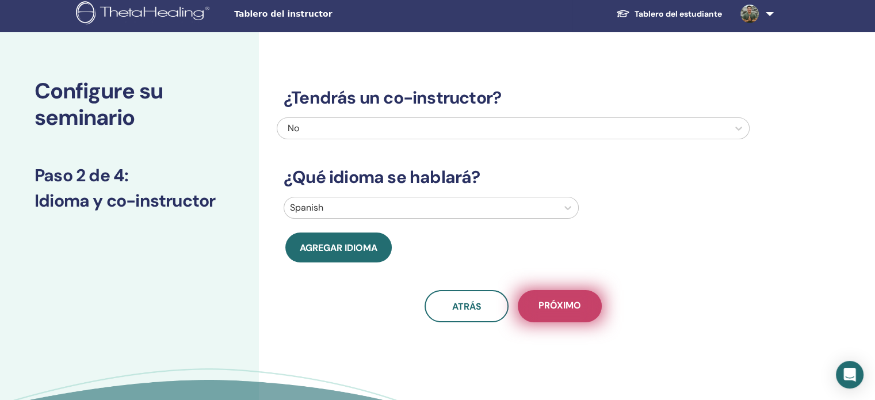
click at [579, 306] on span "próximo" at bounding box center [560, 306] width 43 height 14
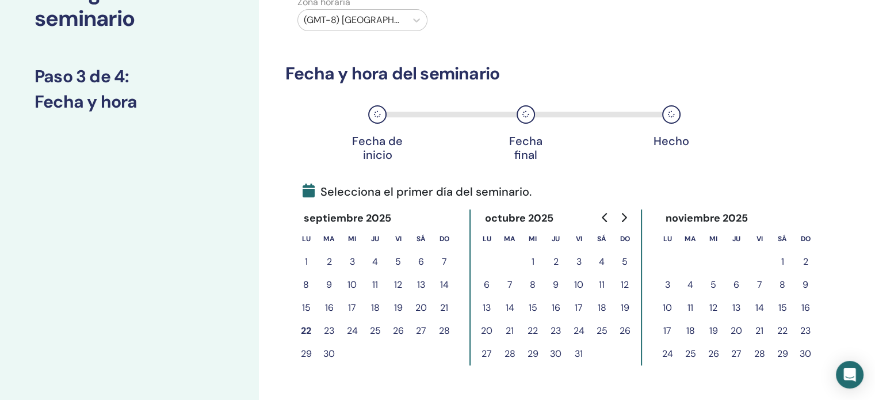
scroll to position [120, 0]
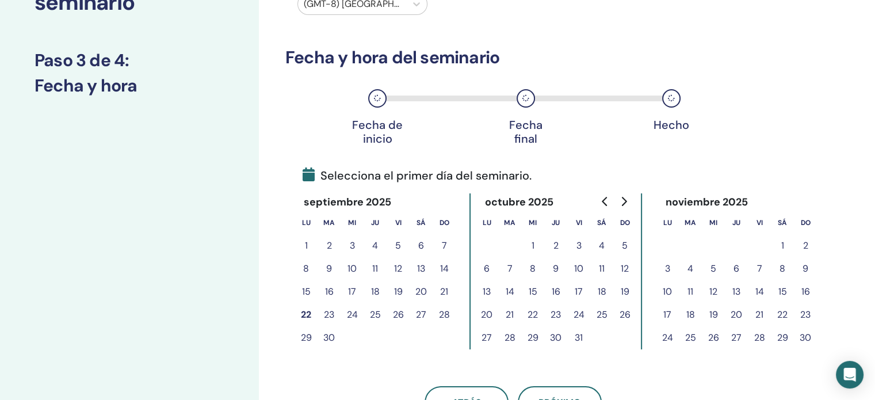
click at [308, 313] on button "22" at bounding box center [306, 314] width 23 height 23
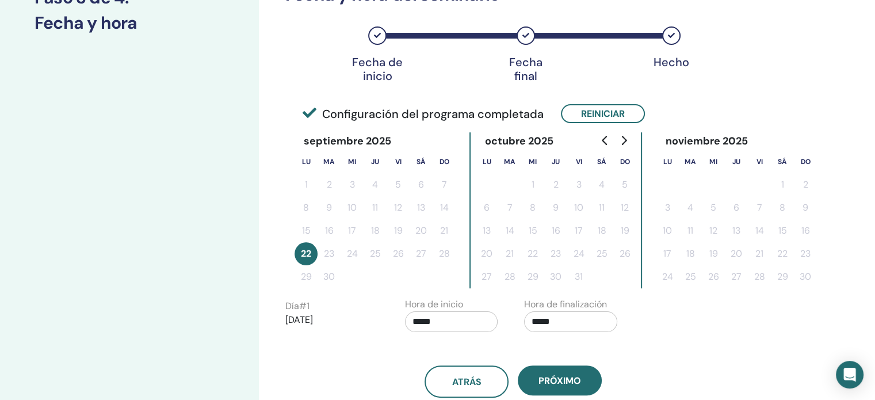
scroll to position [177, 0]
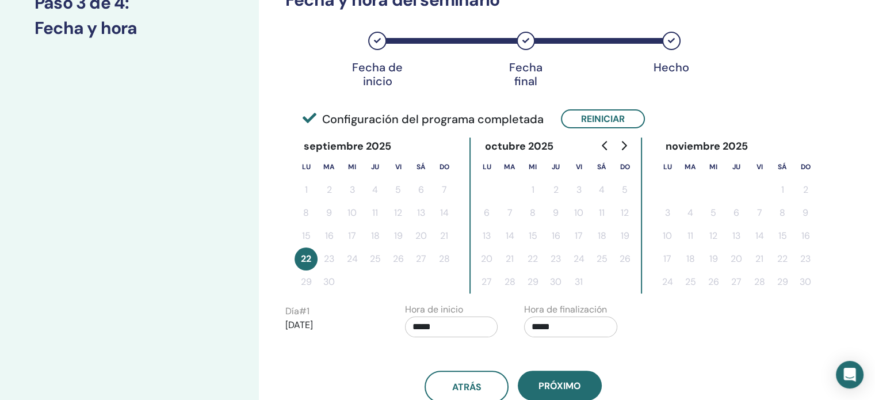
click at [307, 255] on button "22" at bounding box center [306, 258] width 23 height 23
click at [344, 271] on td at bounding box center [352, 282] width 23 height 23
click at [244, 235] on div "Configure su seminario Paso 3 de 4 : Fecha y hora" at bounding box center [129, 212] width 259 height 704
click at [608, 119] on button "Reiniciar" at bounding box center [603, 118] width 84 height 19
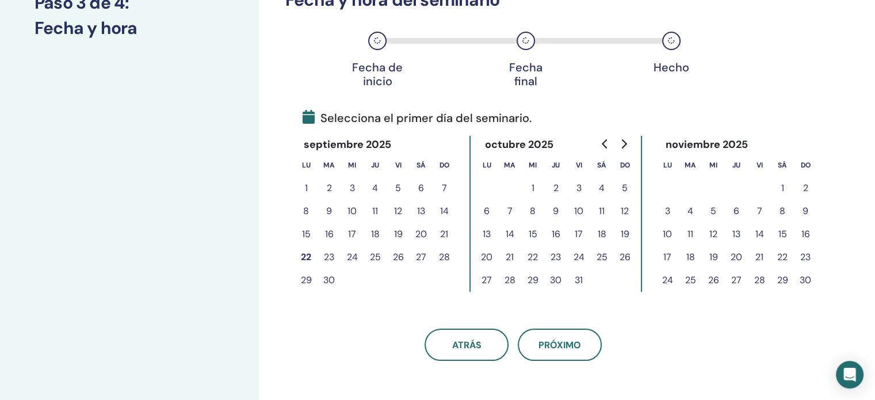
click at [332, 257] on button "23" at bounding box center [329, 257] width 23 height 23
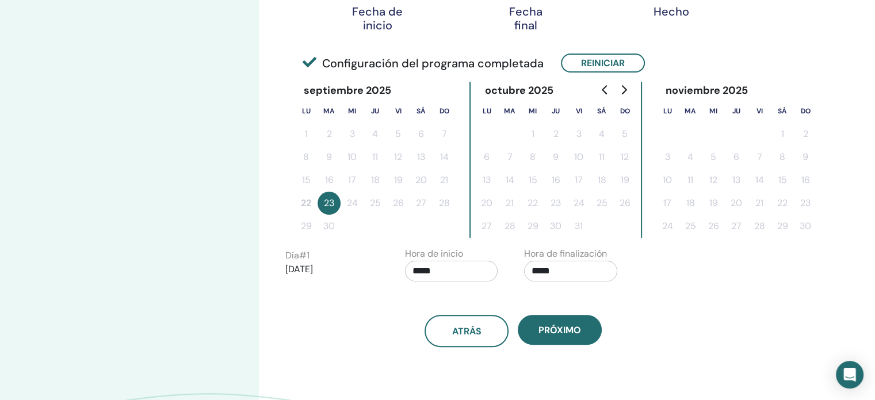
scroll to position [235, 0]
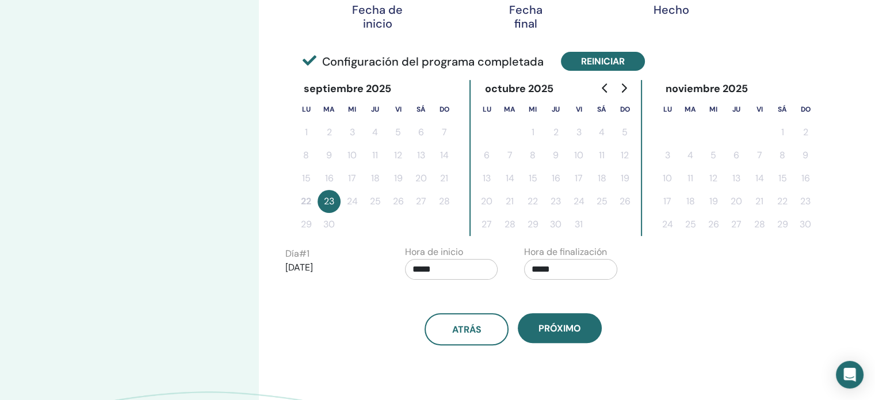
click at [618, 56] on button "Reiniciar" at bounding box center [603, 61] width 84 height 19
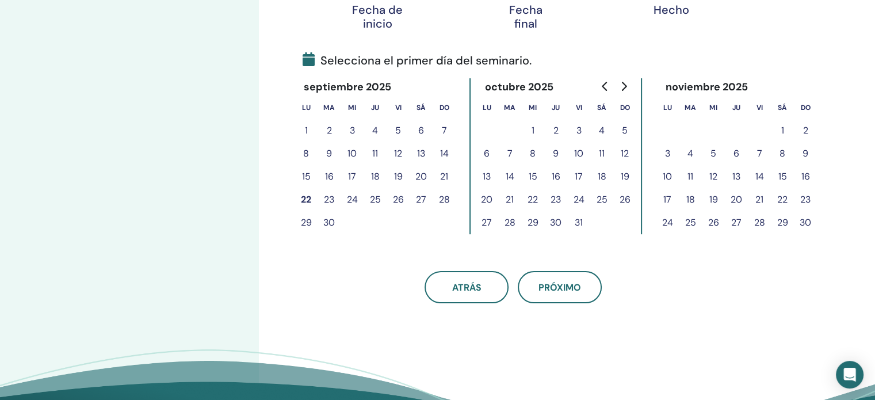
click at [308, 224] on button "29" at bounding box center [306, 222] width 23 height 23
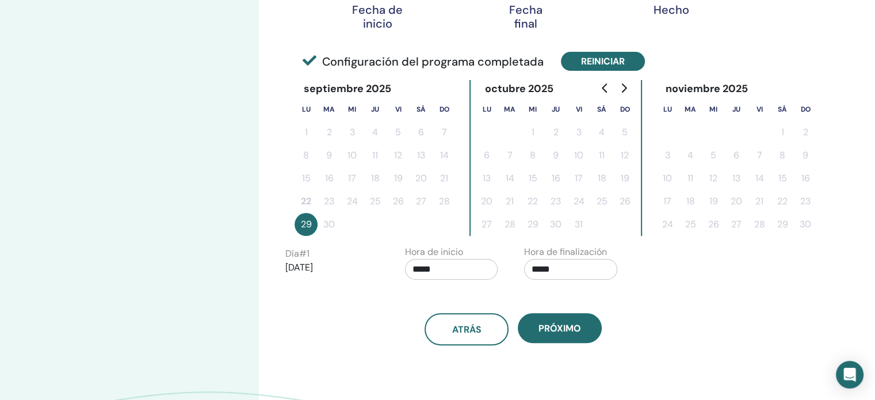
click at [631, 59] on button "Reiniciar" at bounding box center [603, 61] width 84 height 19
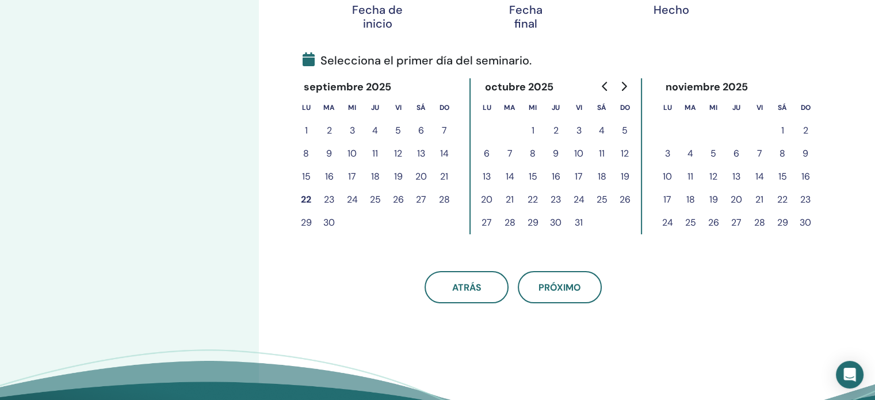
click at [536, 128] on button "1" at bounding box center [532, 130] width 23 height 23
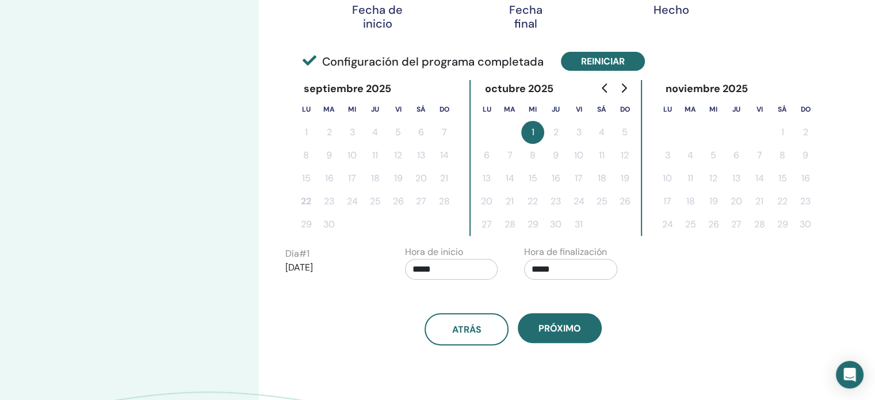
click at [596, 59] on button "Reiniciar" at bounding box center [603, 61] width 84 height 19
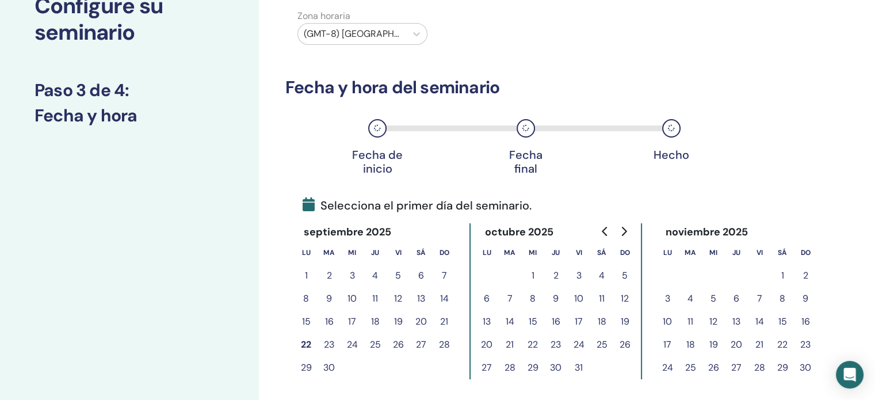
scroll to position [5, 0]
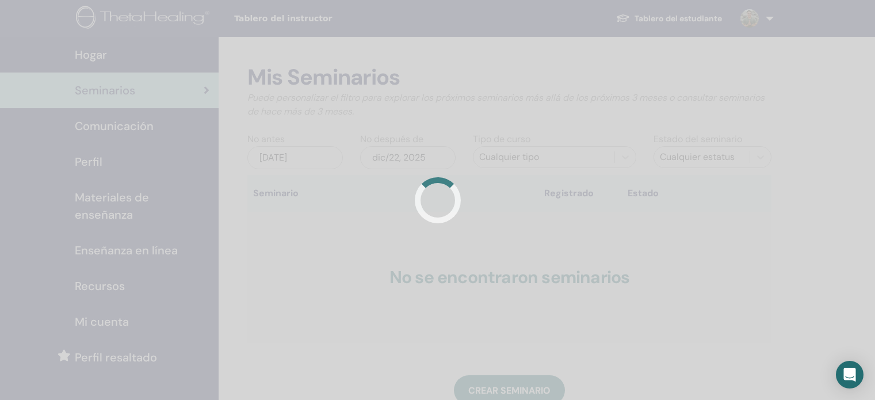
scroll to position [56, 0]
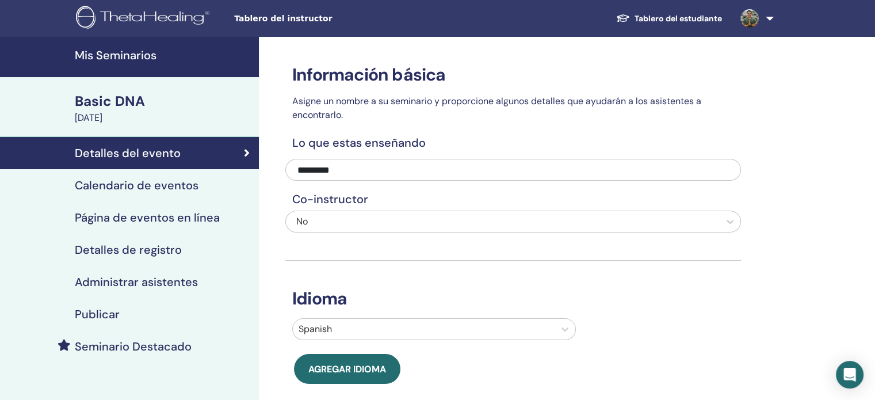
click at [124, 55] on h4 "Mis Seminarios" at bounding box center [163, 55] width 177 height 14
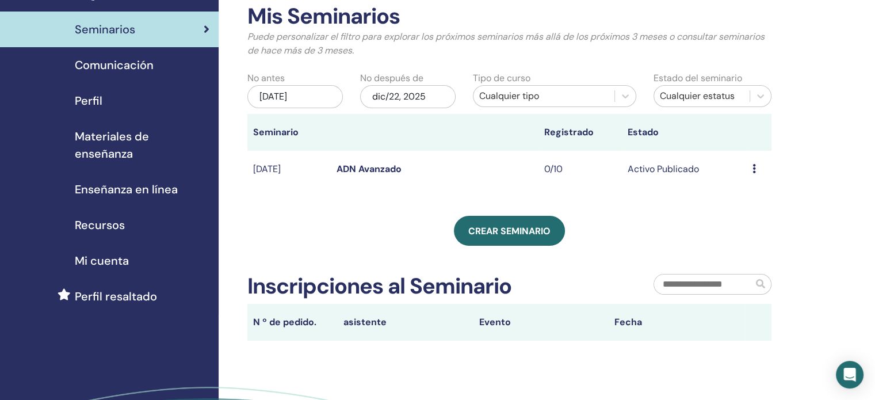
scroll to position [58, 0]
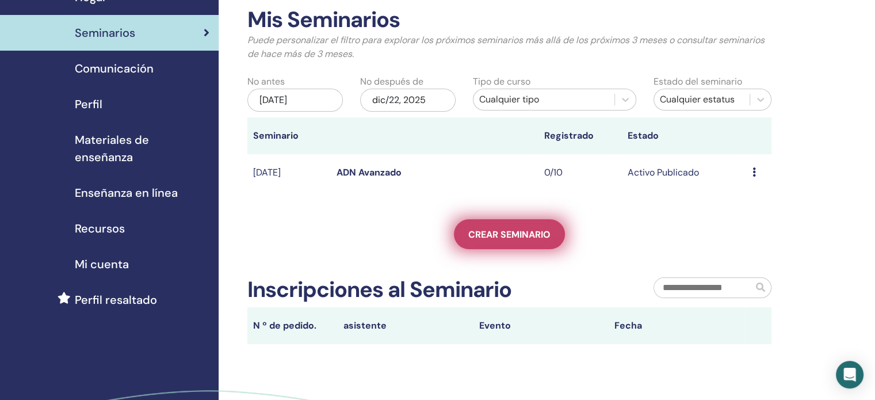
click at [511, 232] on span "Crear seminario" at bounding box center [509, 234] width 82 height 12
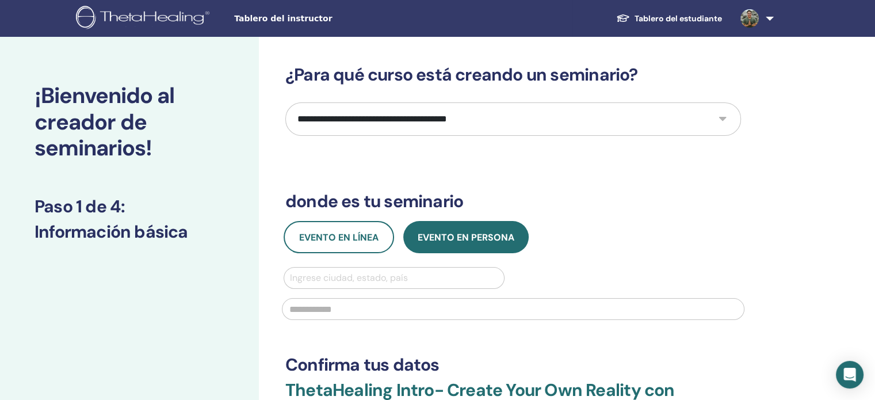
click at [419, 114] on select "**********" at bounding box center [513, 118] width 456 height 33
select select "*"
click at [285, 102] on select "**********" at bounding box center [513, 118] width 456 height 33
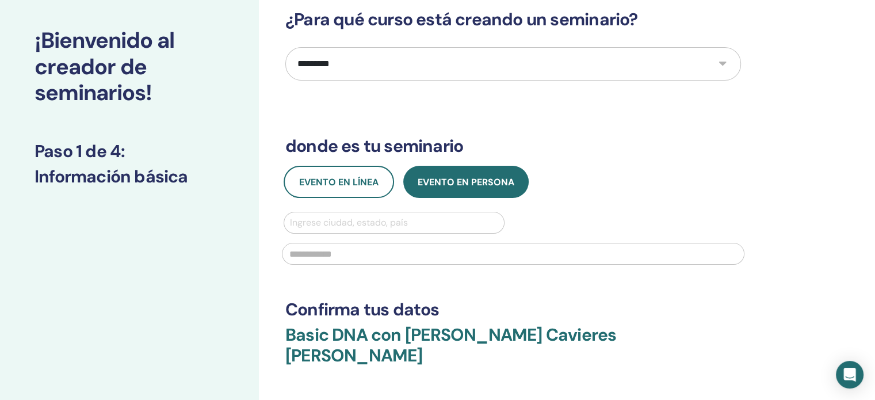
scroll to position [58, 0]
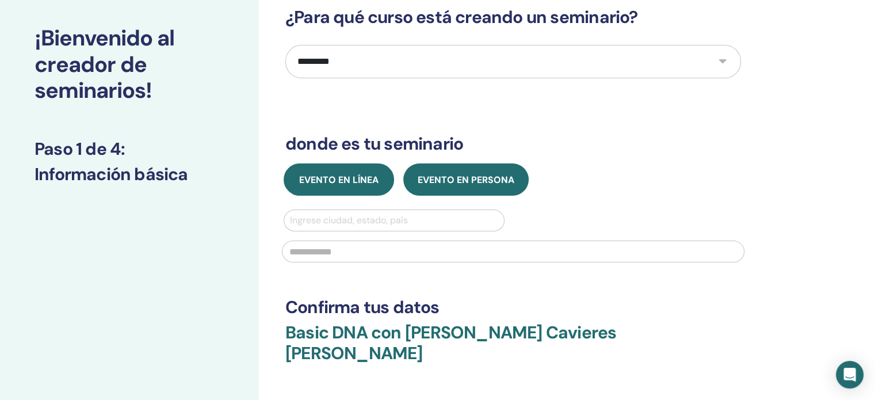
click at [346, 188] on button "Evento en línea" at bounding box center [339, 179] width 111 height 32
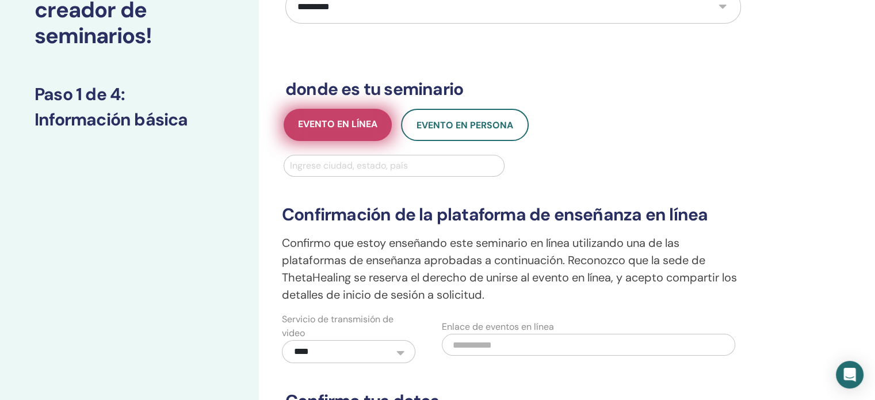
scroll to position [115, 0]
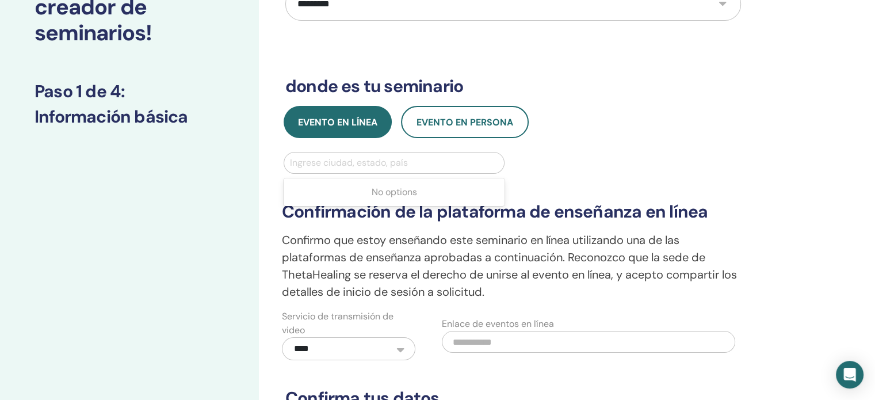
click at [348, 165] on div at bounding box center [394, 163] width 208 height 16
type input "***"
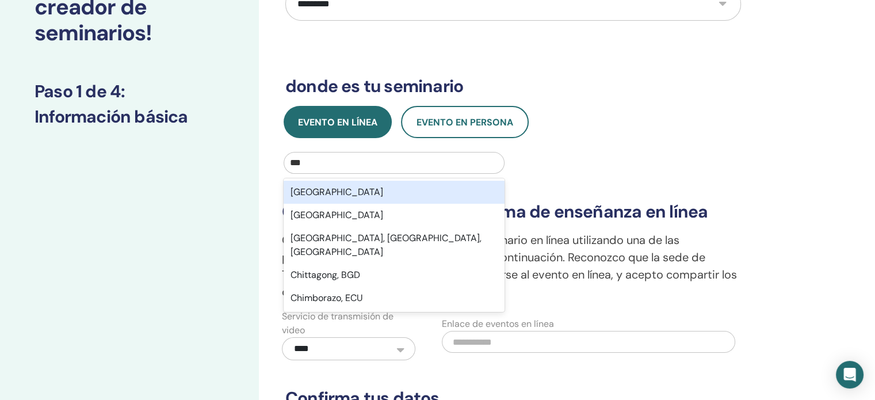
click at [332, 185] on div "[GEOGRAPHIC_DATA]" at bounding box center [394, 192] width 221 height 23
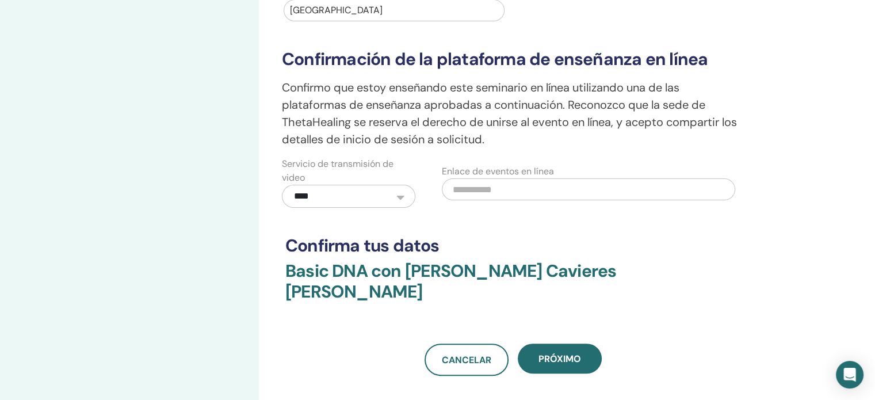
scroll to position [288, 0]
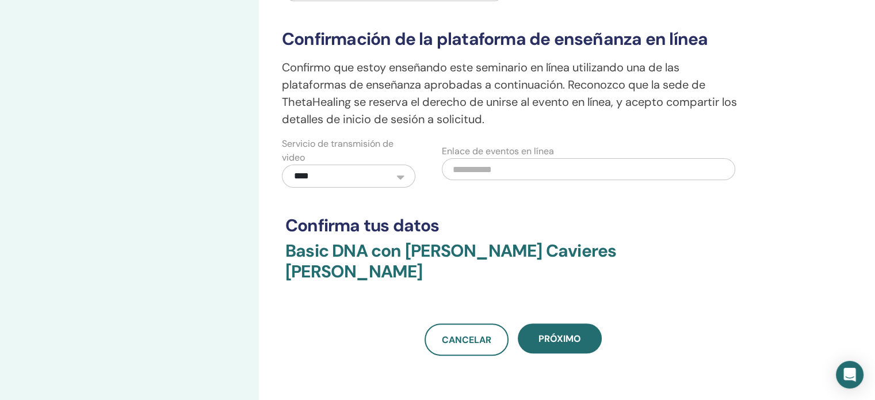
click at [477, 172] on input "text" at bounding box center [589, 169] width 294 height 22
paste input "**********"
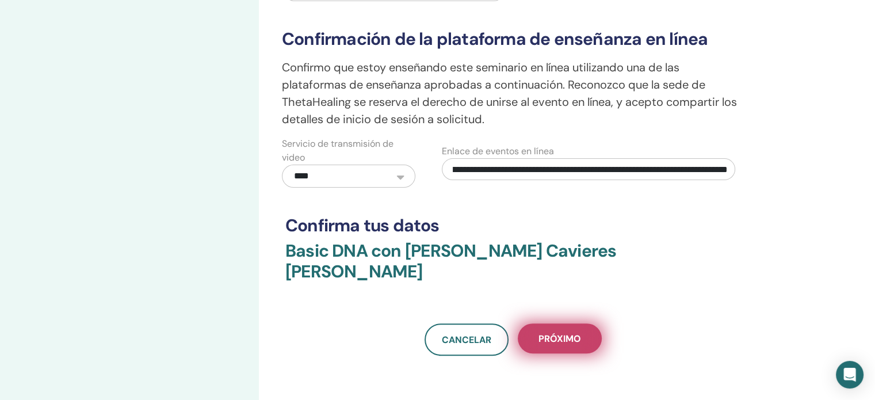
type input "**********"
click at [554, 333] on span "próximo" at bounding box center [560, 339] width 43 height 12
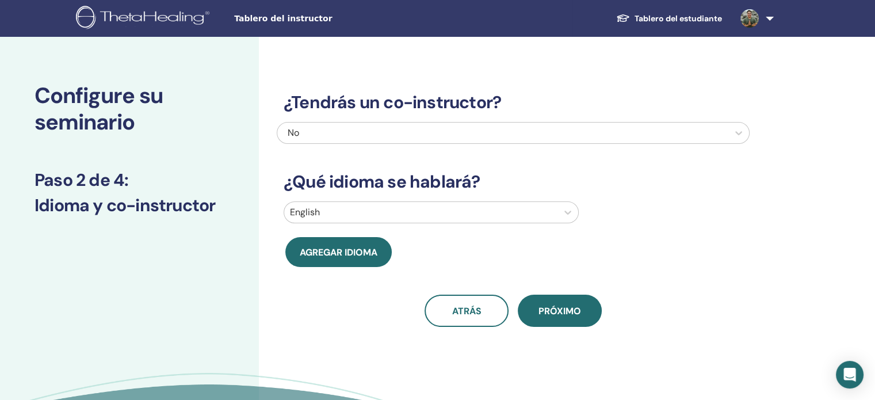
click at [359, 211] on div at bounding box center [421, 212] width 262 height 16
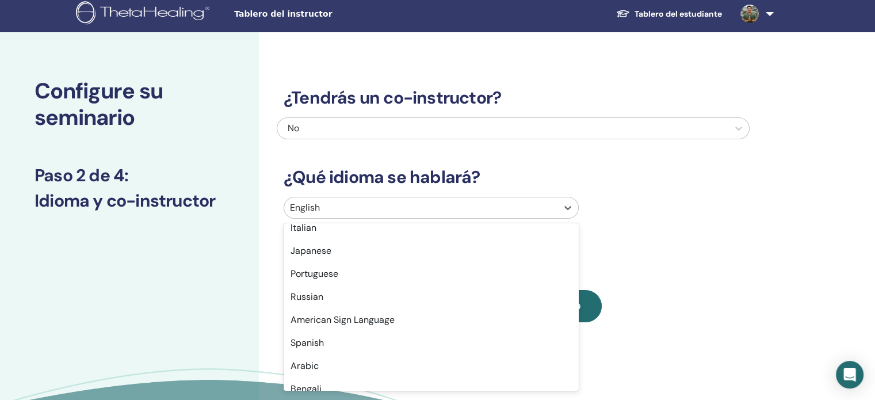
scroll to position [58, 0]
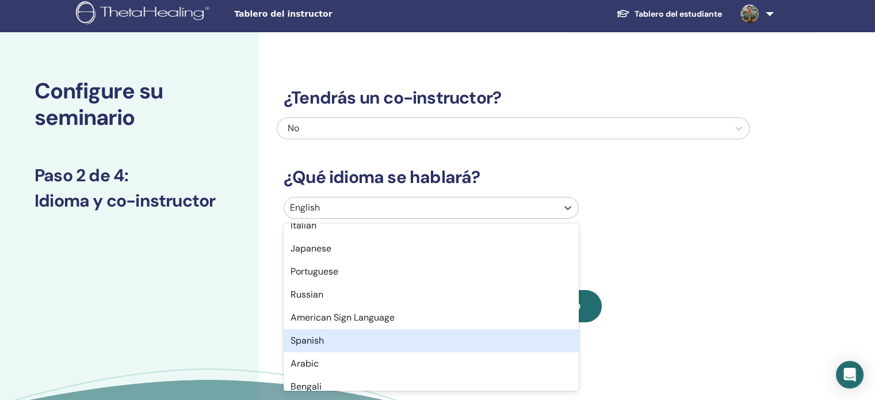
click at [317, 338] on div "Spanish" at bounding box center [431, 340] width 295 height 23
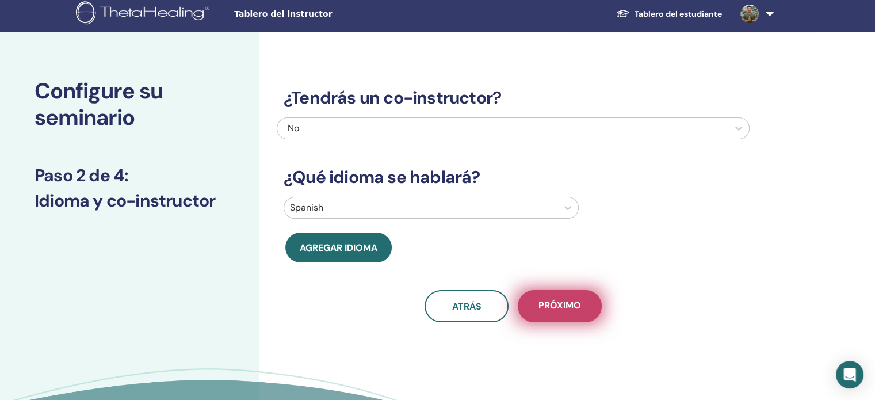
click at [554, 298] on button "próximo" at bounding box center [560, 306] width 84 height 32
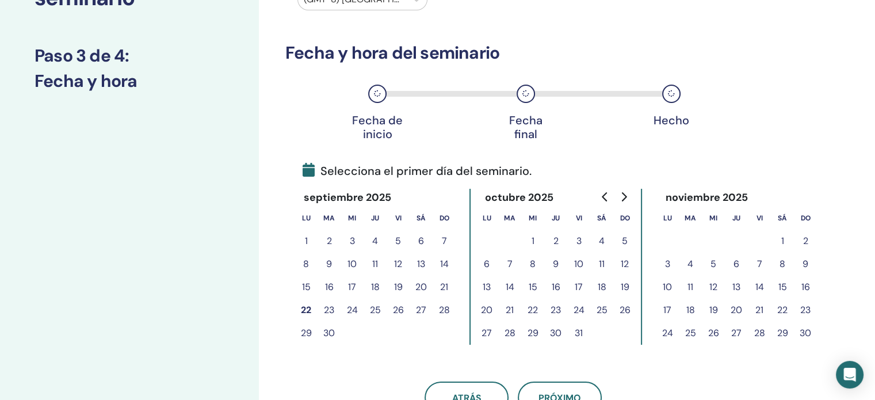
scroll to position [177, 0]
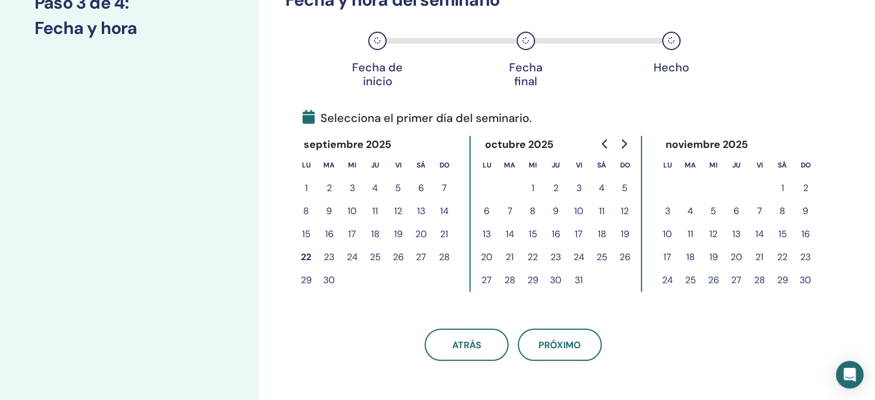
click at [308, 256] on button "22" at bounding box center [306, 257] width 23 height 23
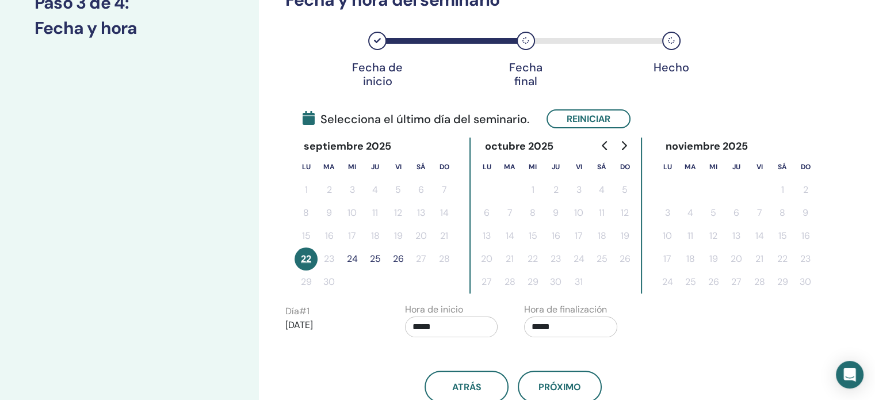
click at [376, 260] on button "25" at bounding box center [375, 258] width 23 height 23
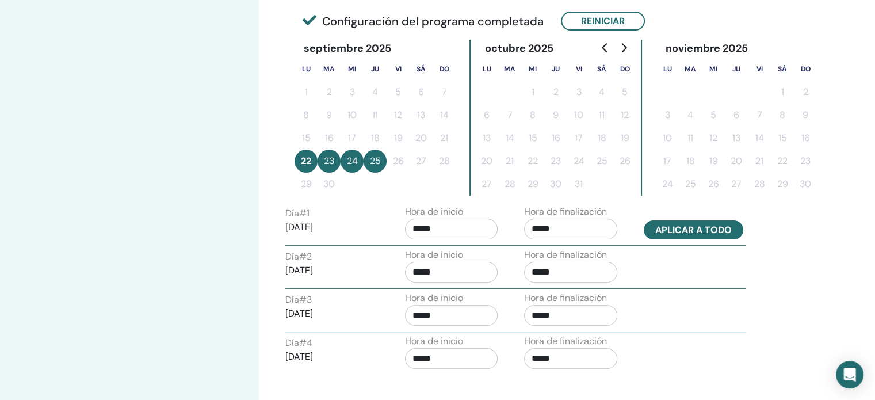
scroll to position [292, 0]
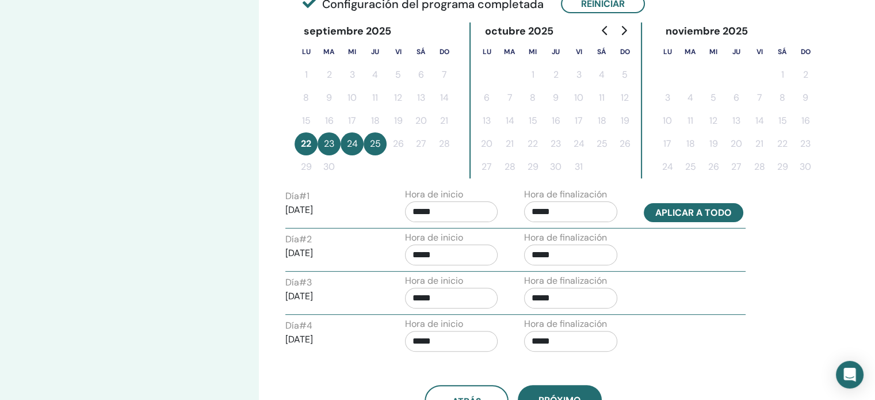
click at [677, 215] on button "Aplicar a todo" at bounding box center [694, 212] width 100 height 19
click at [329, 151] on button "23" at bounding box center [329, 143] width 23 height 23
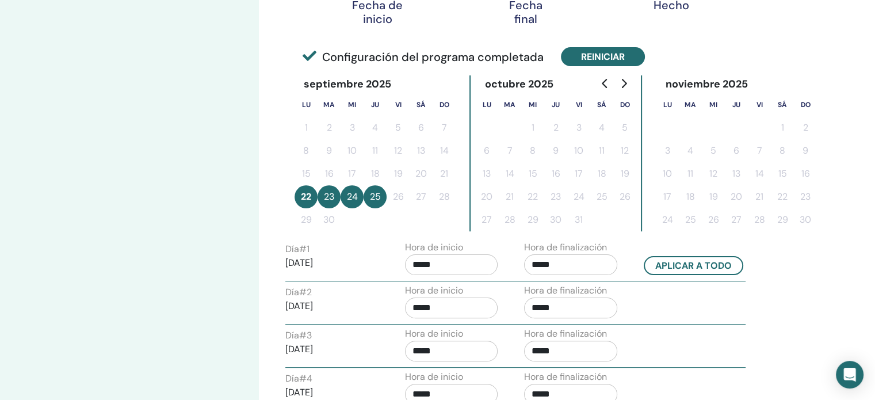
scroll to position [235, 0]
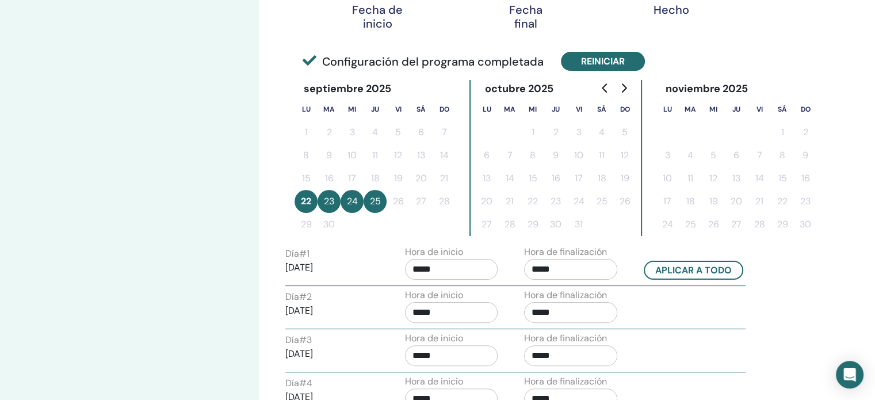
click at [615, 52] on button "Reiniciar" at bounding box center [603, 61] width 84 height 19
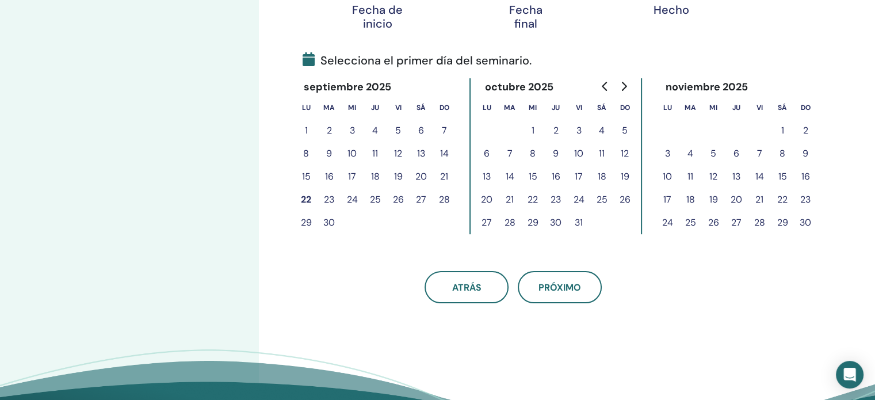
click at [330, 197] on button "23" at bounding box center [329, 199] width 23 height 23
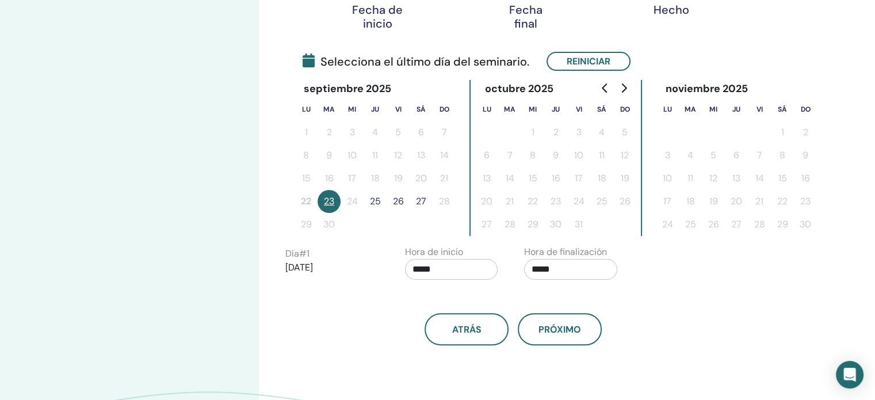
click at [397, 204] on button "26" at bounding box center [398, 201] width 23 height 23
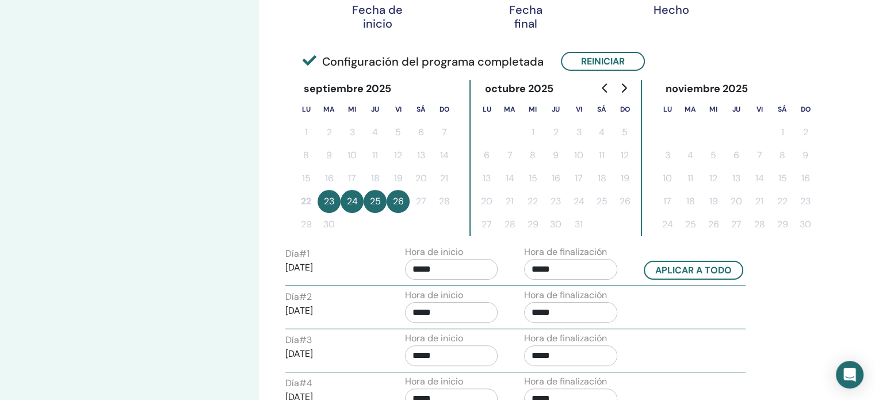
click at [383, 203] on button "25" at bounding box center [375, 201] width 23 height 23
click at [371, 199] on button "25" at bounding box center [375, 201] width 23 height 23
click at [622, 60] on button "Reiniciar" at bounding box center [603, 61] width 84 height 19
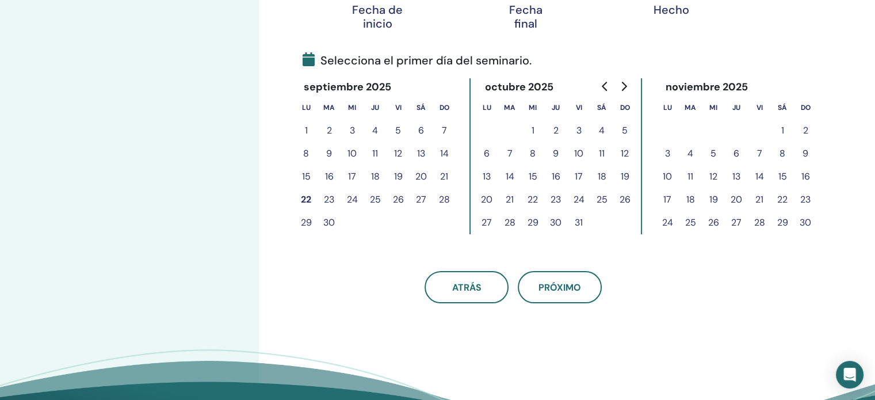
click at [332, 203] on button "23" at bounding box center [329, 199] width 23 height 23
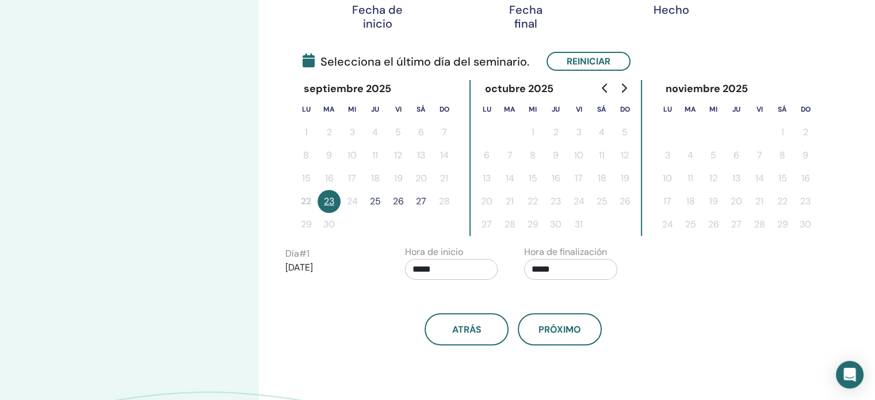
click at [378, 202] on button "25" at bounding box center [375, 201] width 23 height 23
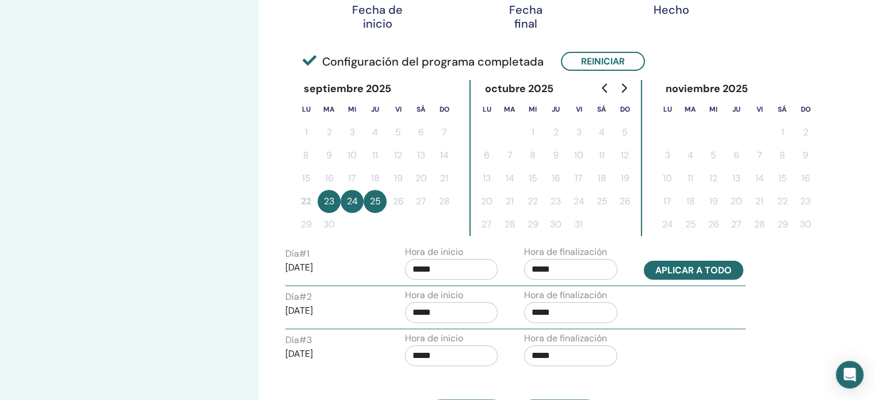
click at [685, 268] on button "Aplicar a todo" at bounding box center [694, 270] width 100 height 19
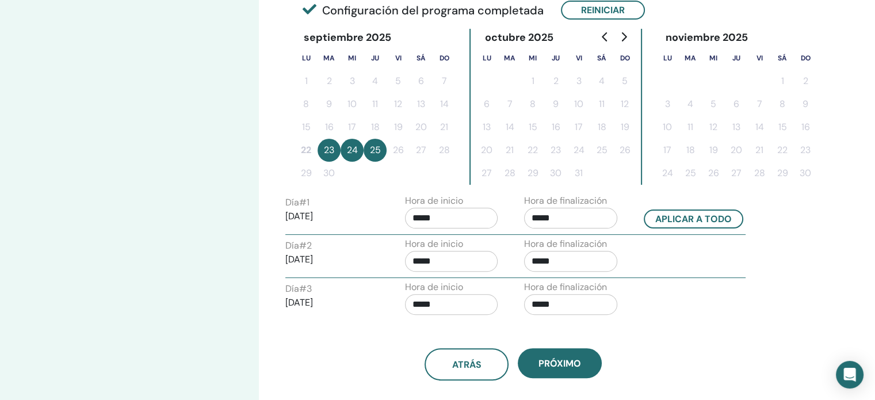
scroll to position [292, 0]
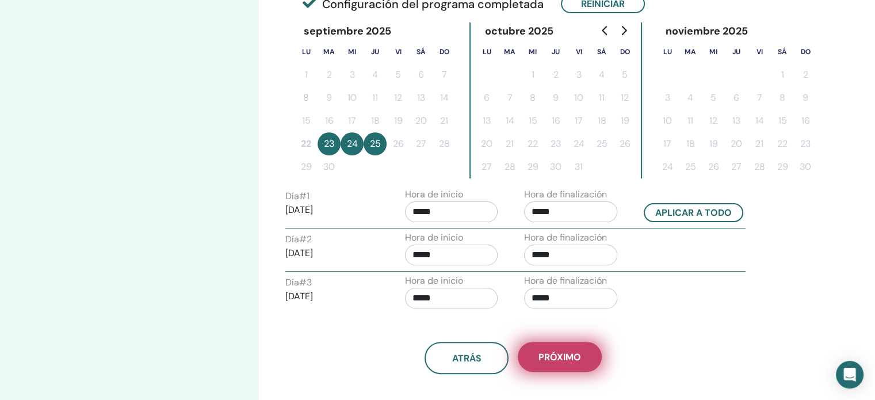
click at [566, 351] on span "próximo" at bounding box center [560, 357] width 43 height 12
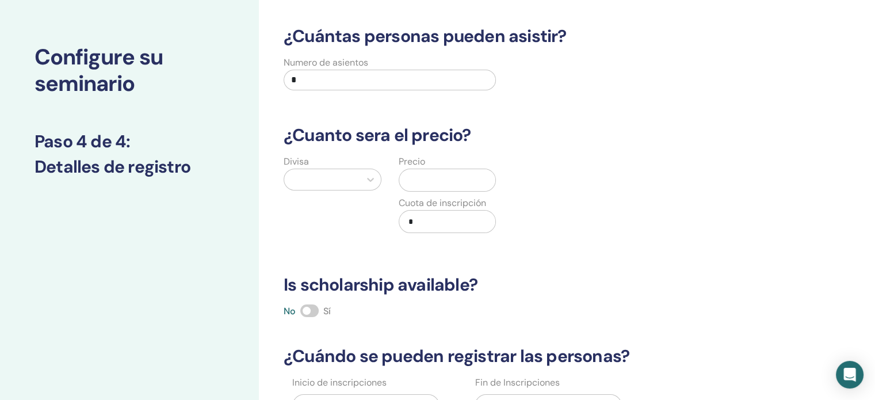
scroll to position [5, 0]
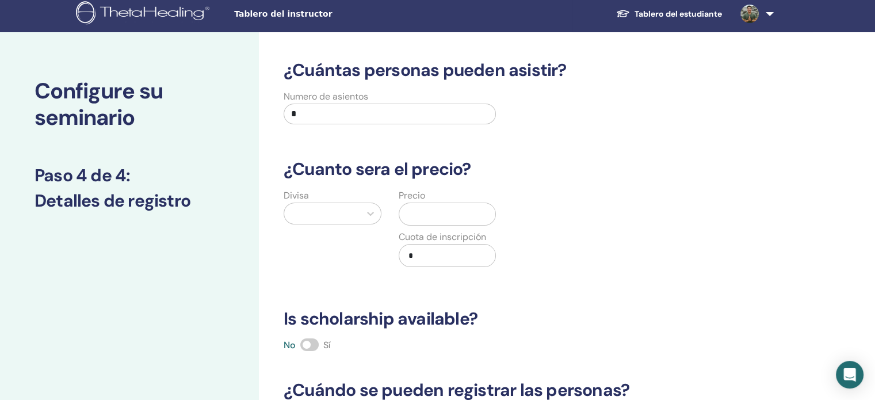
click at [360, 104] on input "*" at bounding box center [390, 114] width 212 height 21
type input "**"
click at [345, 214] on div at bounding box center [322, 213] width 64 height 16
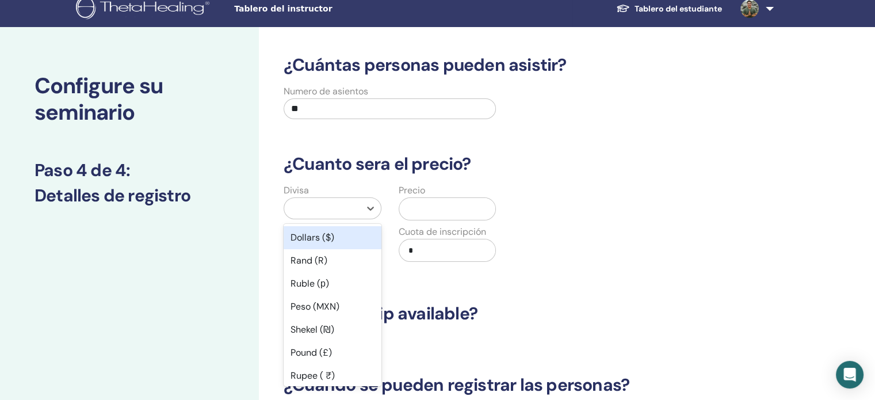
scroll to position [10, 0]
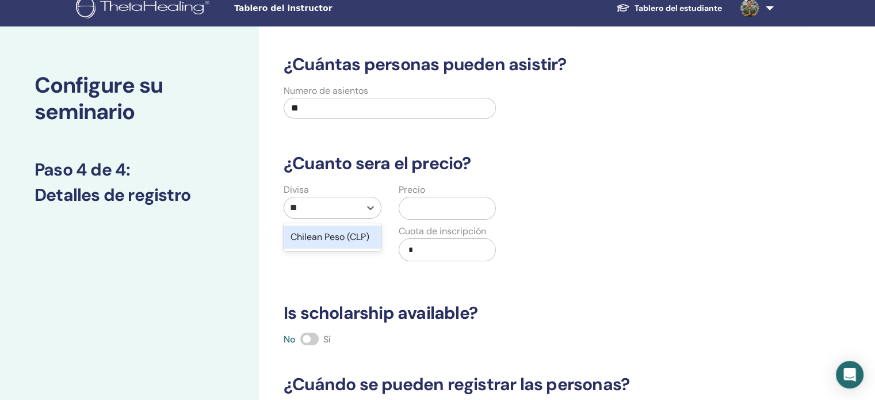
type input "***"
click at [345, 239] on div "Chilean Peso (CLP)" at bounding box center [333, 237] width 98 height 23
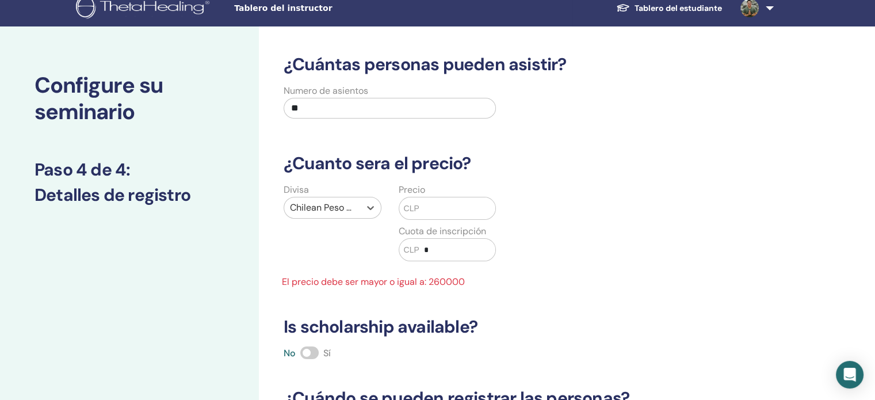
click at [428, 205] on input "text" at bounding box center [458, 208] width 76 height 22
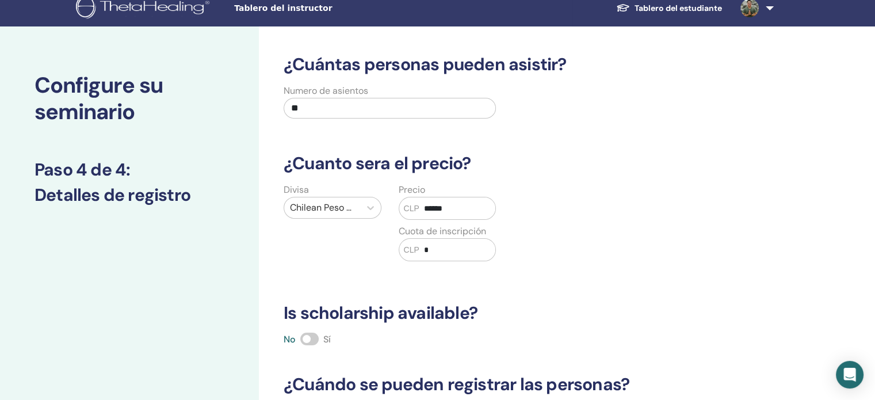
type input "******"
drag, startPoint x: 431, startPoint y: 246, endPoint x: 387, endPoint y: 234, distance: 44.8
click at [387, 234] on div "Divisa Chilean Peso (CLP) Precio CLP ****** Cuota de inscripción CLP *" at bounding box center [390, 229] width 230 height 92
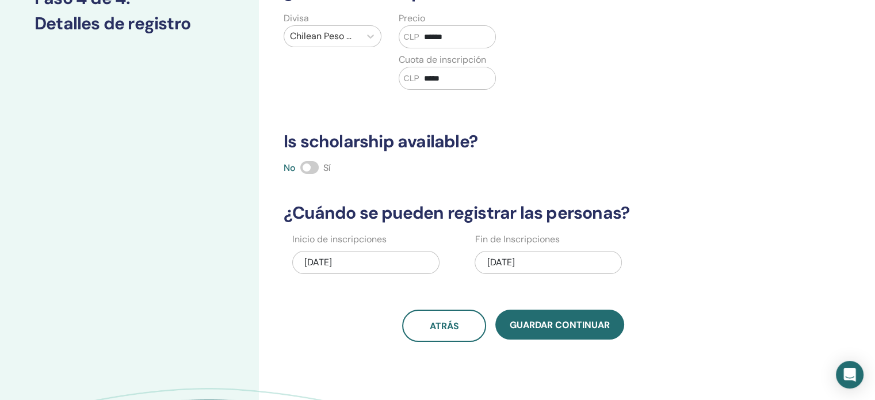
scroll to position [183, 0]
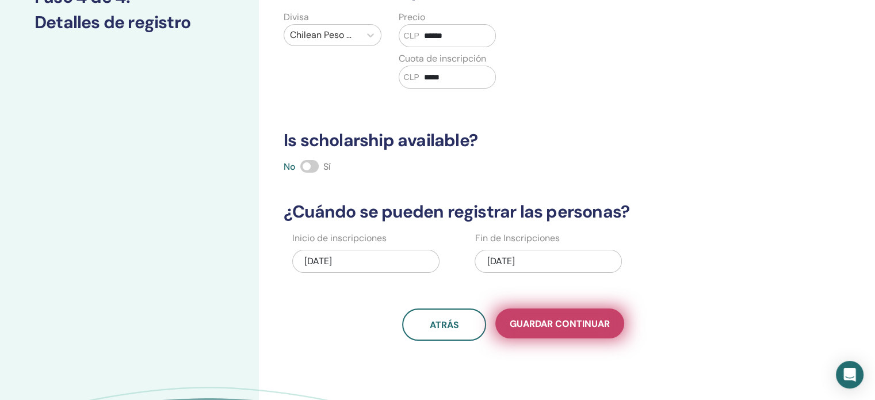
type input "*****"
click at [574, 333] on button "Guardar Continuar" at bounding box center [560, 323] width 129 height 30
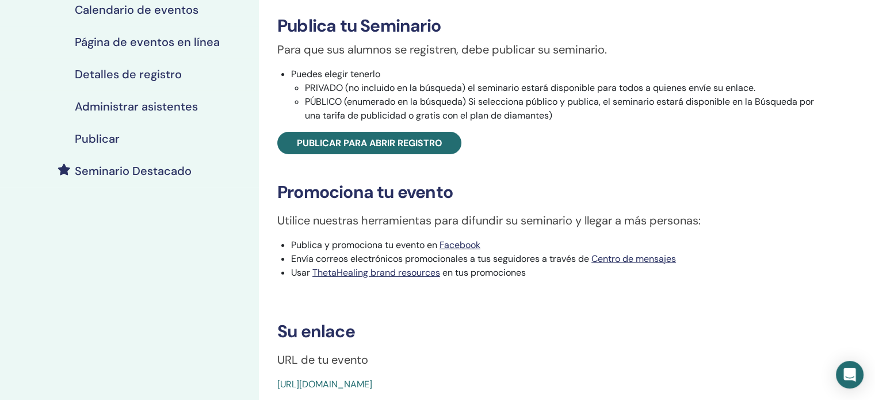
scroll to position [115, 0]
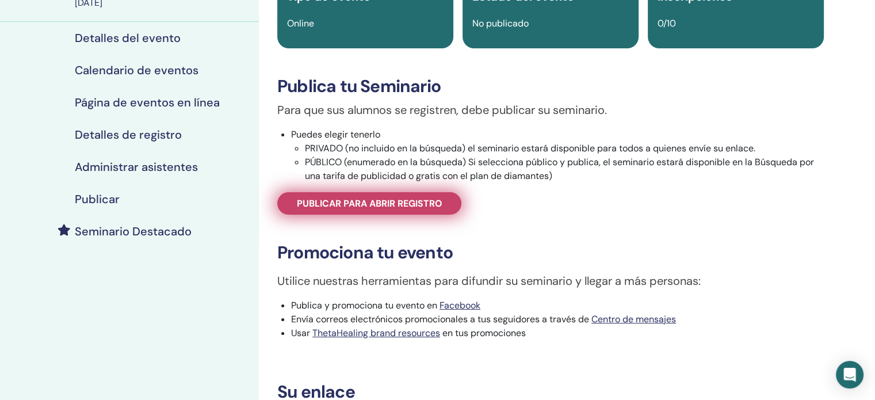
click at [406, 205] on span "Publicar para abrir registro" at bounding box center [370, 203] width 146 height 12
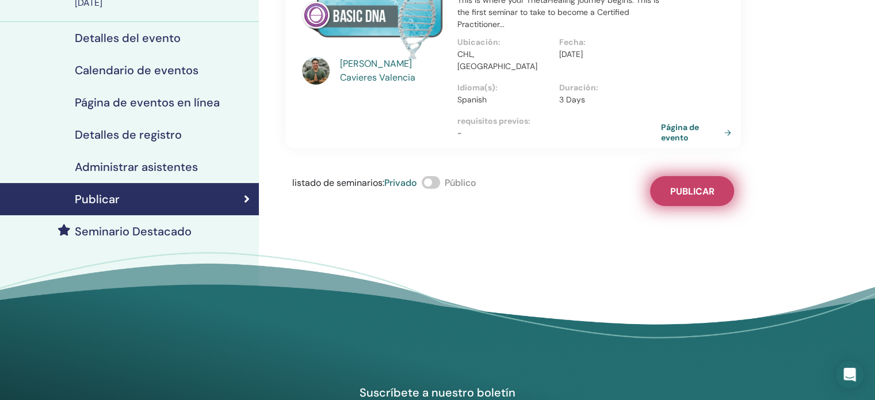
click at [675, 185] on span "Publicar" at bounding box center [693, 191] width 44 height 12
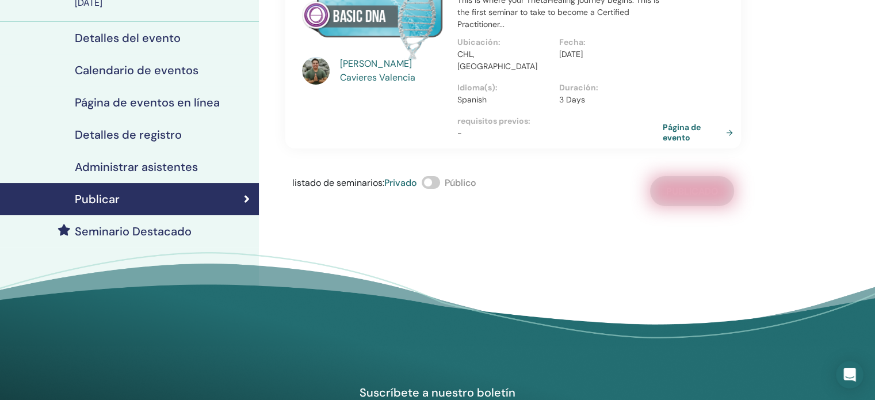
click at [672, 122] on link "Página de evento" at bounding box center [700, 132] width 75 height 21
